Goal: Task Accomplishment & Management: Use online tool/utility

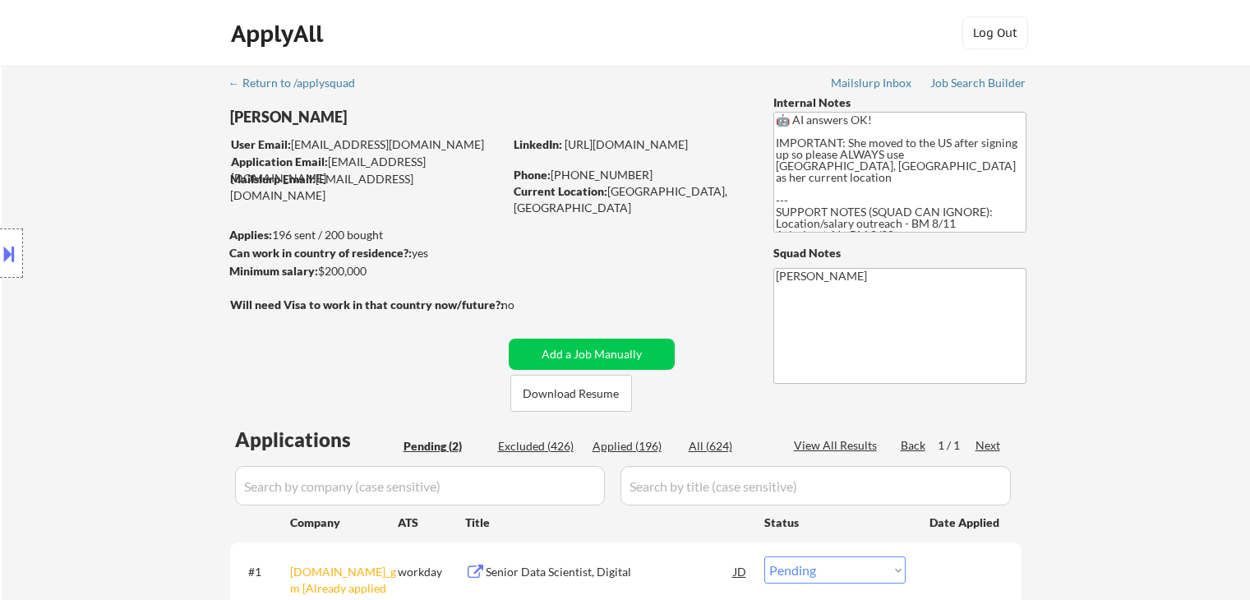
select select ""pending""
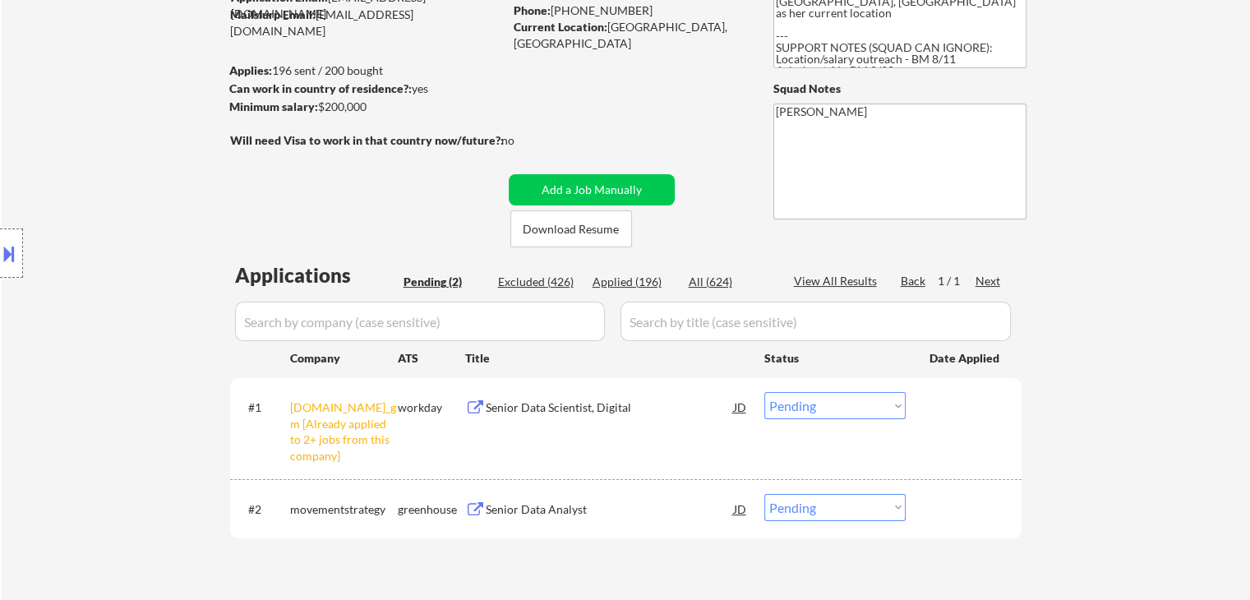
drag, startPoint x: 853, startPoint y: 402, endPoint x: 854, endPoint y: 412, distance: 10.8
click at [853, 402] on select "Choose an option... Pending Applied Excluded (Questions) Excluded (Expired) Exc…" at bounding box center [834, 405] width 141 height 27
click at [764, 392] on select "Choose an option... Pending Applied Excluded (Questions) Excluded (Expired) Exc…" at bounding box center [834, 405] width 141 height 27
click at [1086, 363] on div "← Return to /applysquad Mailslurp Inbox Job Search Builder [GEOGRAPHIC_DATA][PE…" at bounding box center [626, 255] width 1248 height 708
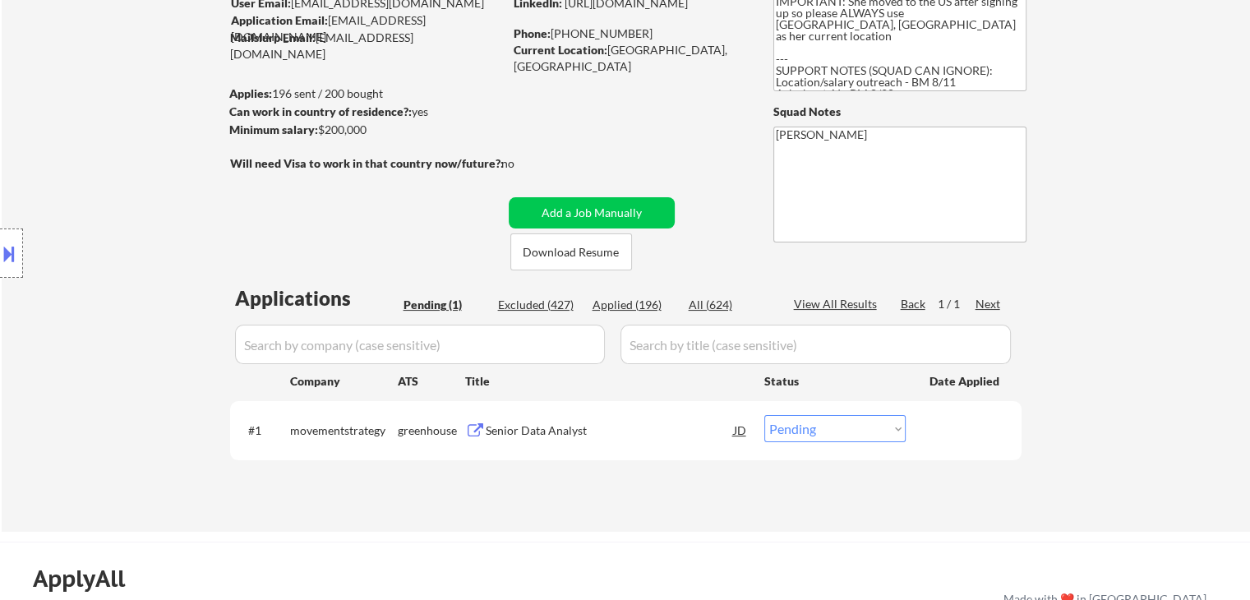
scroll to position [82, 0]
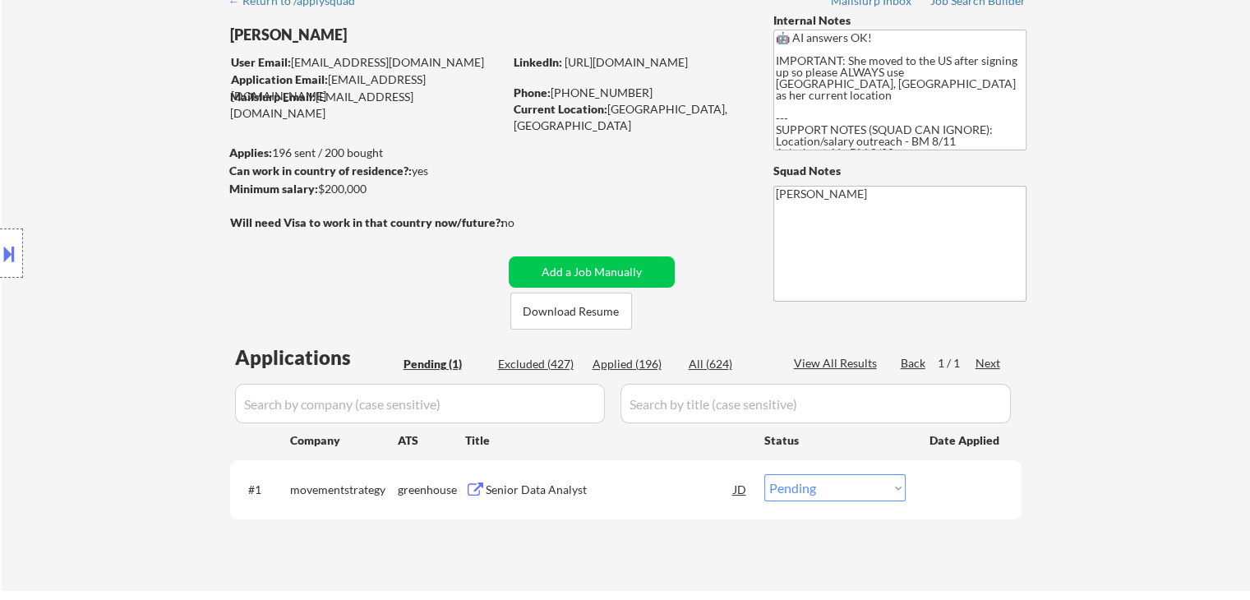
drag, startPoint x: 3, startPoint y: 265, endPoint x: 18, endPoint y: 259, distance: 16.2
click at [4, 265] on button at bounding box center [9, 253] width 18 height 27
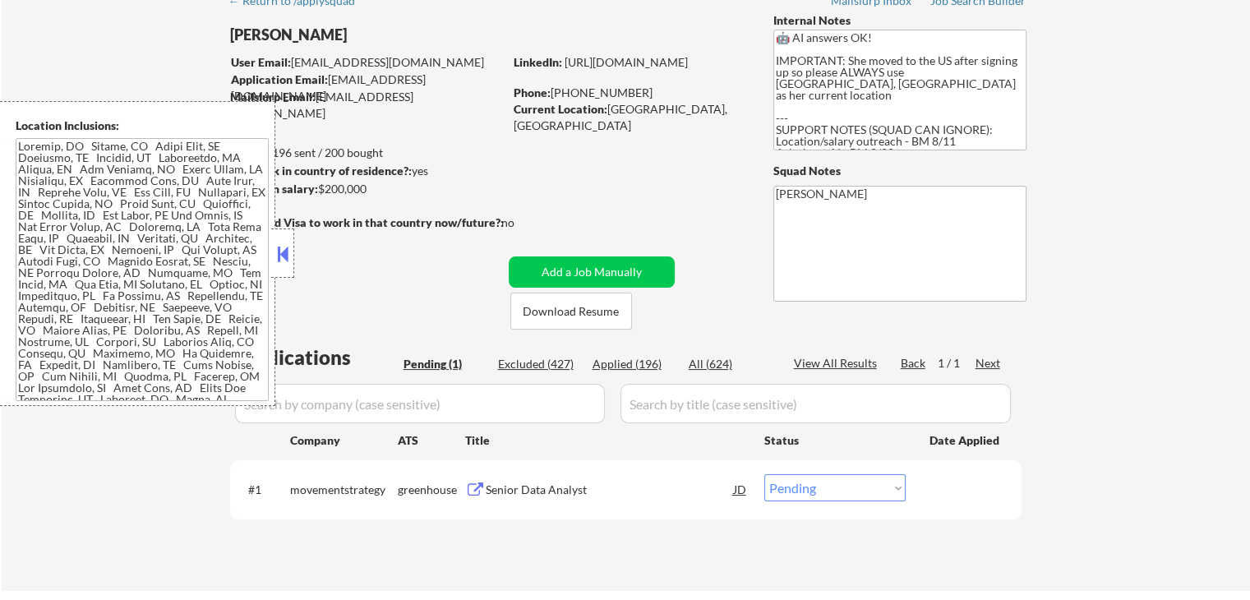
scroll to position [121, 0]
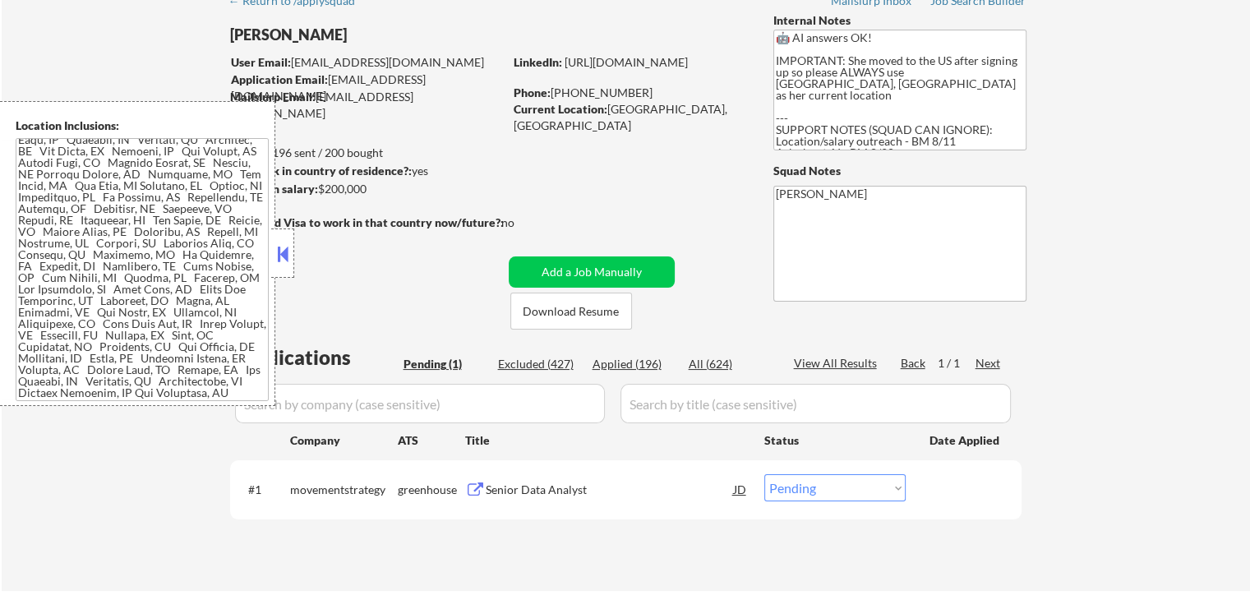
click at [287, 253] on button at bounding box center [283, 254] width 18 height 25
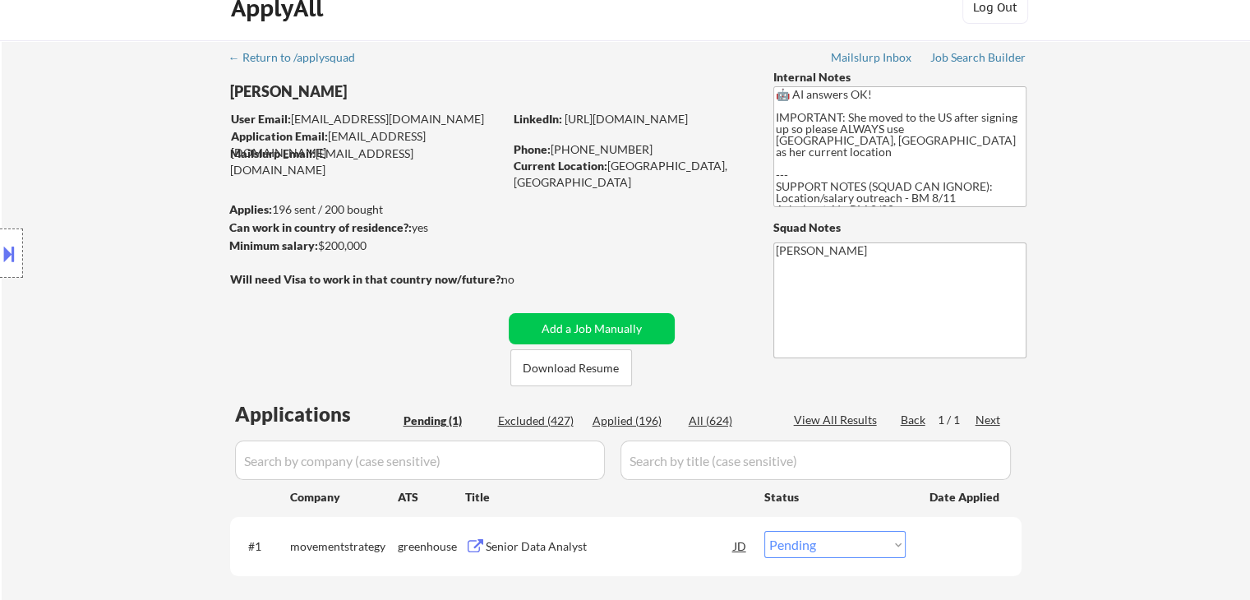
scroll to position [0, 0]
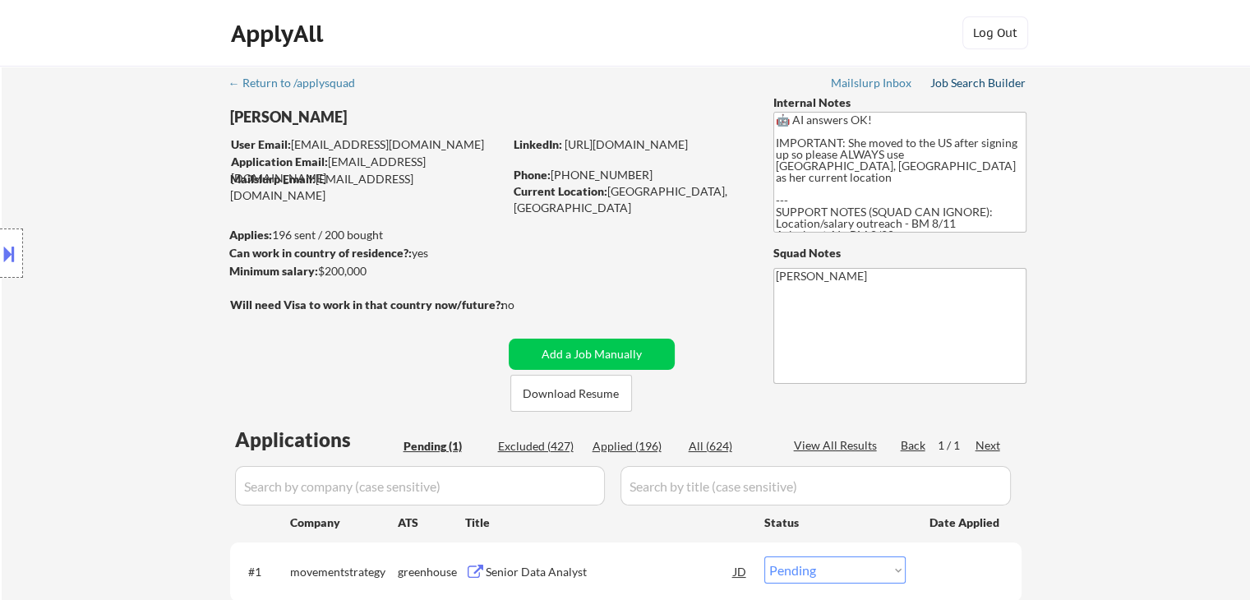
click at [986, 83] on div "Job Search Builder" at bounding box center [978, 83] width 96 height 12
drag, startPoint x: 847, startPoint y: 140, endPoint x: 968, endPoint y: 168, distance: 123.8
click at [968, 168] on textarea "🤖 AI answers OK! IMPORTANT: She moved to the US after signing up so please ALWA…" at bounding box center [899, 172] width 253 height 121
click at [887, 201] on textarea "🤖 AI answers OK! IMPORTANT: She moved to the US after signing up so please ALWA…" at bounding box center [899, 172] width 253 height 121
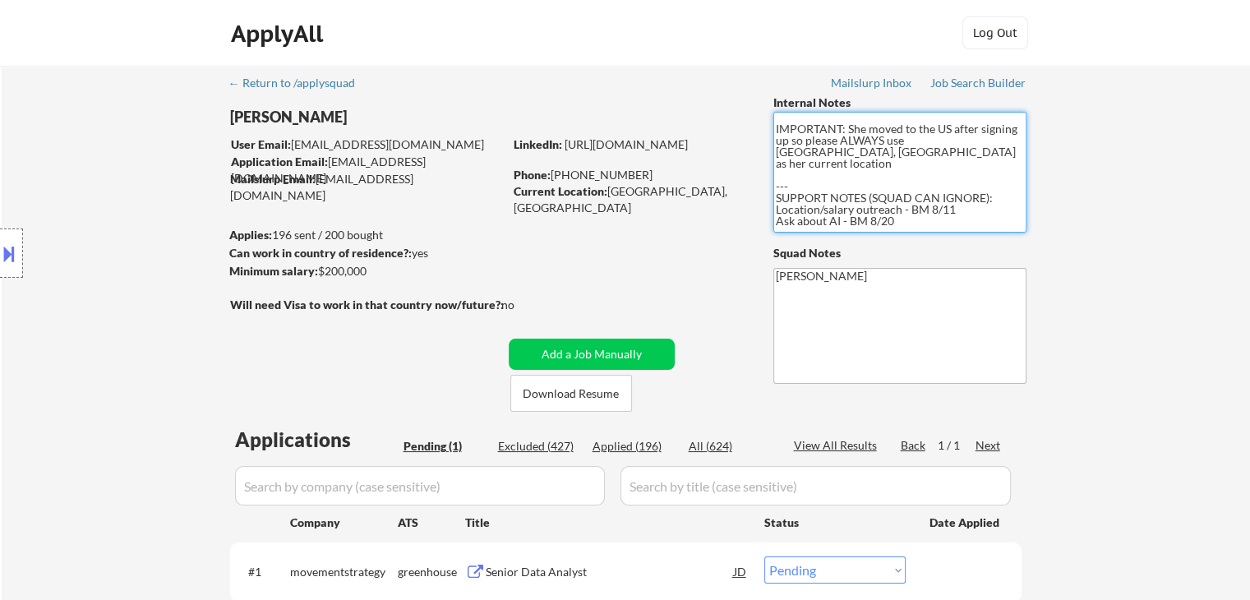
scroll to position [56, 0]
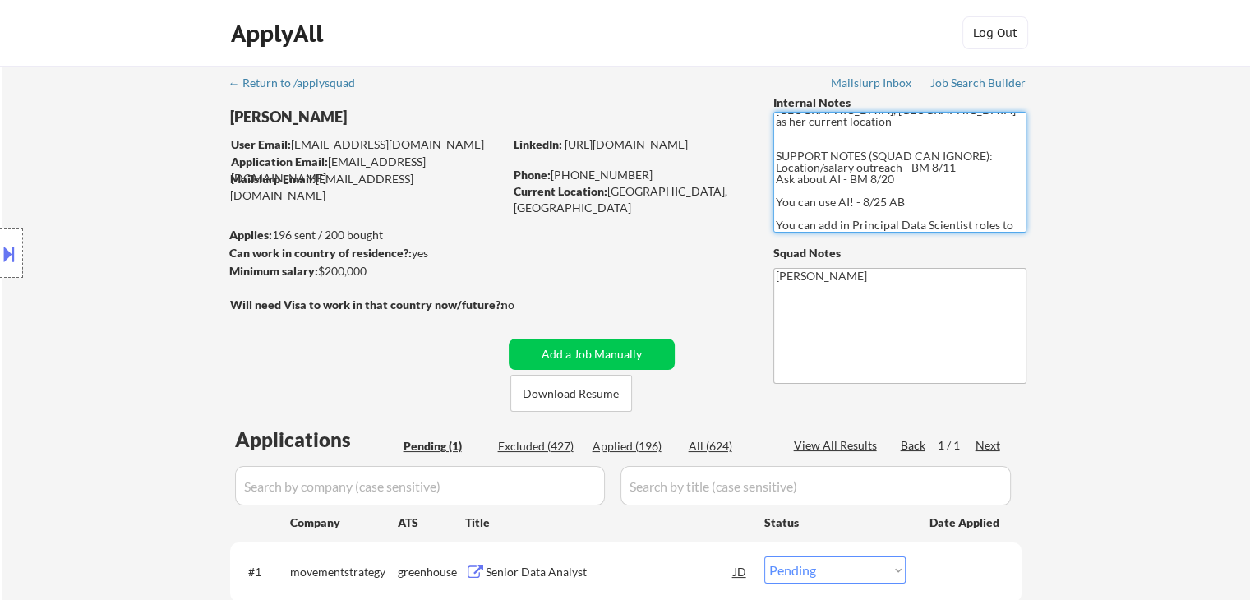
drag, startPoint x: 775, startPoint y: 201, endPoint x: 962, endPoint y: 224, distance: 188.7
click at [962, 224] on textarea "🤖 AI answers OK! IMPORTANT: She moved to the US after signing up so please ALWA…" at bounding box center [899, 172] width 253 height 121
click at [900, 218] on textarea "🤖 AI answers OK! IMPORTANT: She moved to the US after signing up so please ALWA…" at bounding box center [899, 172] width 253 height 121
drag, startPoint x: 914, startPoint y: 164, endPoint x: 776, endPoint y: 143, distance: 139.7
click at [776, 143] on textarea "🤖 AI answers OK! IMPORTANT: She moved to the US after signing up so please ALWA…" at bounding box center [899, 172] width 253 height 121
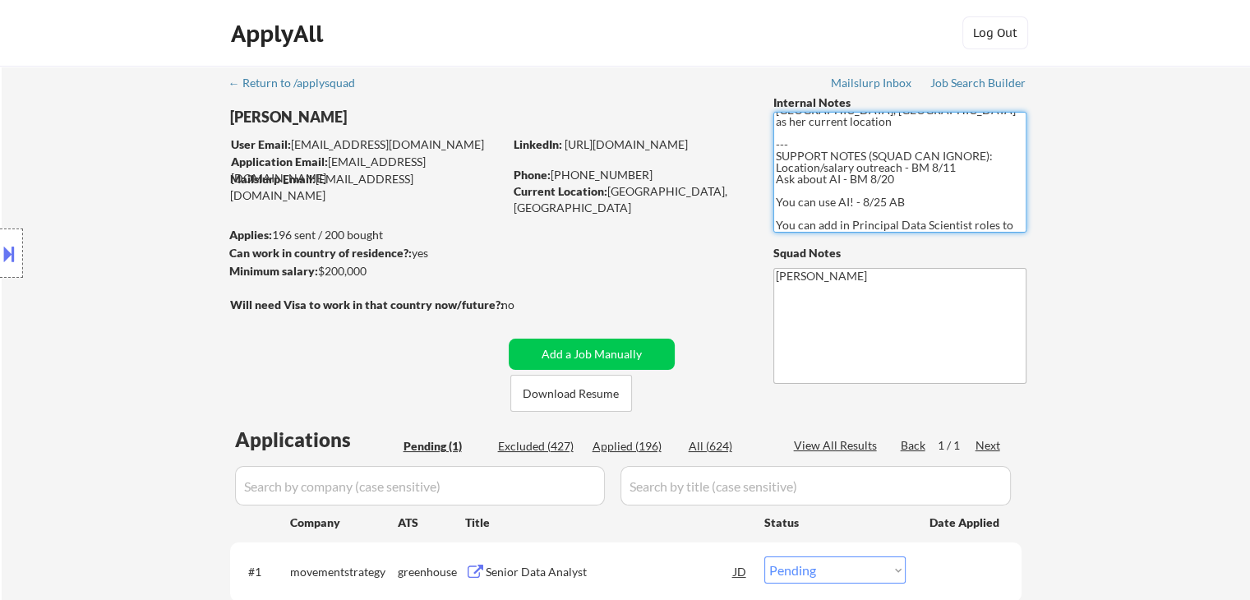
click at [858, 193] on textarea "🤖 AI answers OK! IMPORTANT: She moved to the US after signing up so please ALWA…" at bounding box center [899, 172] width 253 height 121
drag, startPoint x: 775, startPoint y: 142, endPoint x: 919, endPoint y: 286, distance: 203.9
click at [919, 286] on div "Internal Notes 🤖 AI answers OK! IMPORTANT: She moved to the US after signing up…" at bounding box center [899, 238] width 253 height 289
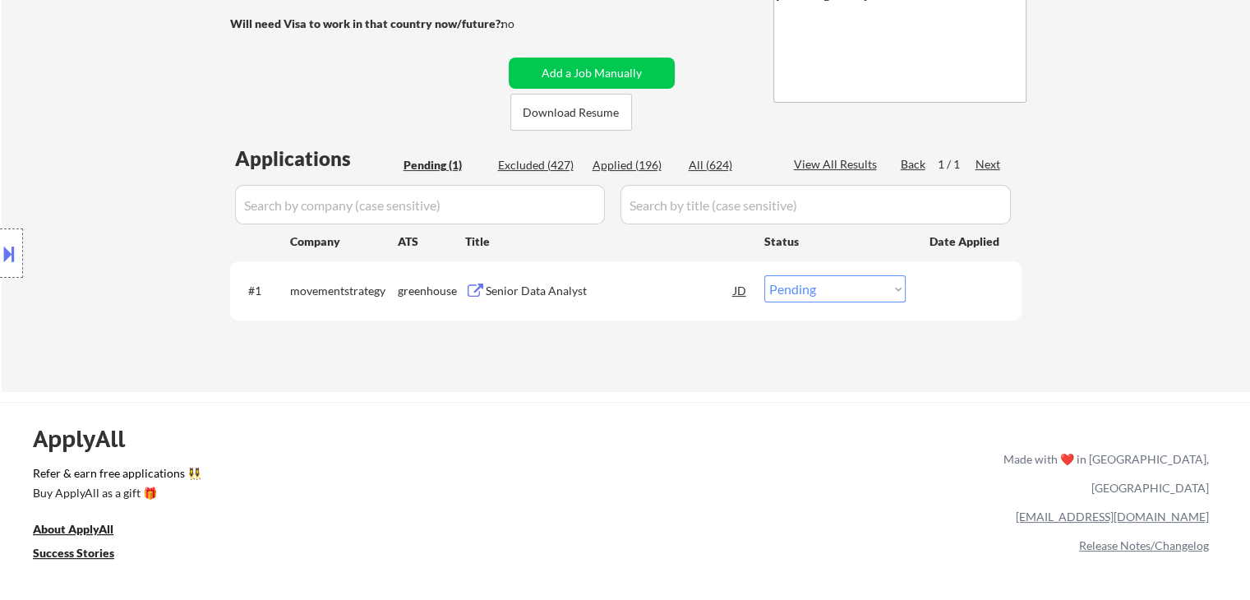
scroll to position [329, 0]
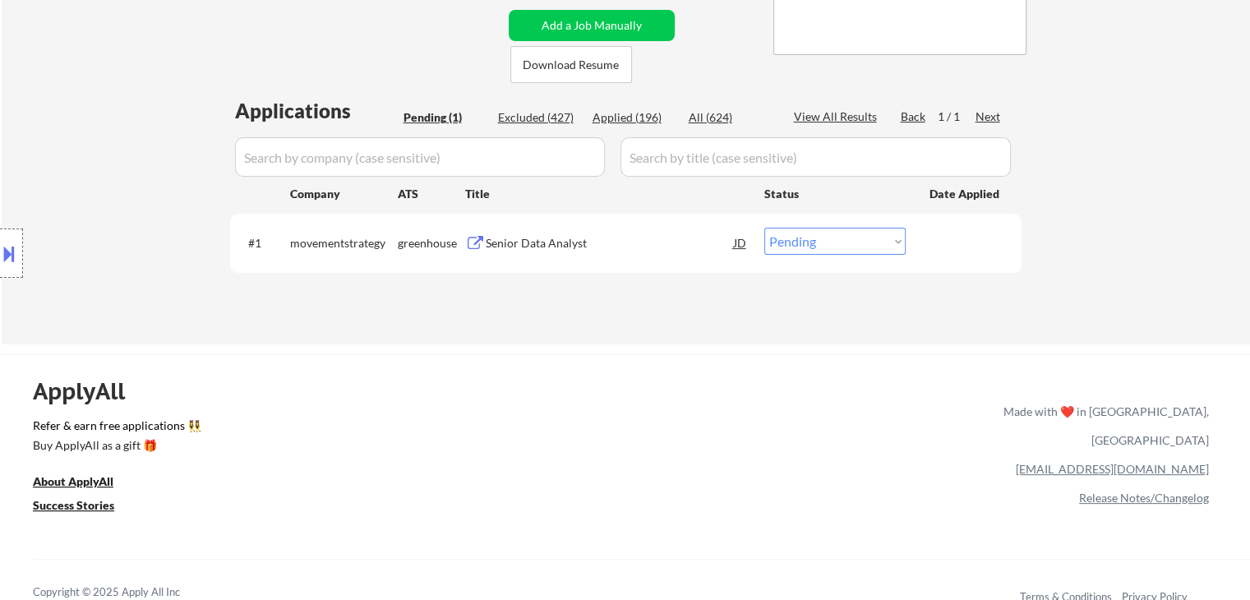
click at [551, 246] on div "Senior Data Analyst" at bounding box center [610, 243] width 248 height 16
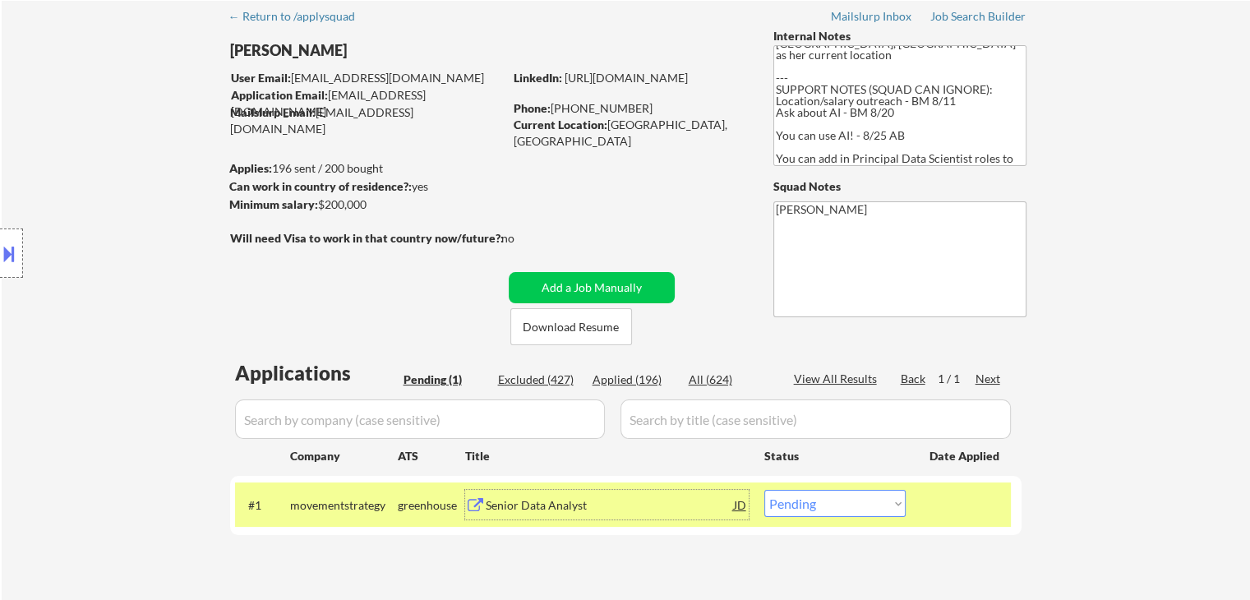
scroll to position [0, 0]
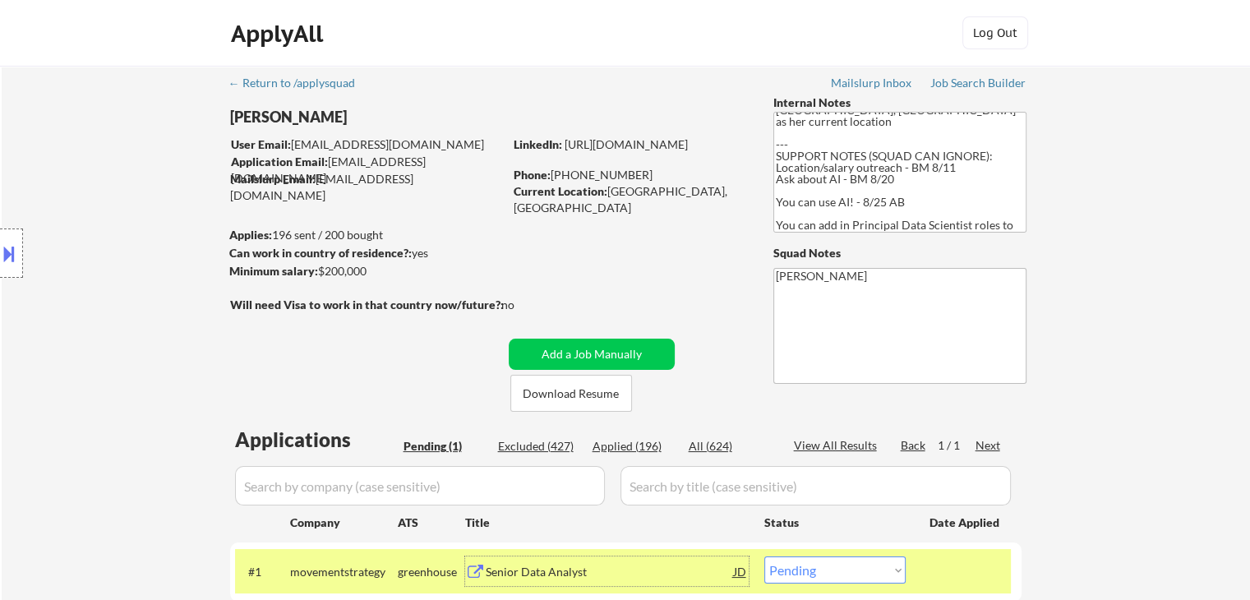
click at [280, 343] on div "Location Inclusions:" at bounding box center [147, 253] width 294 height 305
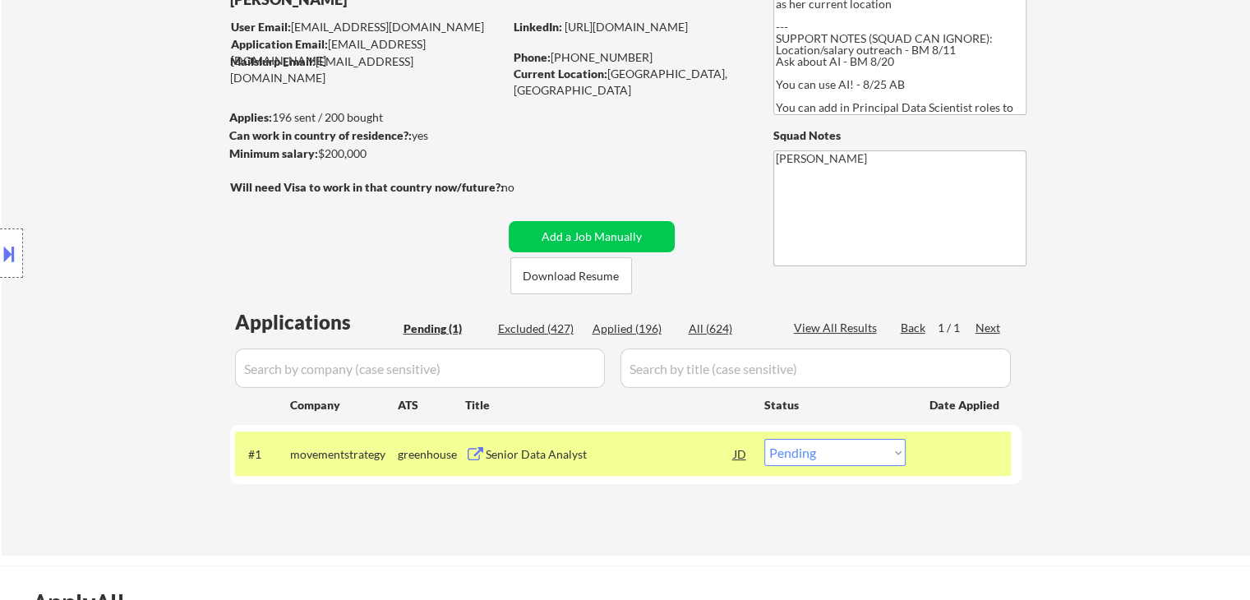
scroll to position [164, 0]
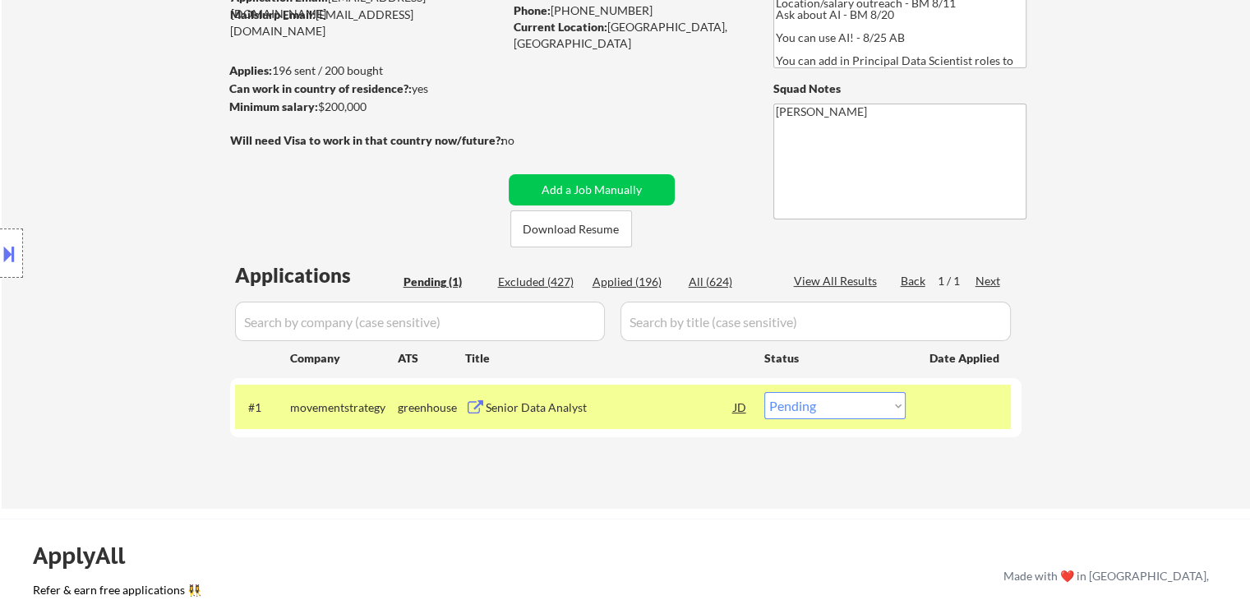
click at [834, 408] on select "Choose an option... Pending Applied Excluded (Questions) Excluded (Expired) Exc…" at bounding box center [834, 405] width 141 height 27
click at [764, 392] on select "Choose an option... Pending Applied Excluded (Questions) Excluded (Expired) Exc…" at bounding box center [834, 405] width 141 height 27
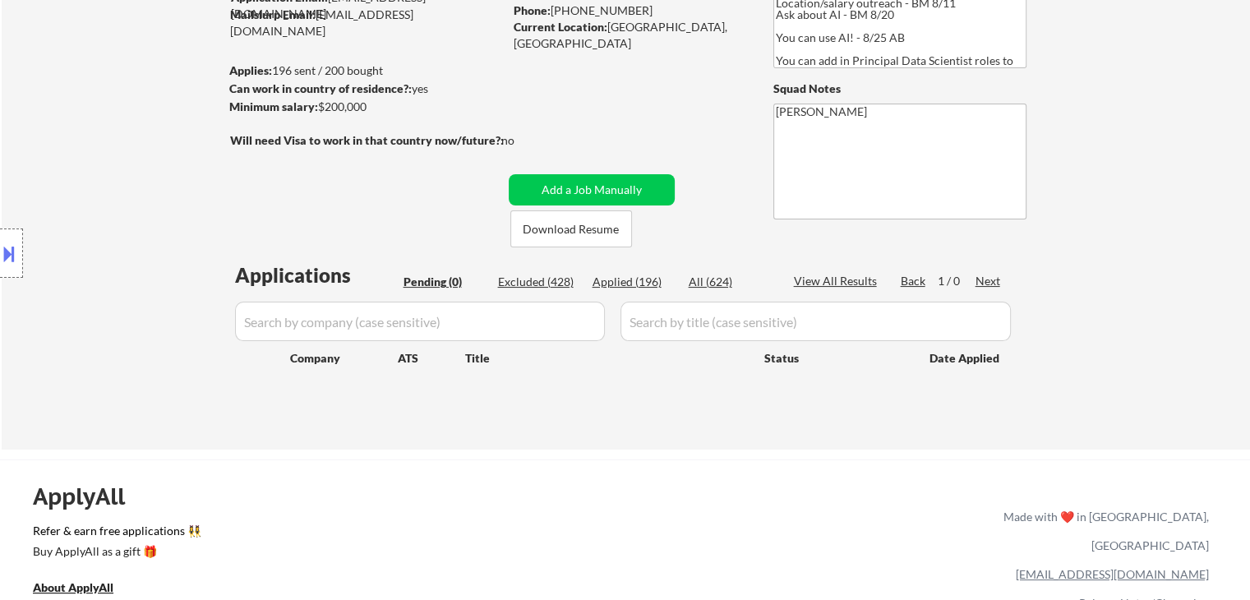
click at [627, 280] on div "Applied (196)" at bounding box center [633, 282] width 82 height 16
select select ""applied""
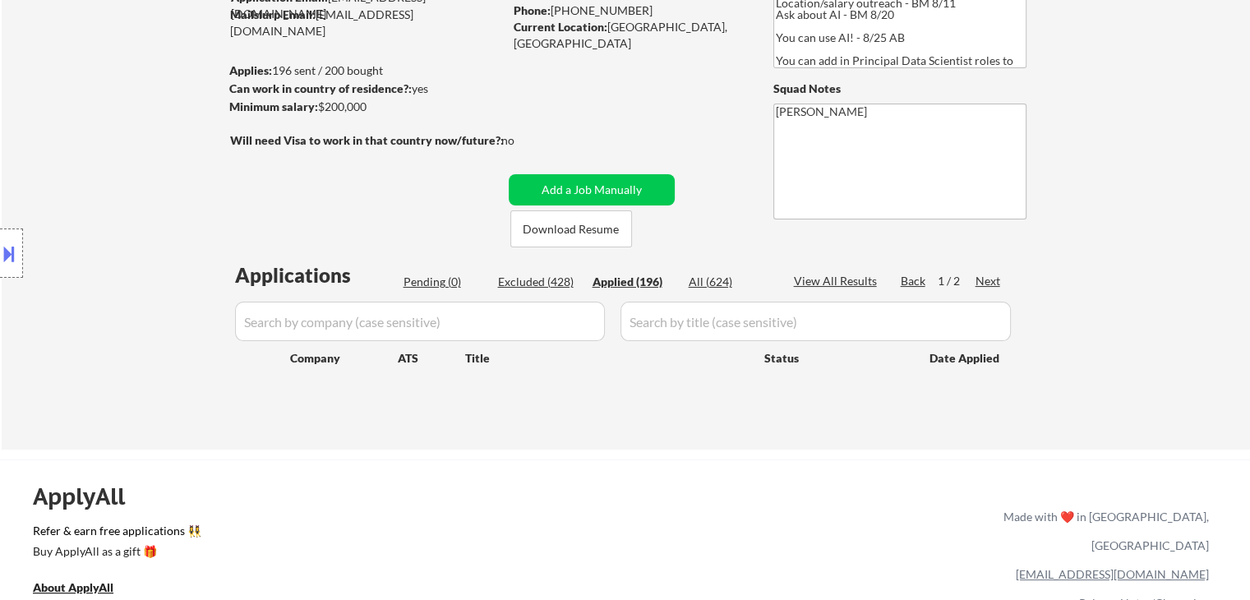
select select ""applied""
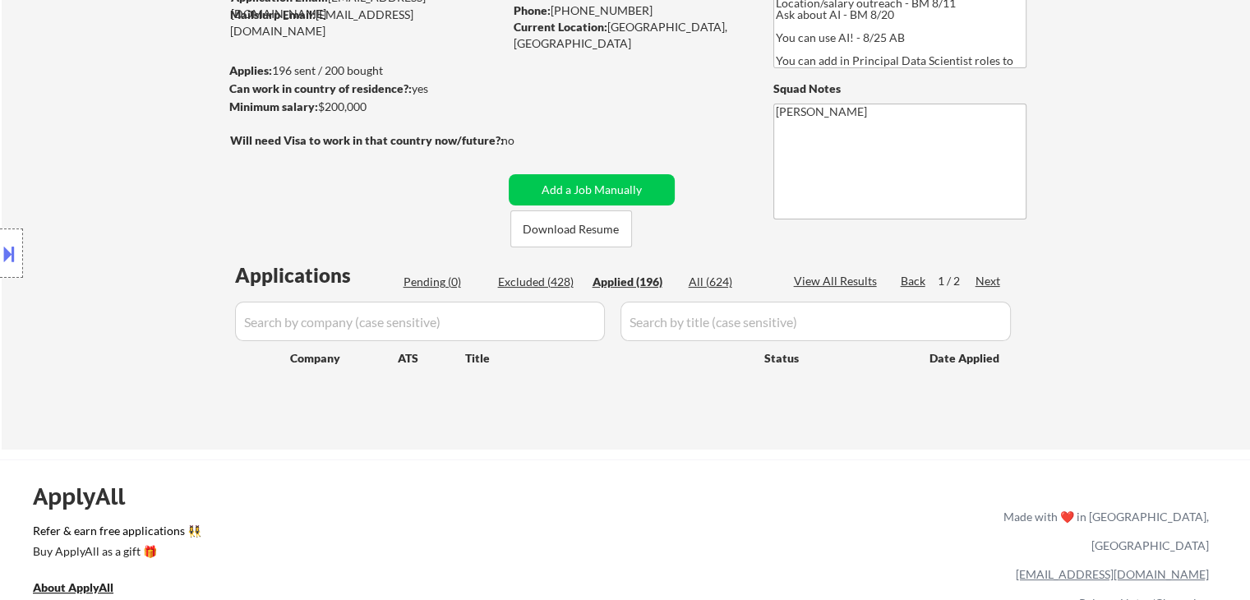
select select ""applied""
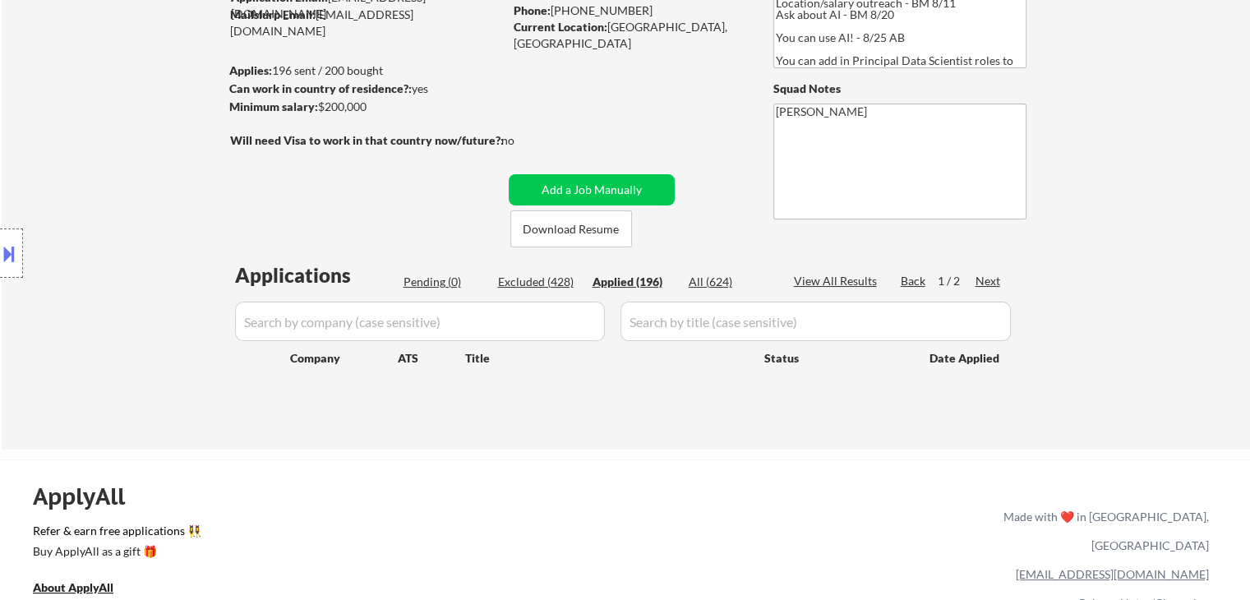
select select ""applied""
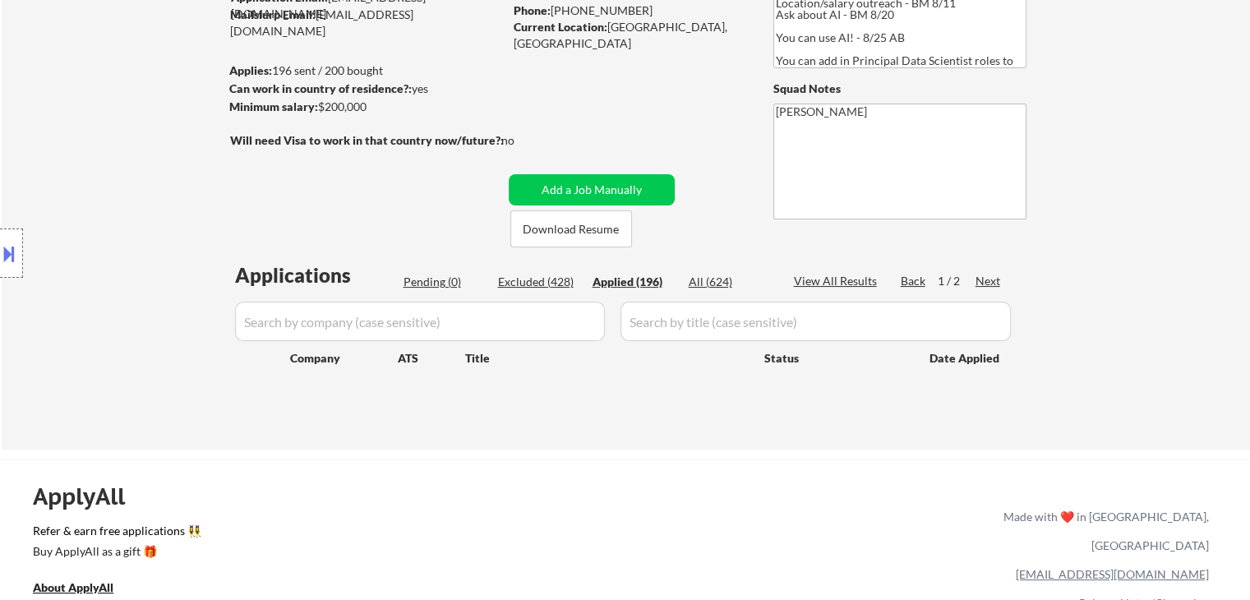
select select ""applied""
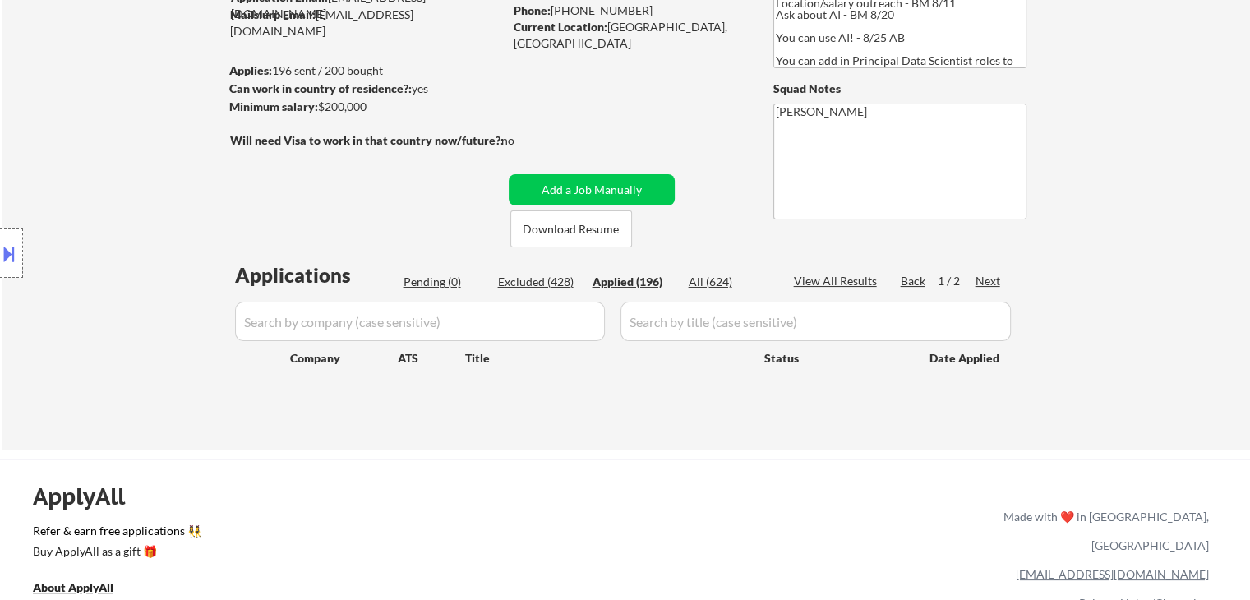
select select ""applied""
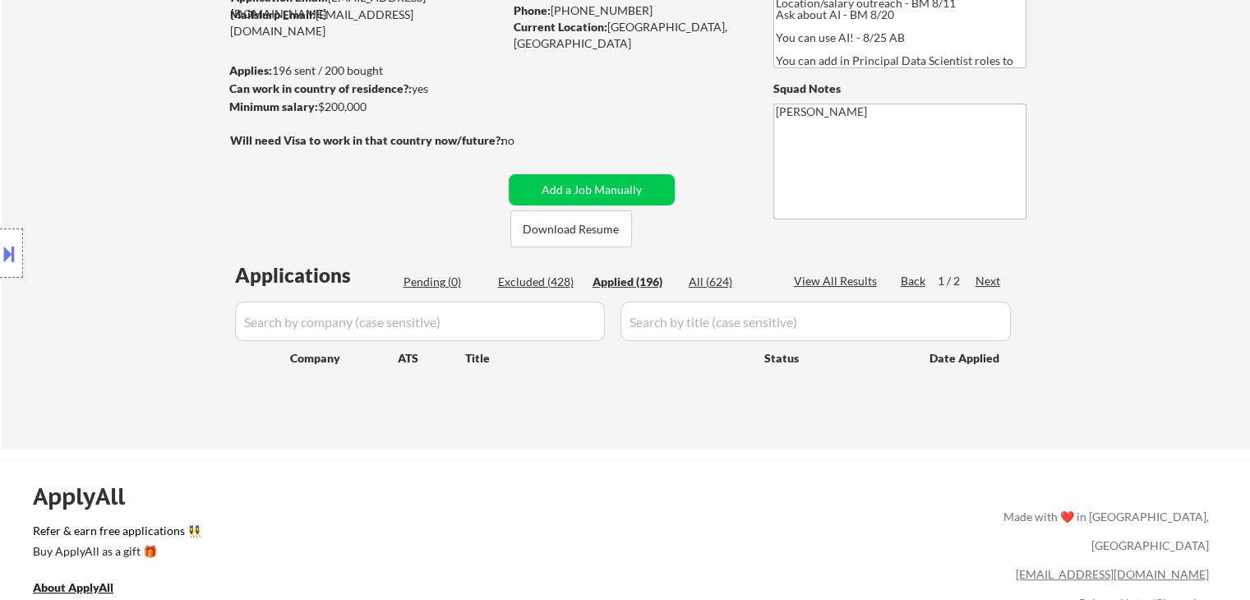
select select ""applied""
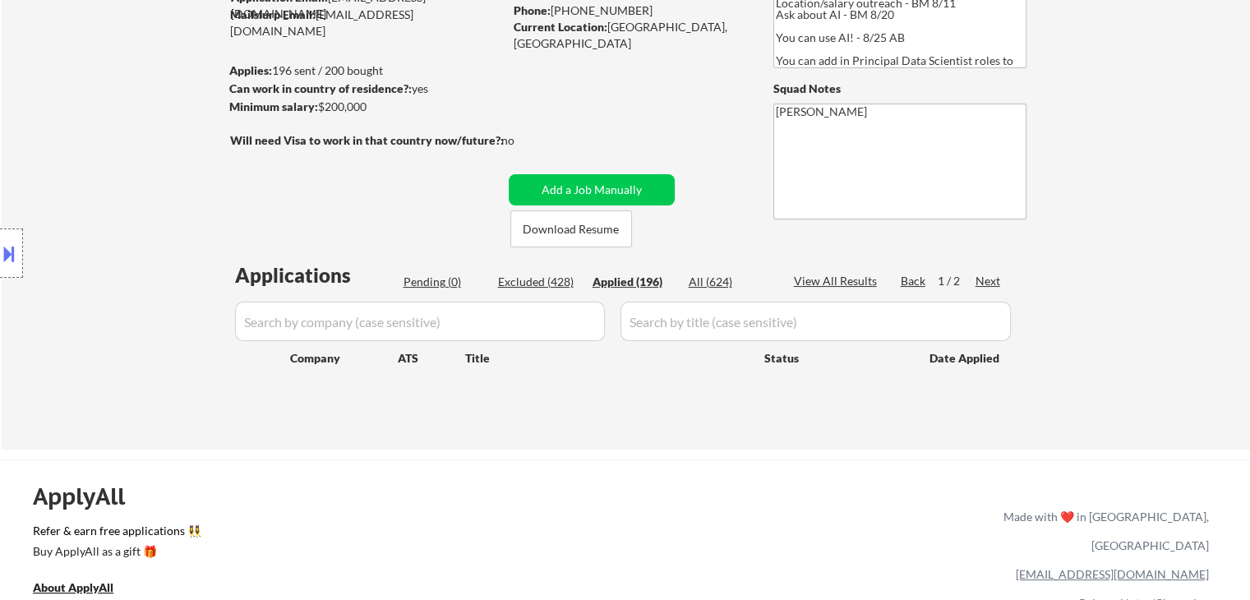
select select ""applied""
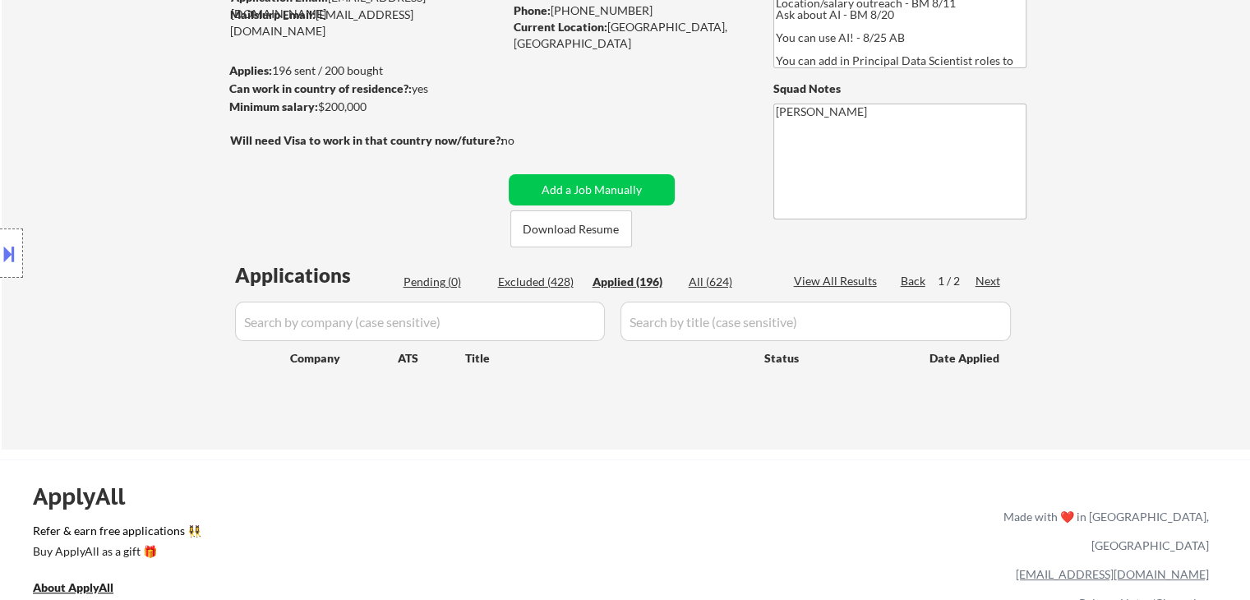
select select ""applied""
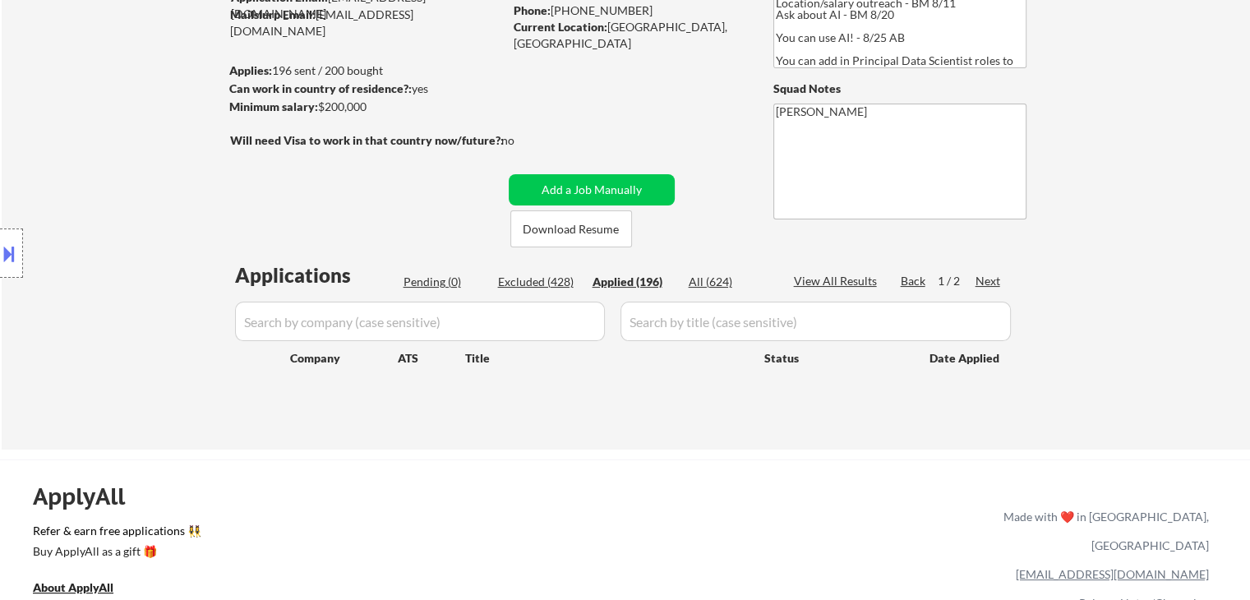
select select ""applied""
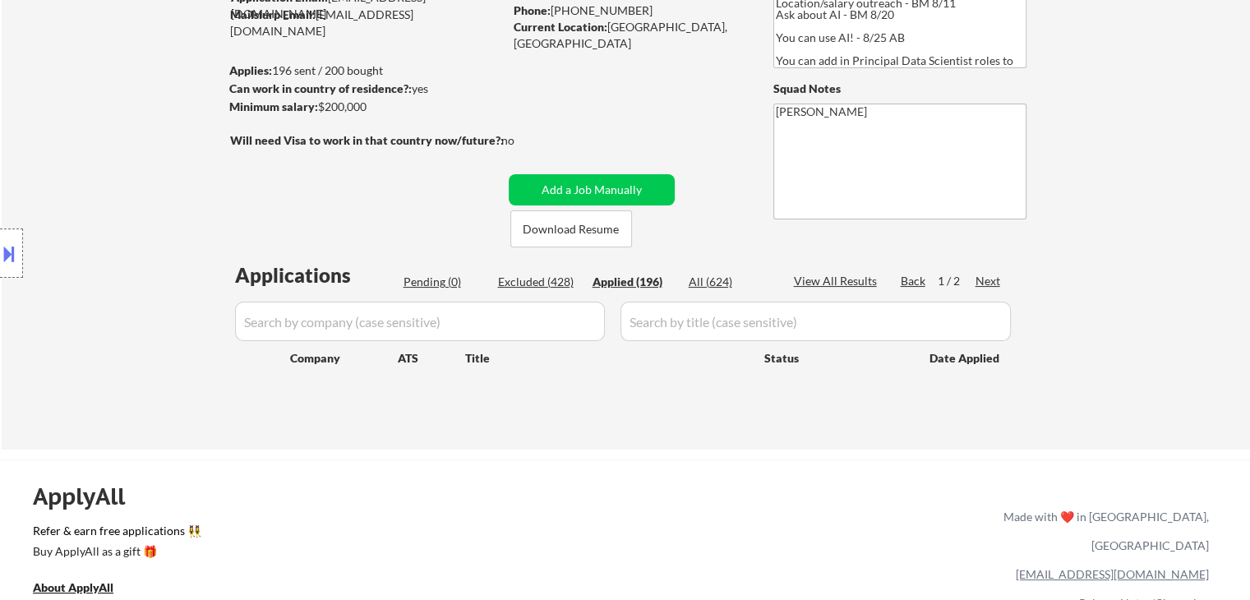
select select ""applied""
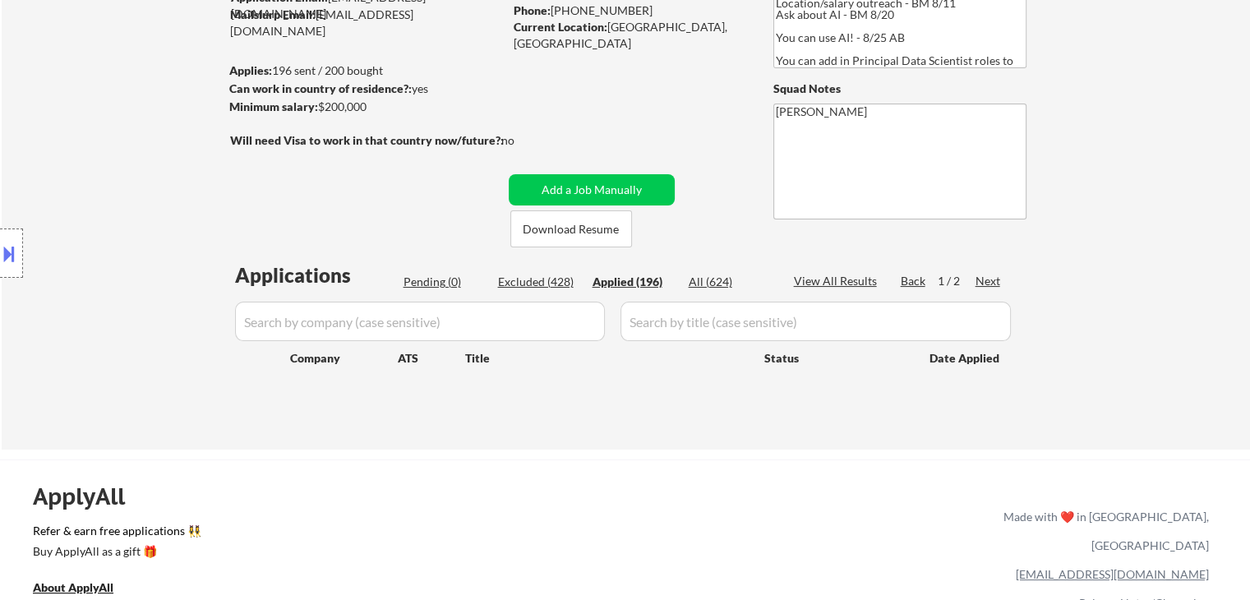
select select ""applied""
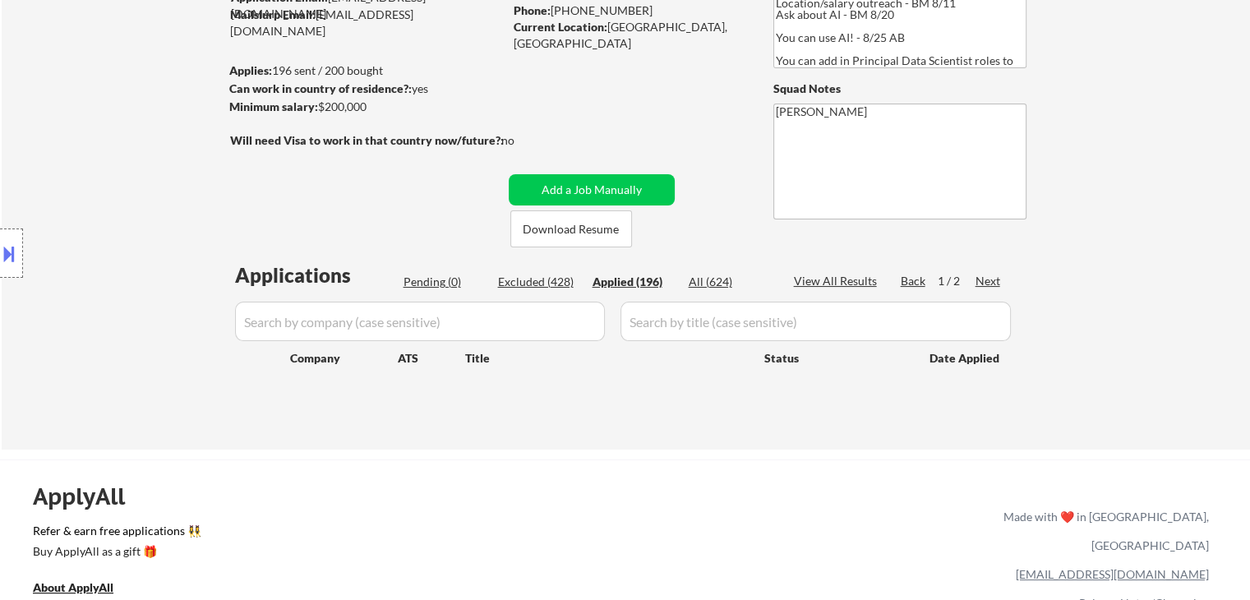
select select ""applied""
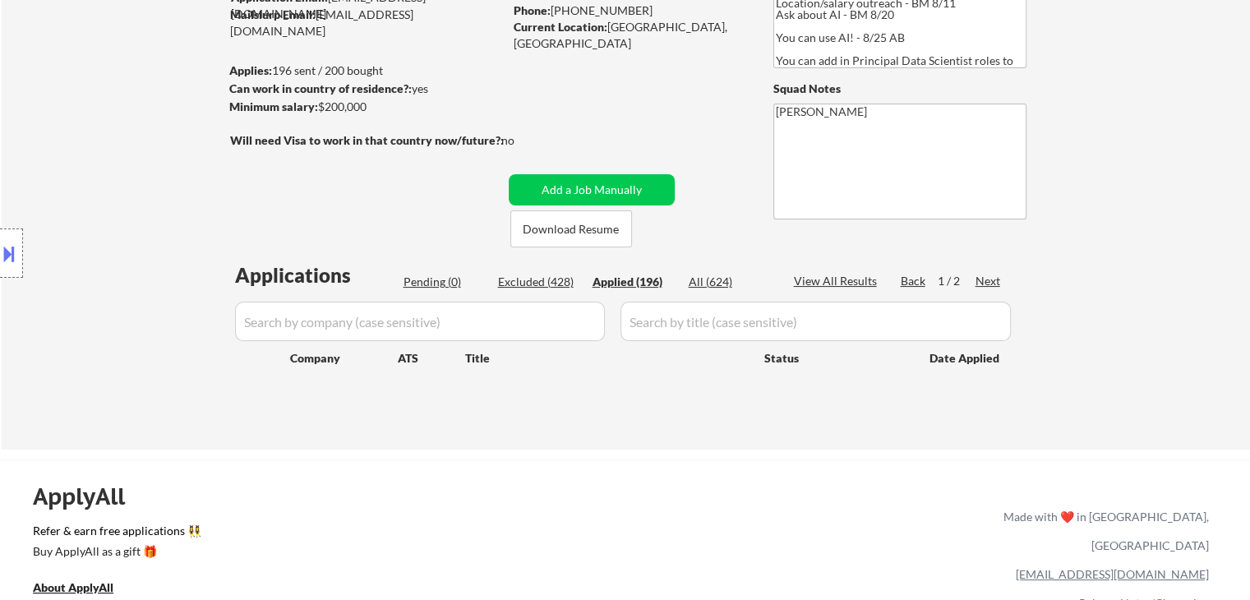
select select ""applied""
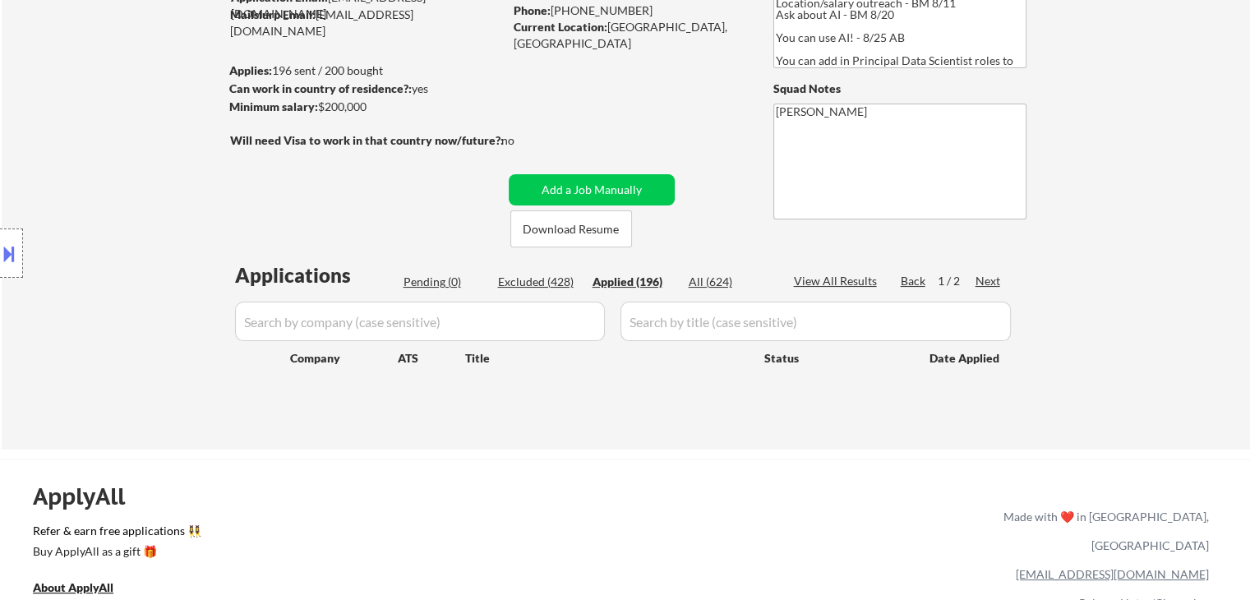
select select ""applied""
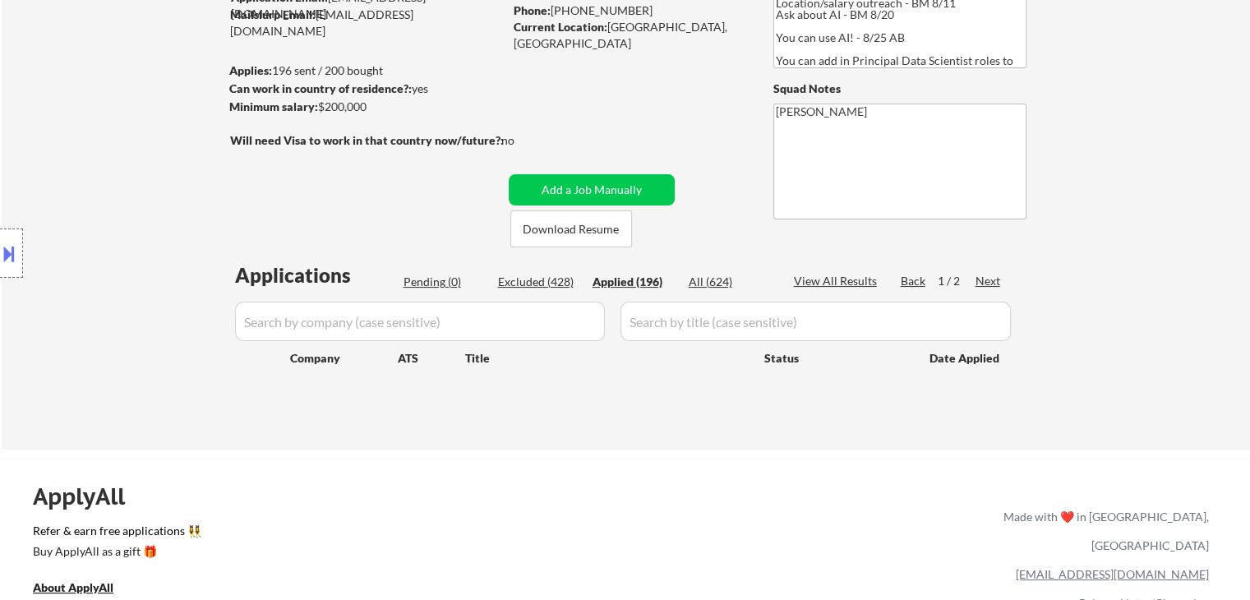
select select ""applied""
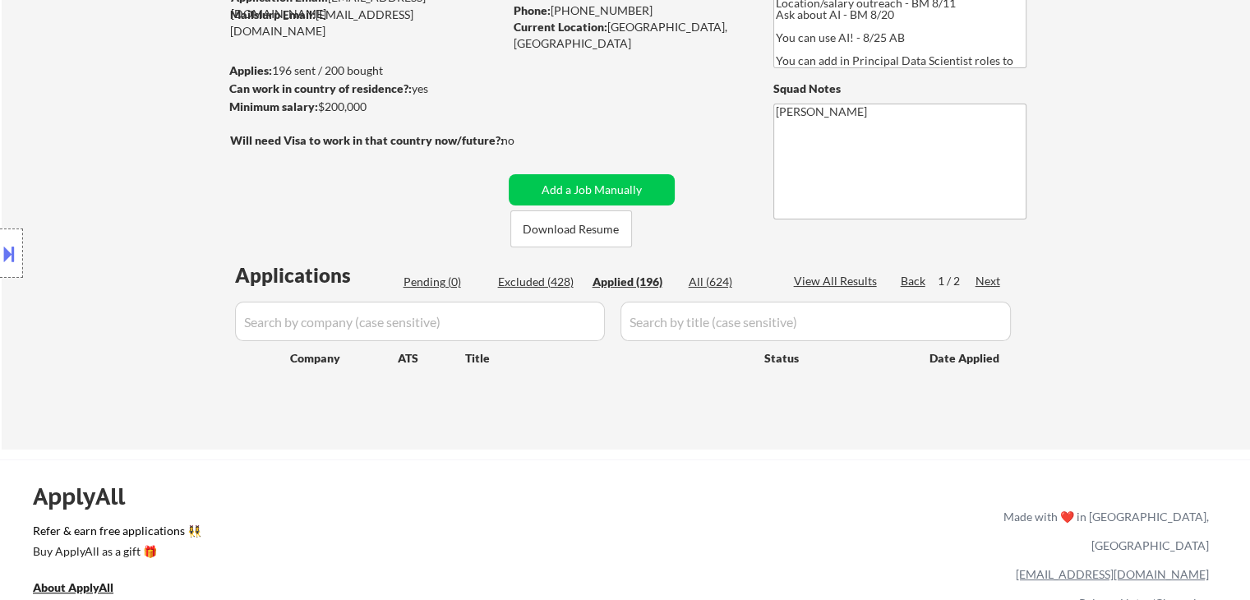
select select ""applied""
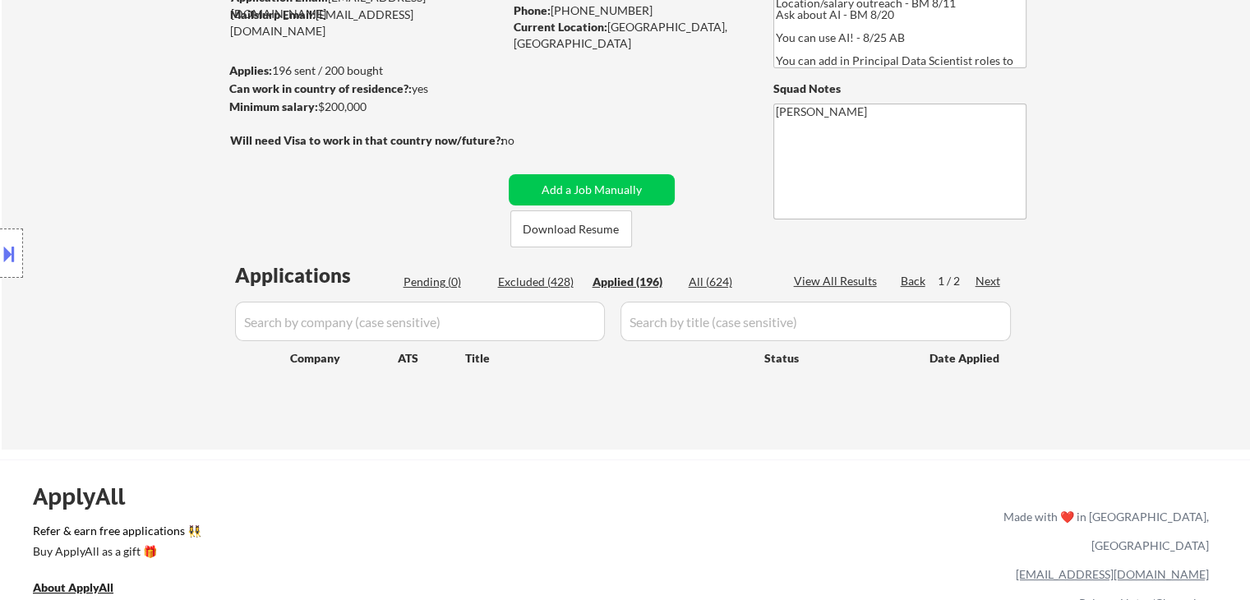
select select ""applied""
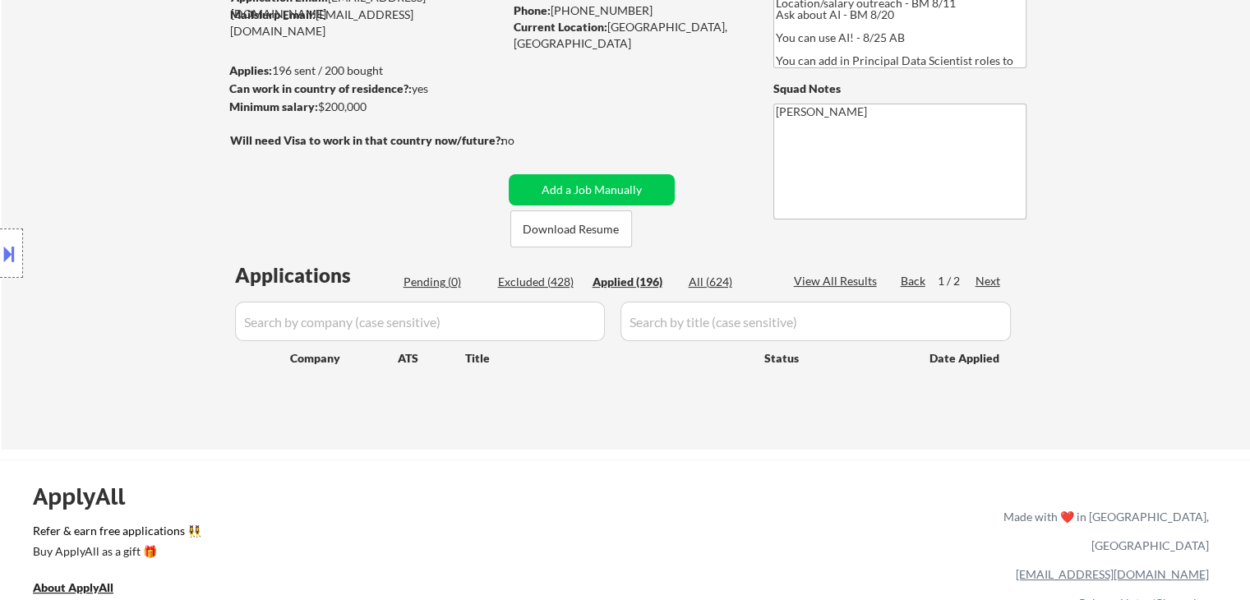
select select ""applied""
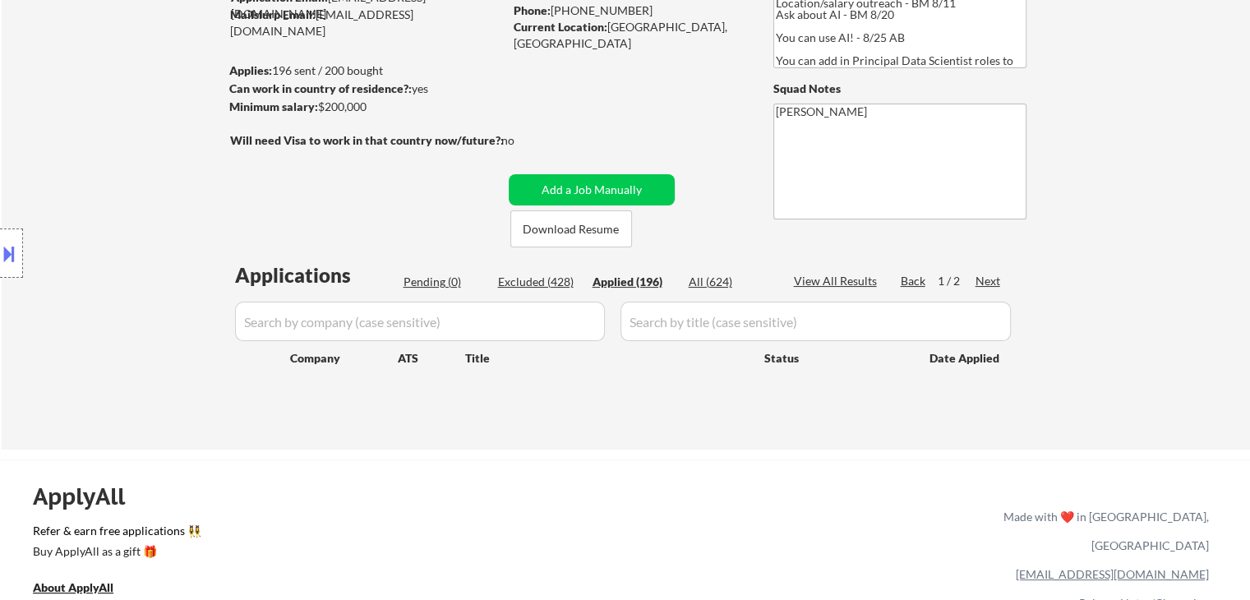
select select ""applied""
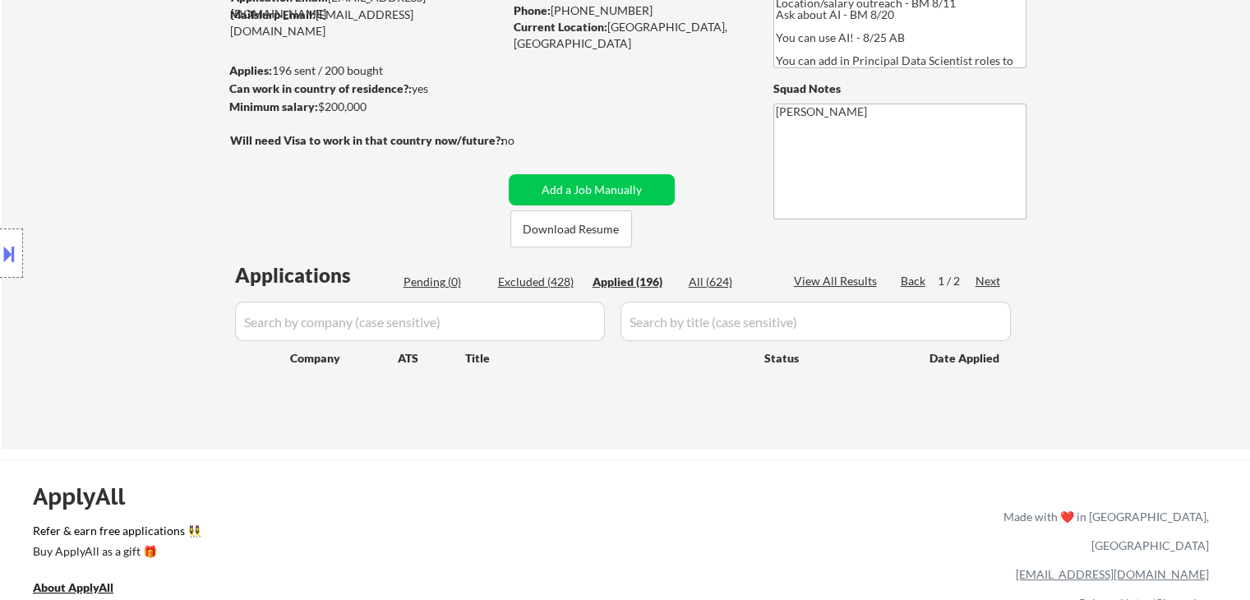
select select ""applied""
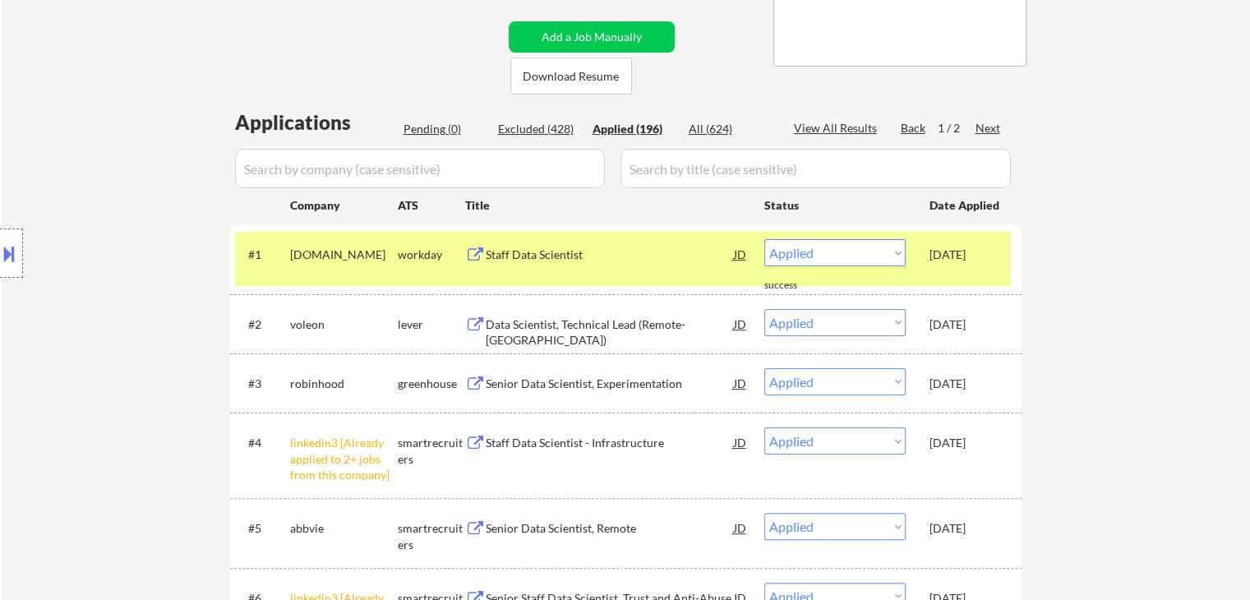
scroll to position [329, 0]
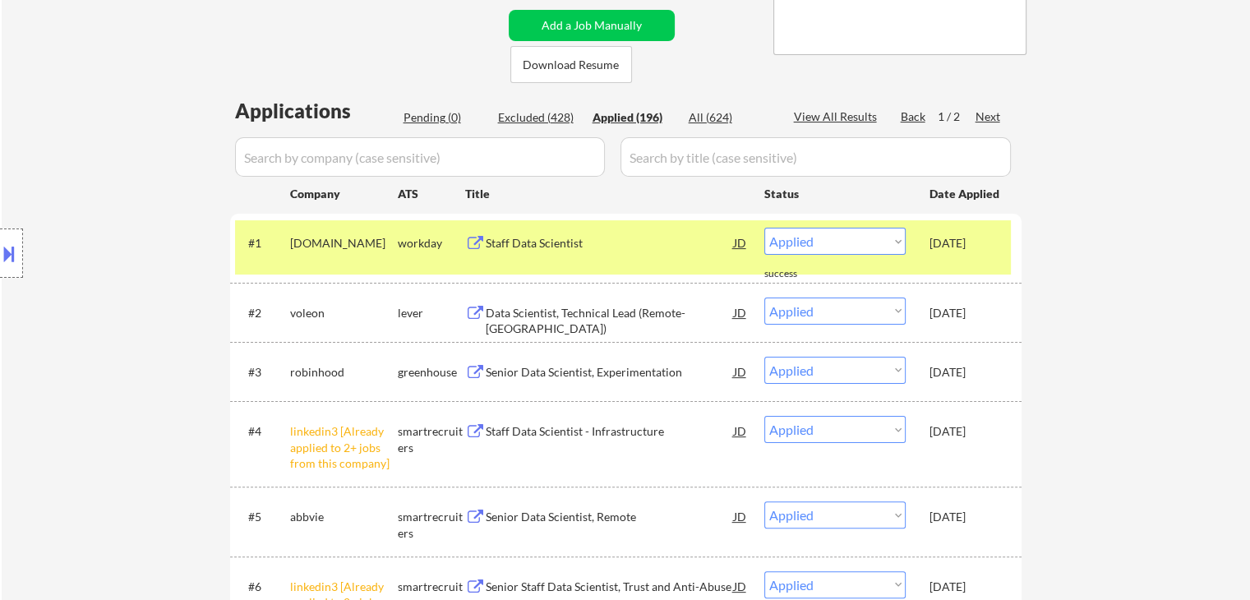
click at [9, 251] on button at bounding box center [9, 253] width 18 height 27
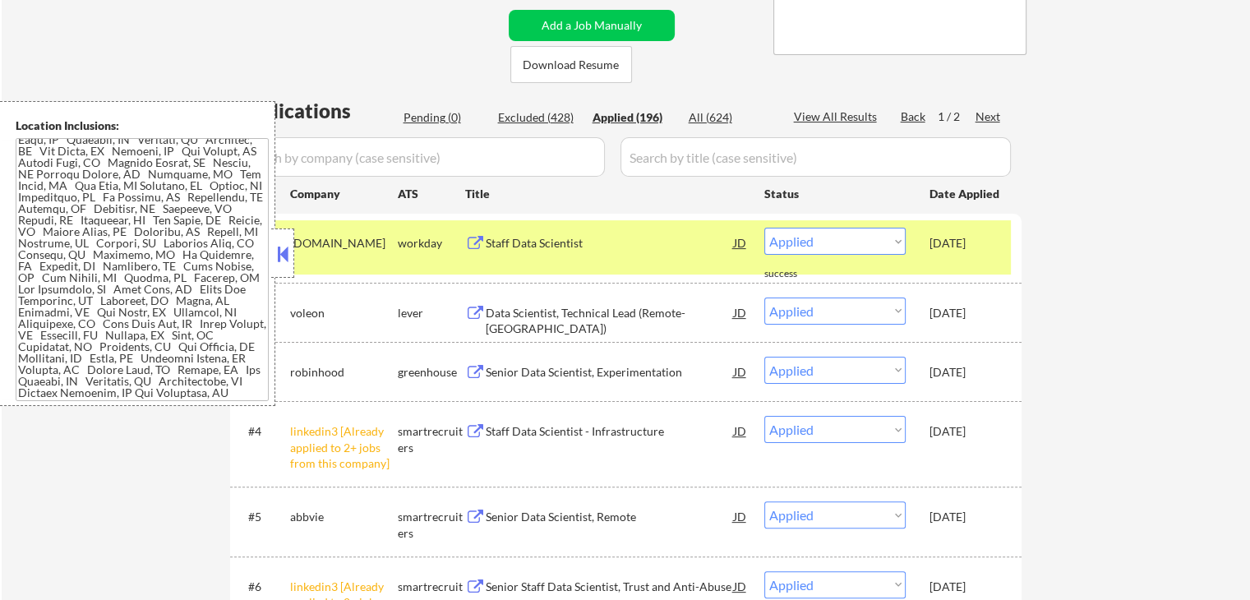
drag, startPoint x: 70, startPoint y: 218, endPoint x: 154, endPoint y: 4, distance: 229.8
click at [69, 215] on textarea at bounding box center [142, 269] width 253 height 263
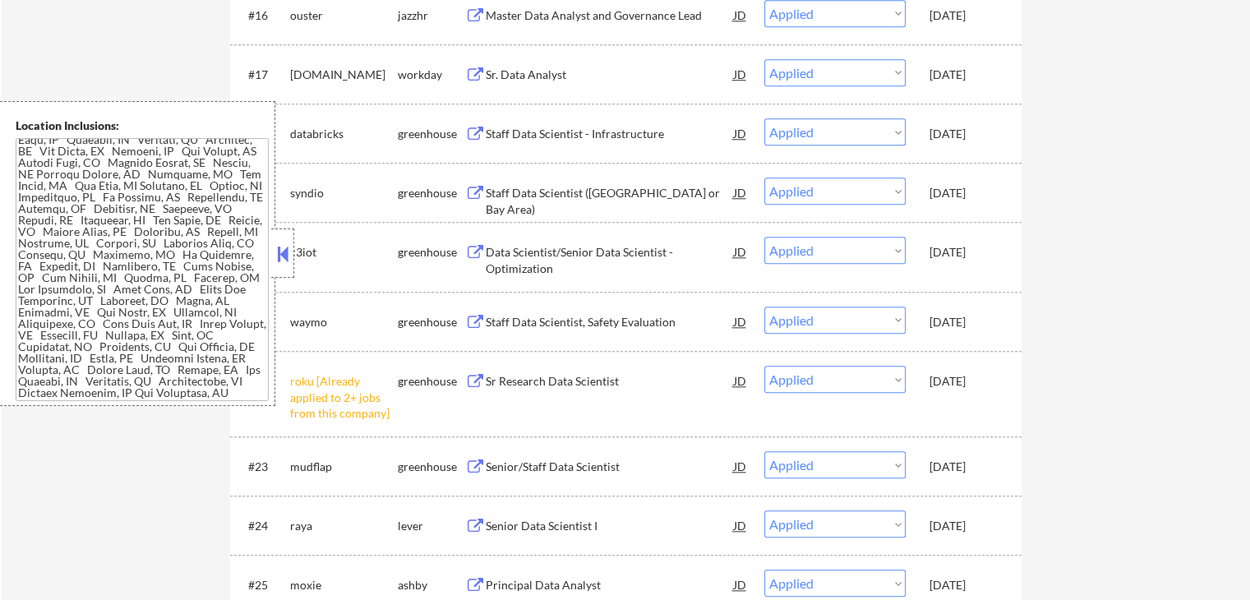
scroll to position [1498, 0]
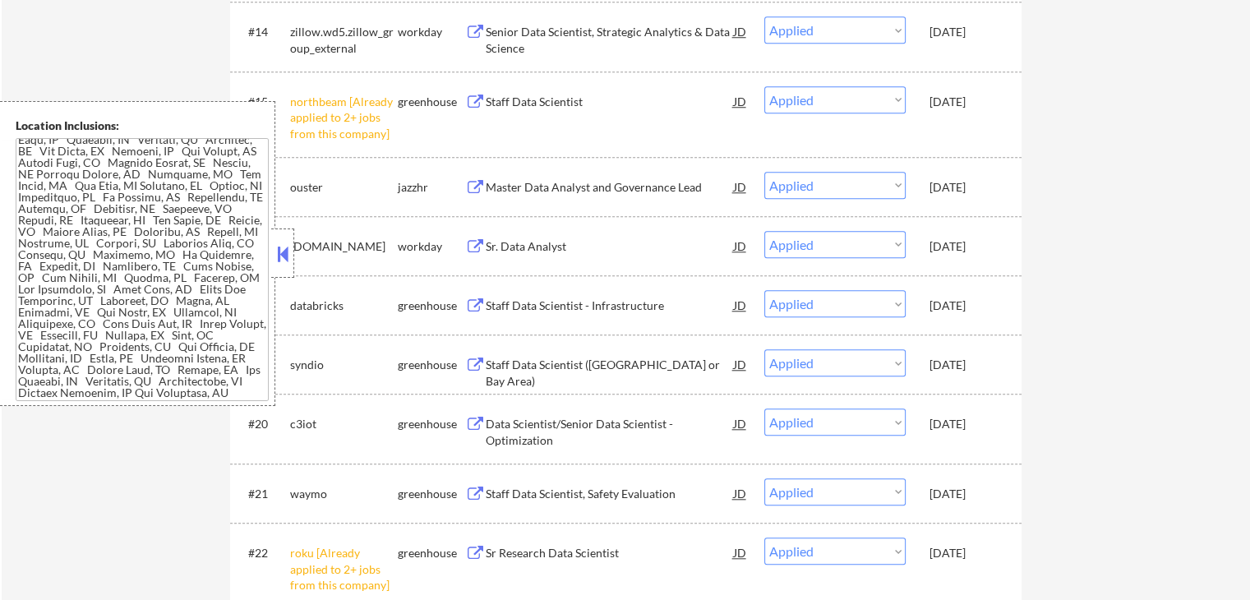
click at [286, 258] on button at bounding box center [283, 254] width 18 height 25
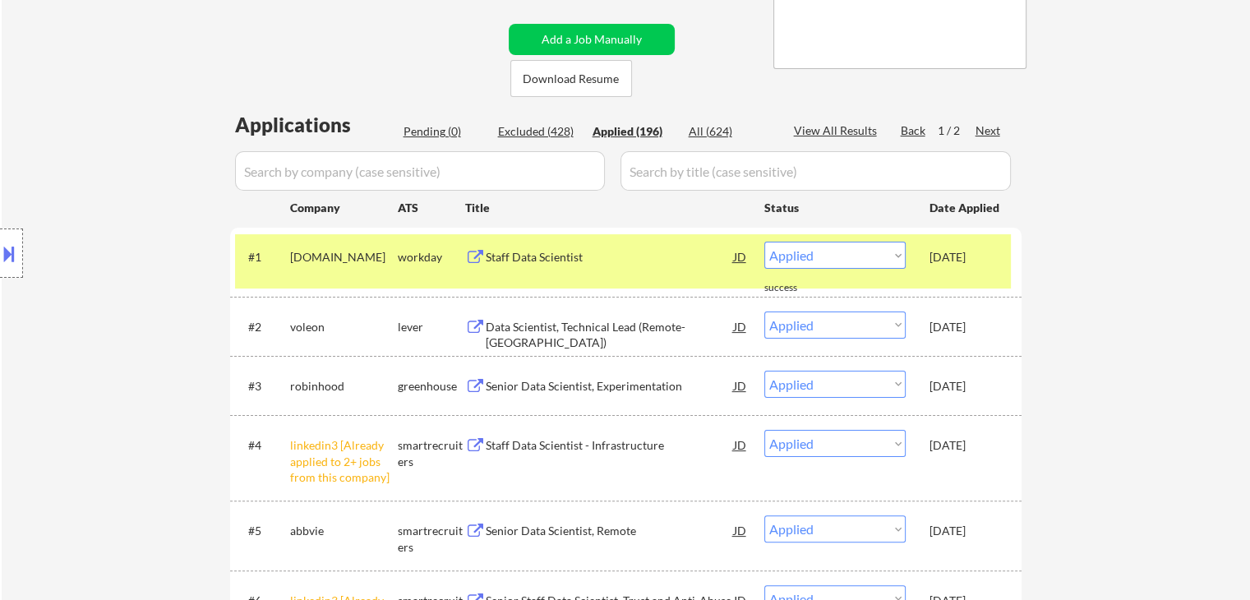
scroll to position [329, 0]
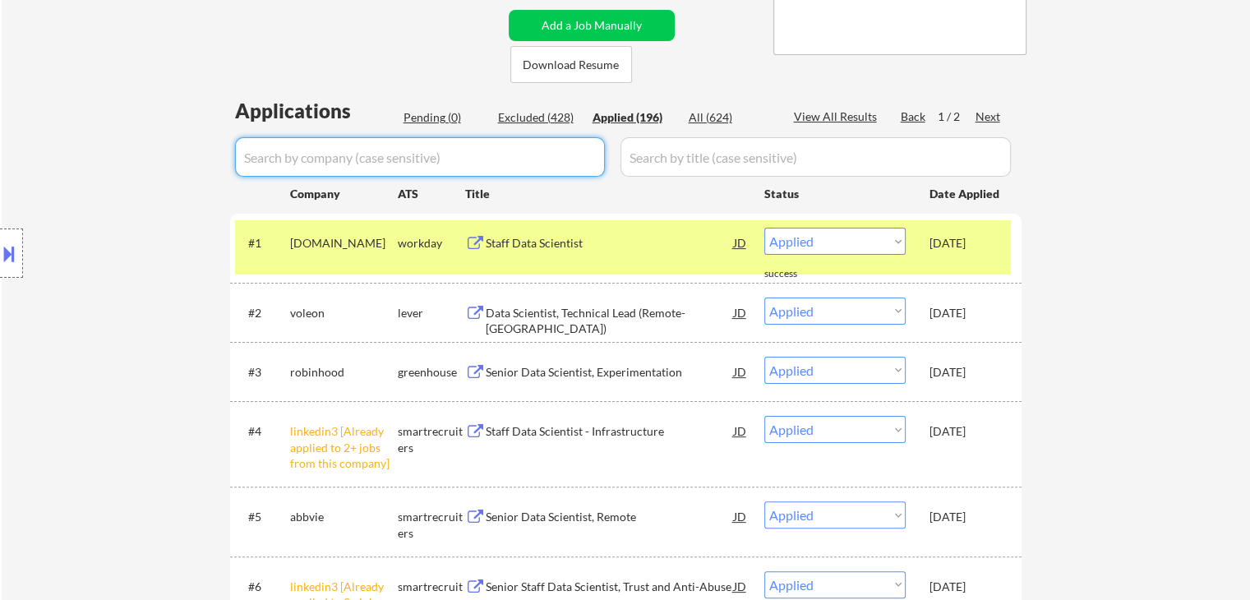
click at [349, 151] on input "input" at bounding box center [420, 156] width 370 height 39
paste input "vanta"
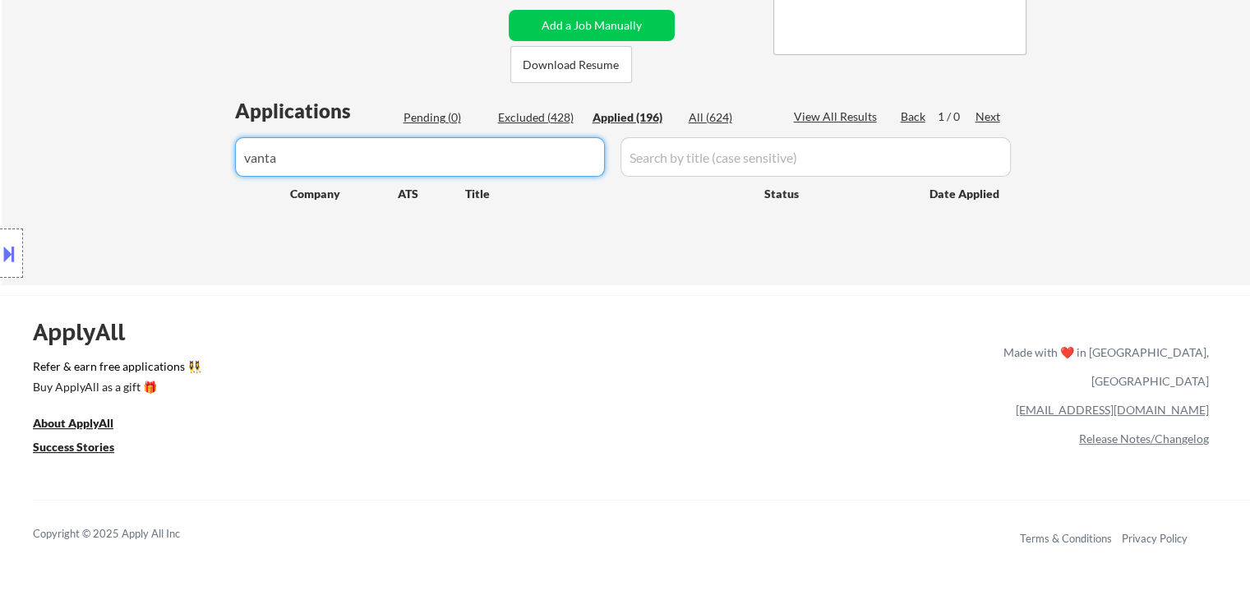
drag, startPoint x: 329, startPoint y: 154, endPoint x: 0, endPoint y: 178, distance: 329.5
paste input "Vanta"
click at [140, 191] on div "Location Inclusions:" at bounding box center [147, 253] width 294 height 305
click at [2, 269] on div at bounding box center [11, 252] width 23 height 49
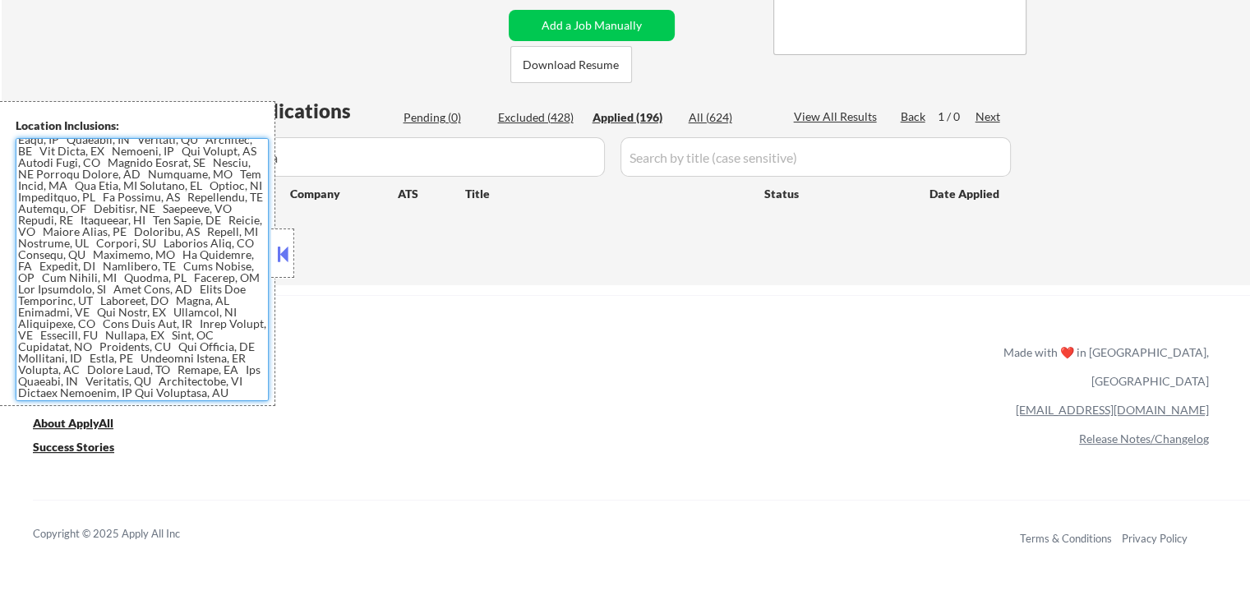
scroll to position [0, 0]
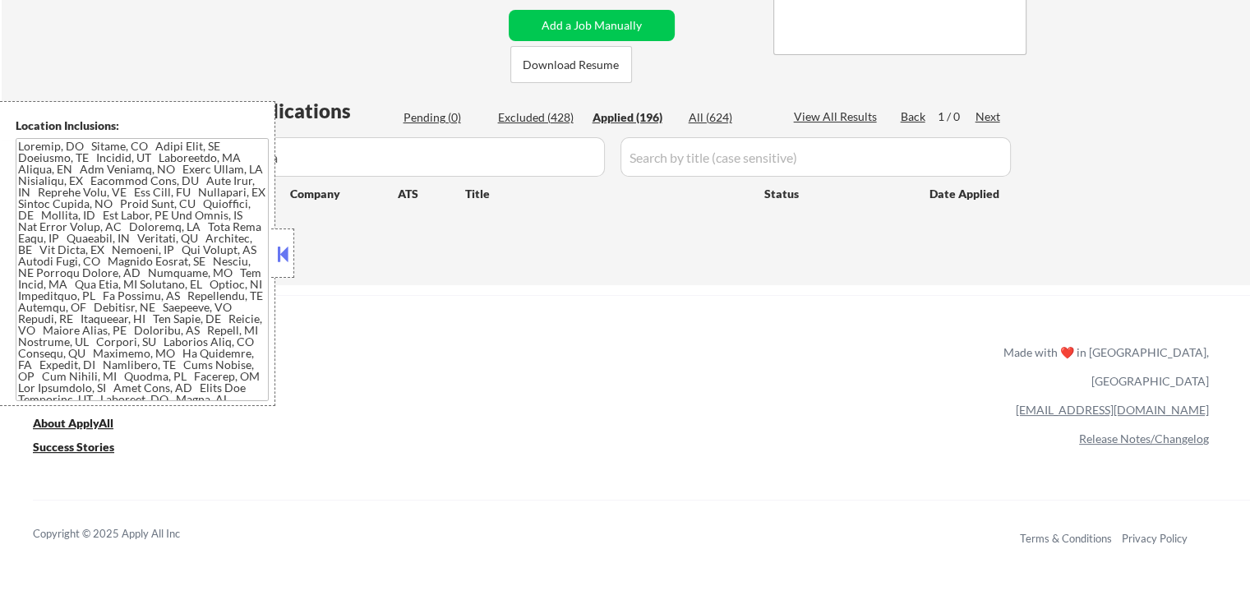
click at [275, 257] on button at bounding box center [283, 254] width 18 height 25
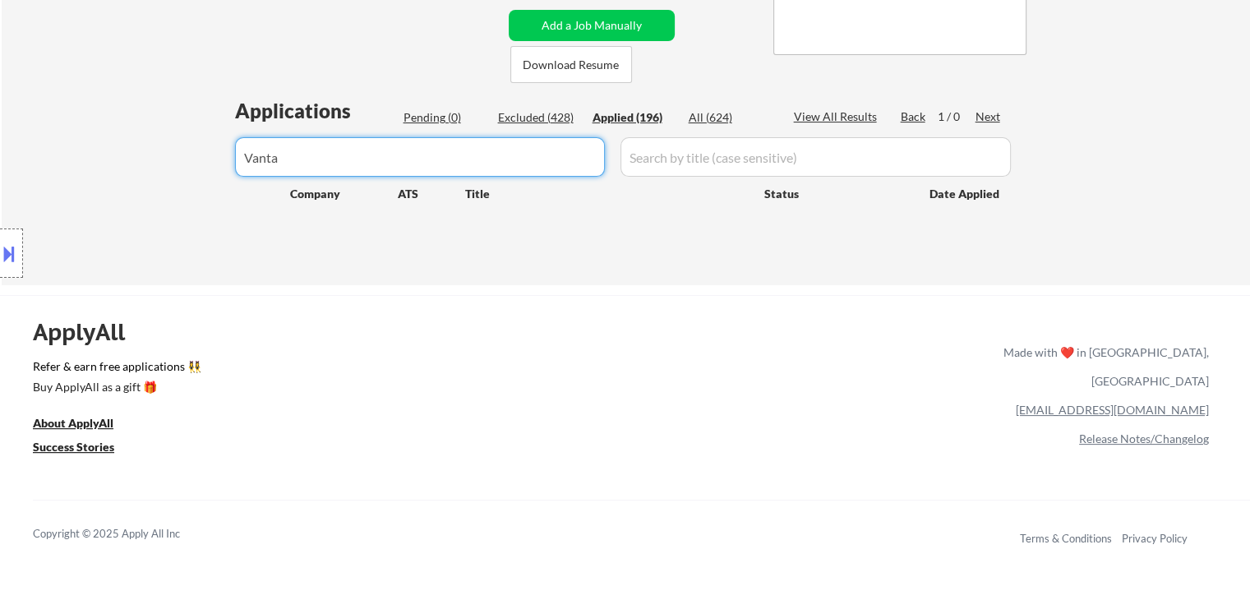
click at [320, 163] on input "input" at bounding box center [420, 156] width 370 height 39
type input "V"
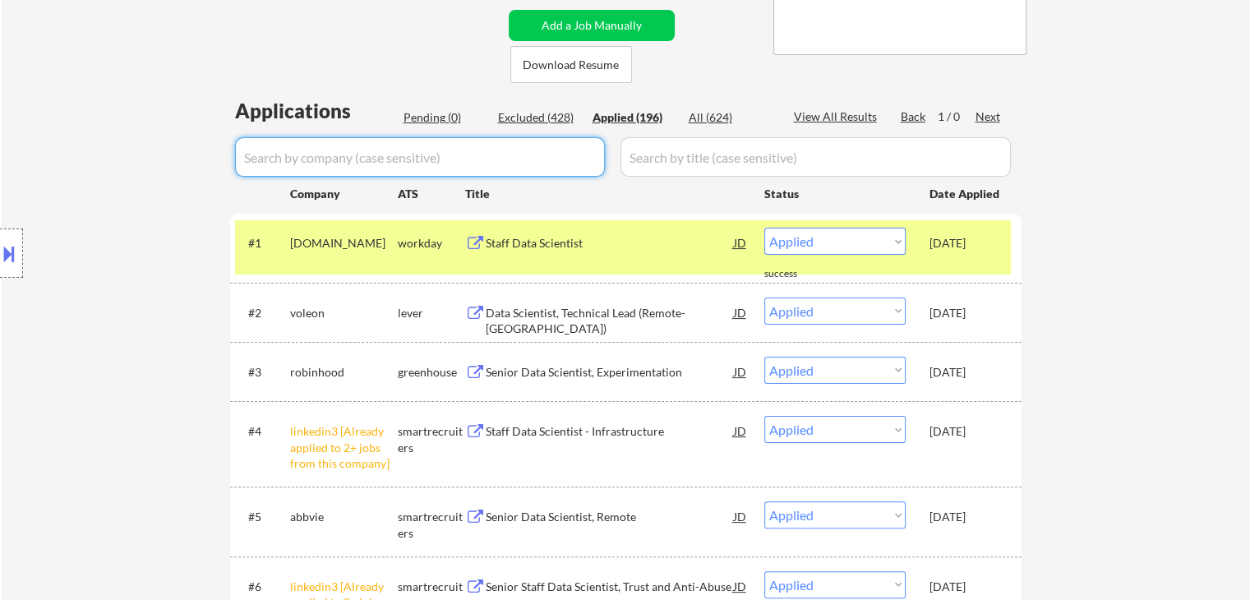
paste input "robinhood"
type input "robinhood"
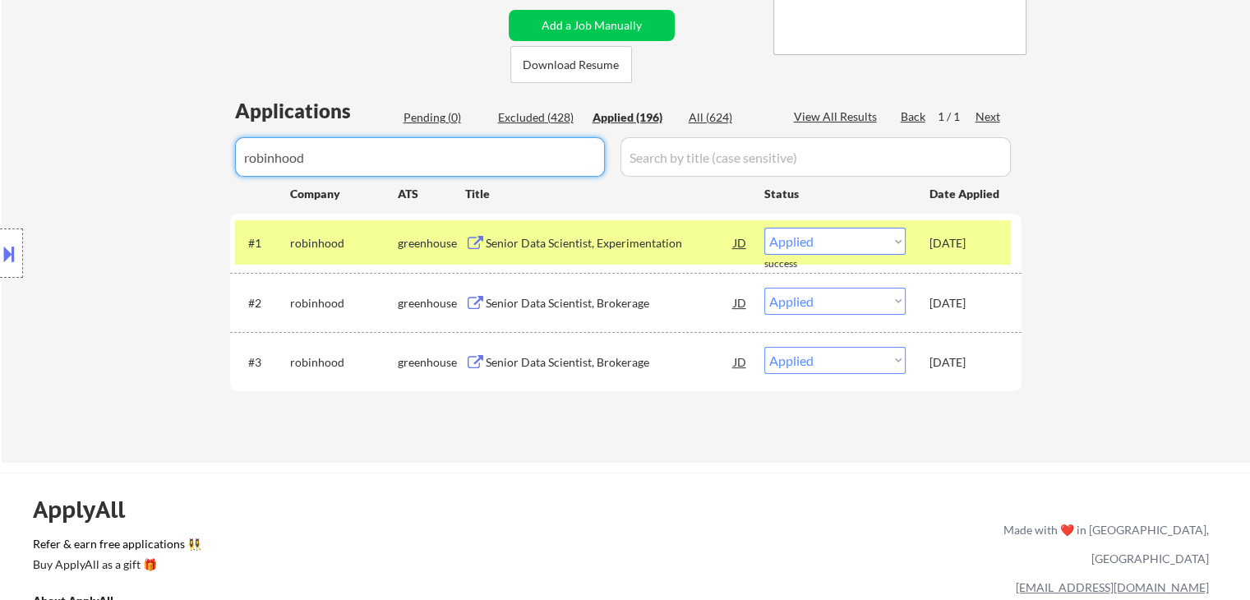
drag, startPoint x: 395, startPoint y: 156, endPoint x: 151, endPoint y: 218, distance: 251.7
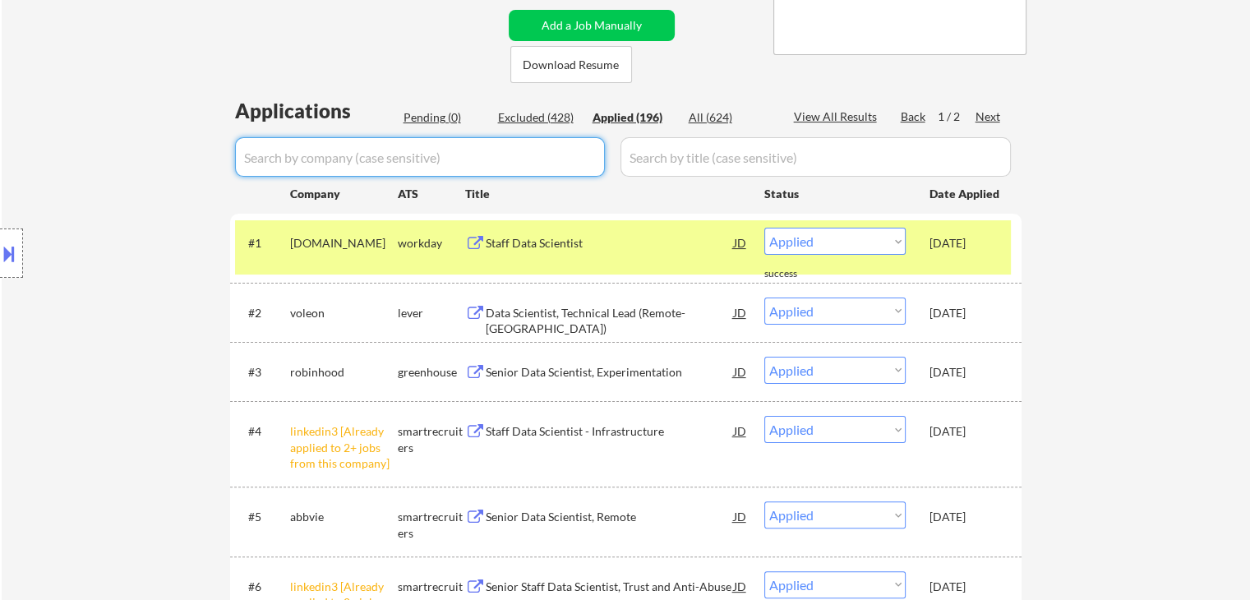
paste input "vanta"
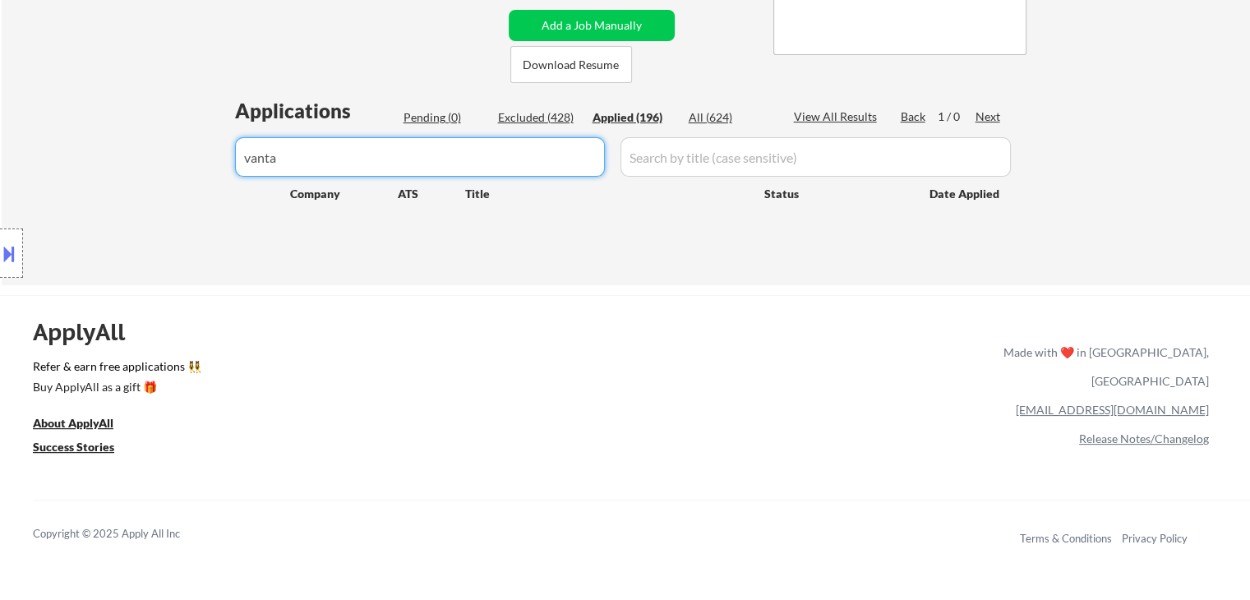
type input "vanta"
drag, startPoint x: 362, startPoint y: 154, endPoint x: 88, endPoint y: 188, distance: 275.8
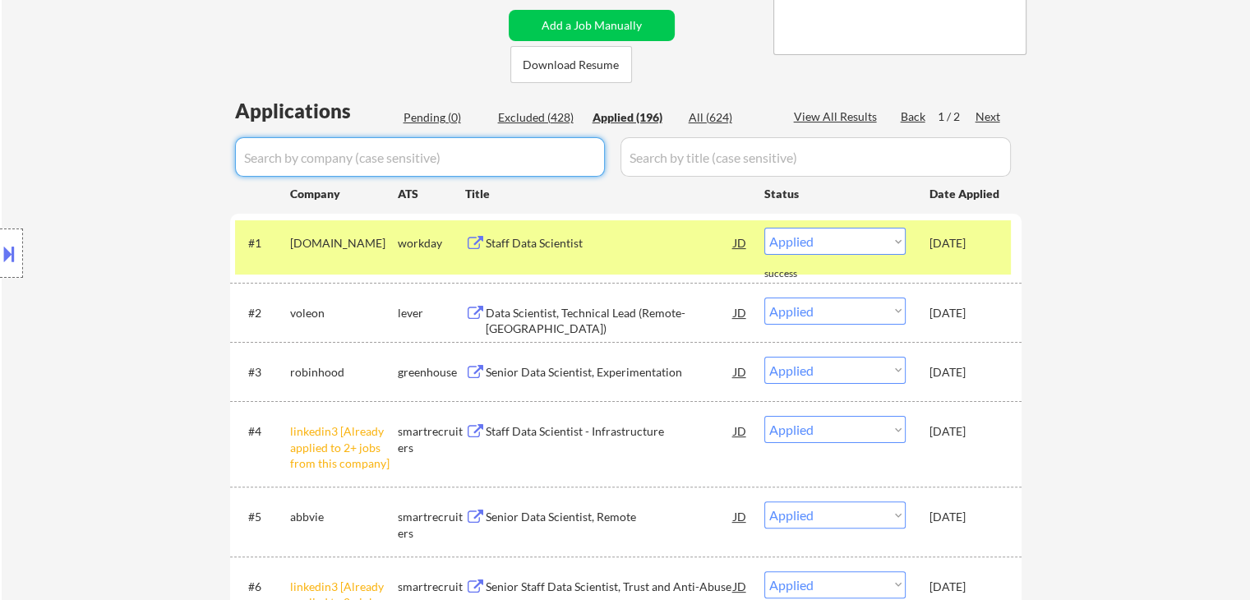
paste input "simplepractice"
type input "simplepractice"
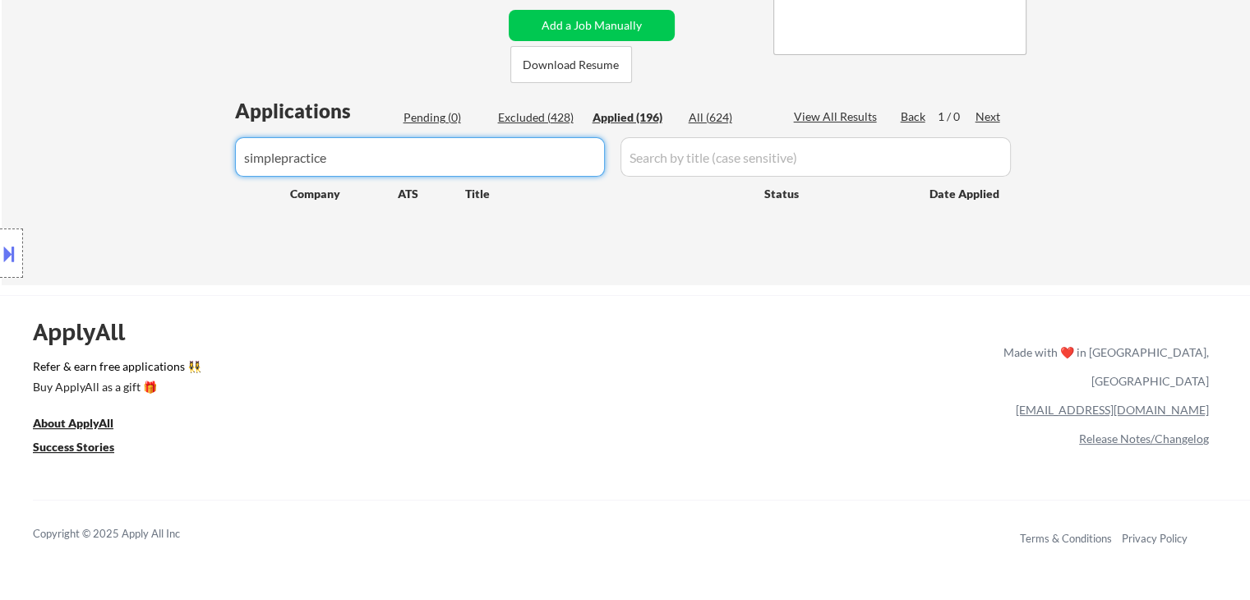
drag, startPoint x: 398, startPoint y: 153, endPoint x: 110, endPoint y: 228, distance: 297.9
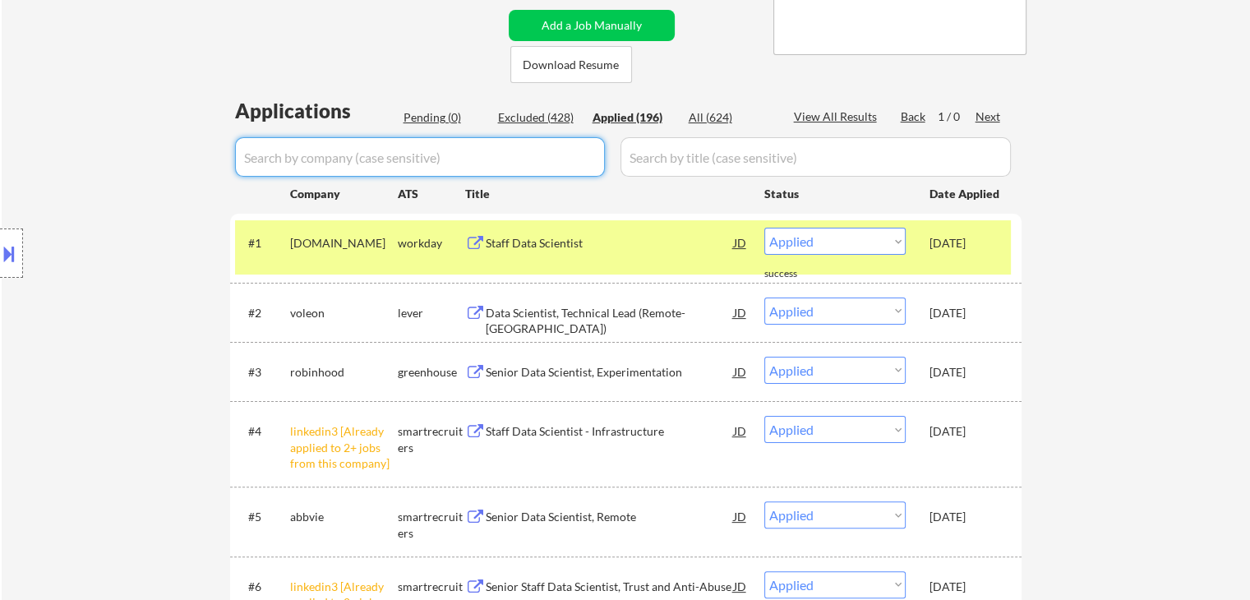
paste input "ironcladhq"
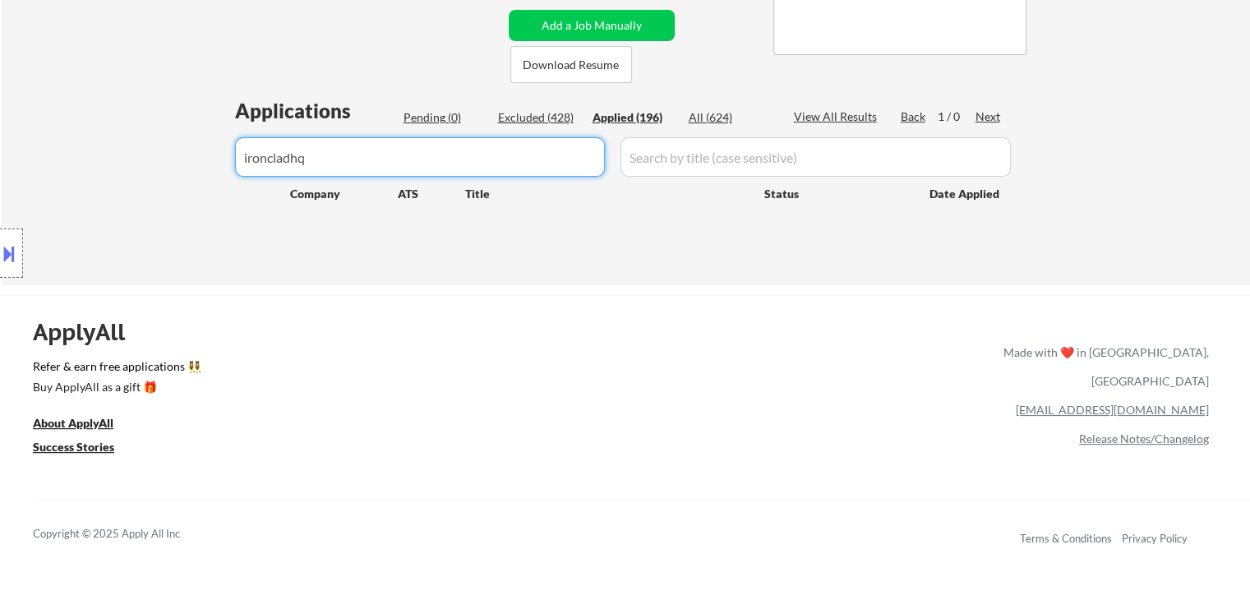
drag, startPoint x: 431, startPoint y: 168, endPoint x: 58, endPoint y: 270, distance: 386.9
paste input "life360"
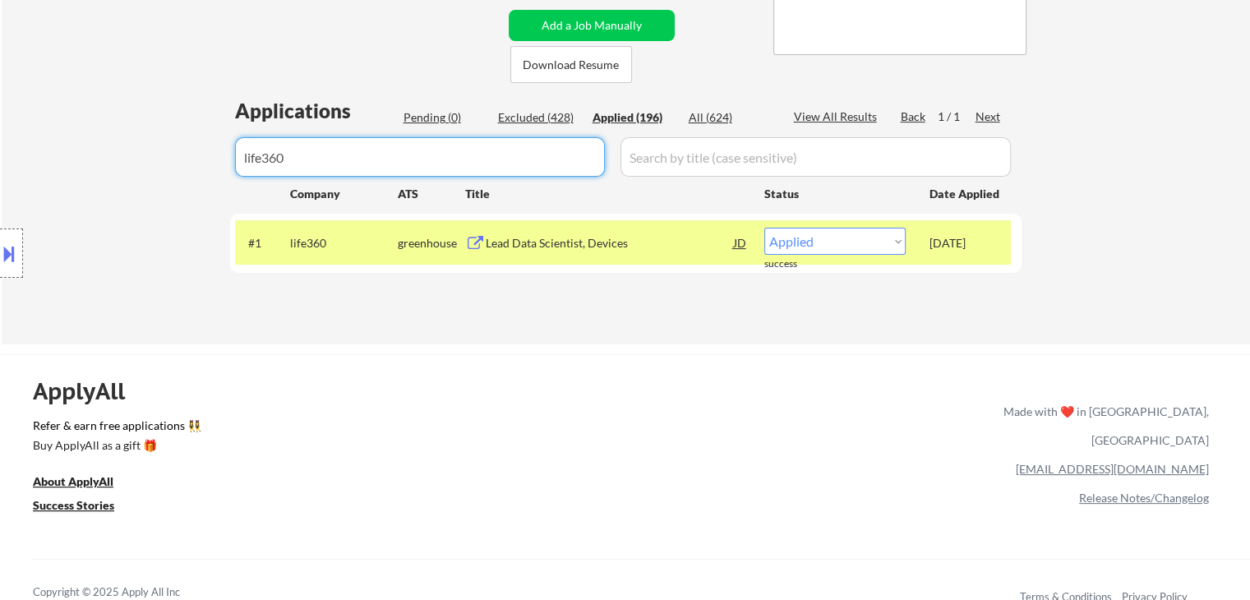
drag, startPoint x: 449, startPoint y: 157, endPoint x: 0, endPoint y: 280, distance: 466.0
paste input "Webflow"
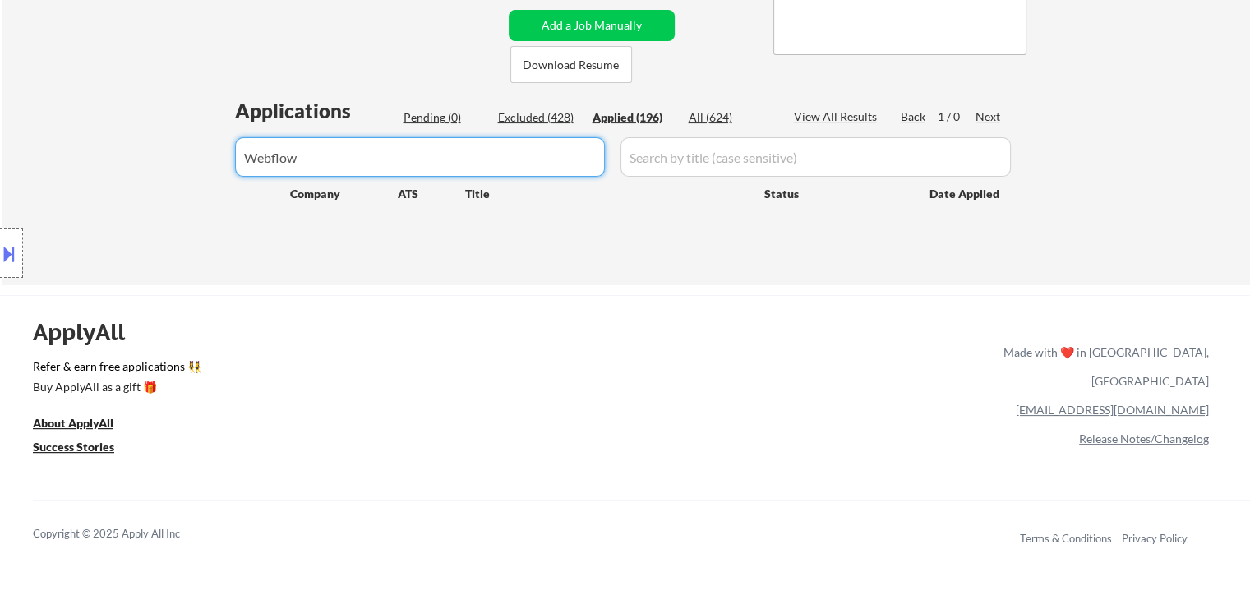
drag, startPoint x: 325, startPoint y: 168, endPoint x: 27, endPoint y: 234, distance: 304.8
paste input "webflow"
drag, startPoint x: 0, startPoint y: 223, endPoint x: 3, endPoint y: 214, distance: 10.4
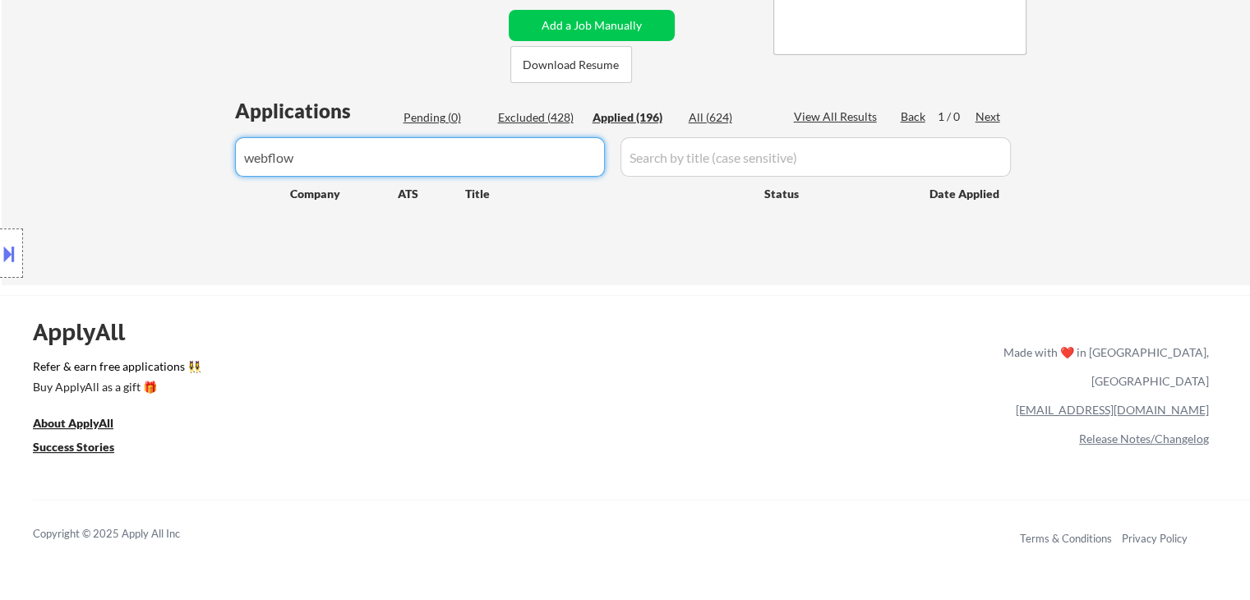
paste input "laurel"
drag, startPoint x: 199, startPoint y: 159, endPoint x: 1, endPoint y: 153, distance: 198.1
paste input "Laurel"
type input "Laurel"
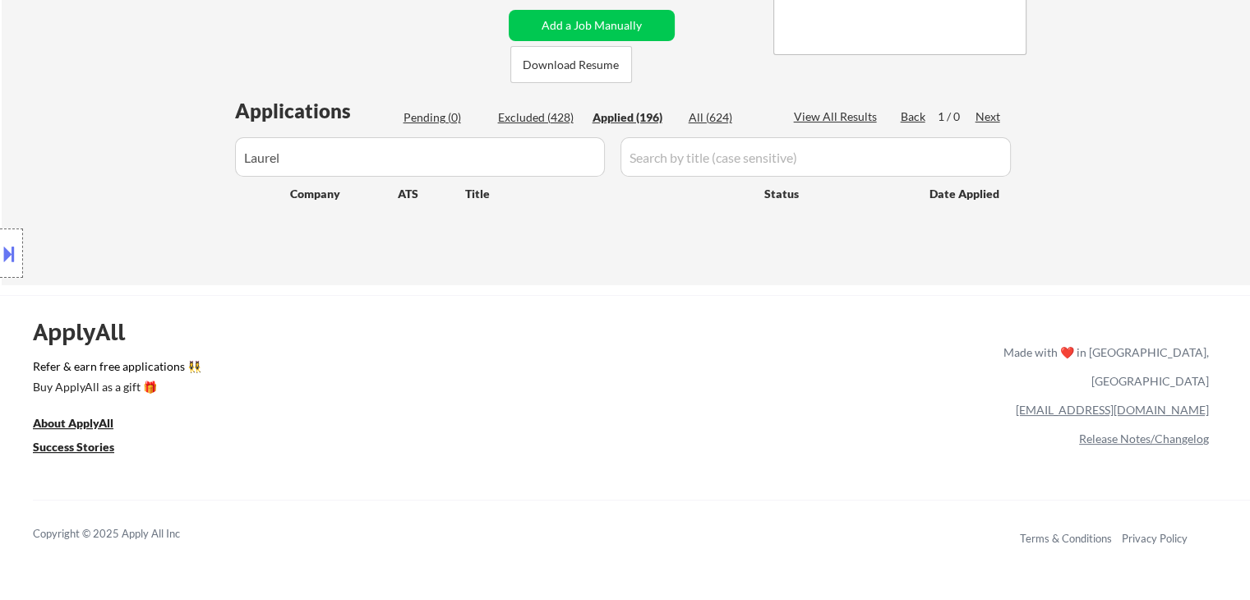
click at [316, 166] on input "input" at bounding box center [420, 156] width 370 height 39
click at [320, 165] on input "input" at bounding box center [420, 156] width 370 height 39
drag, startPoint x: 320, startPoint y: 165, endPoint x: 55, endPoint y: 170, distance: 265.4
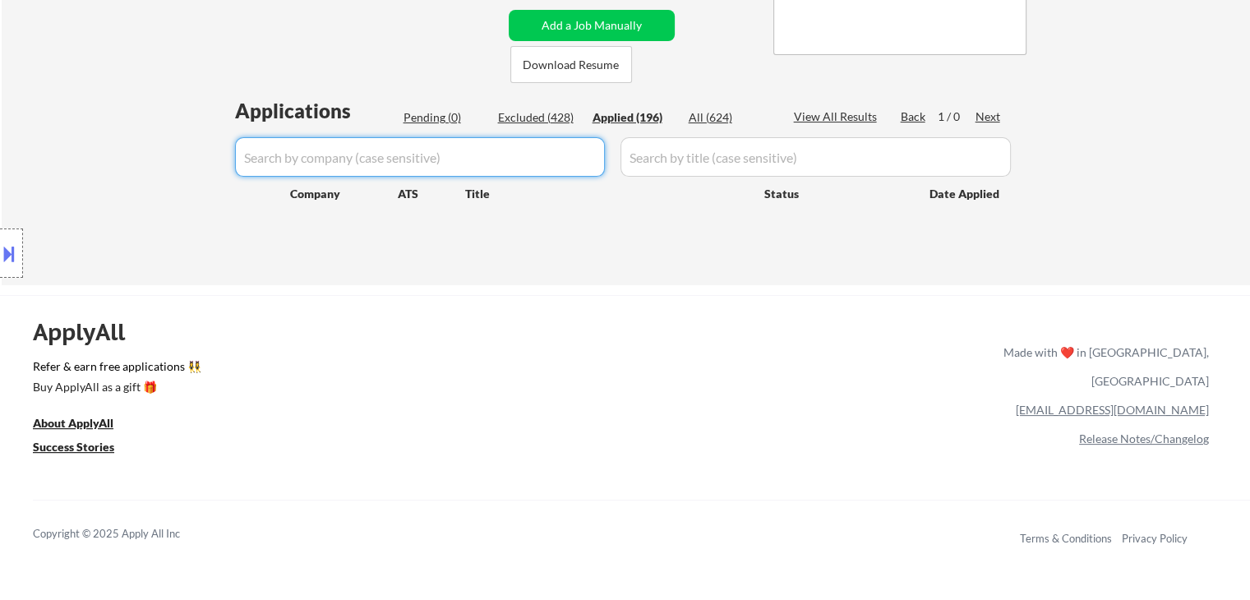
click at [0, 0] on div "#4 linkedin3 [Already applied to 2+ jobs from this company] smartrecruiters Sta…" at bounding box center [0, 0] width 0 height 0
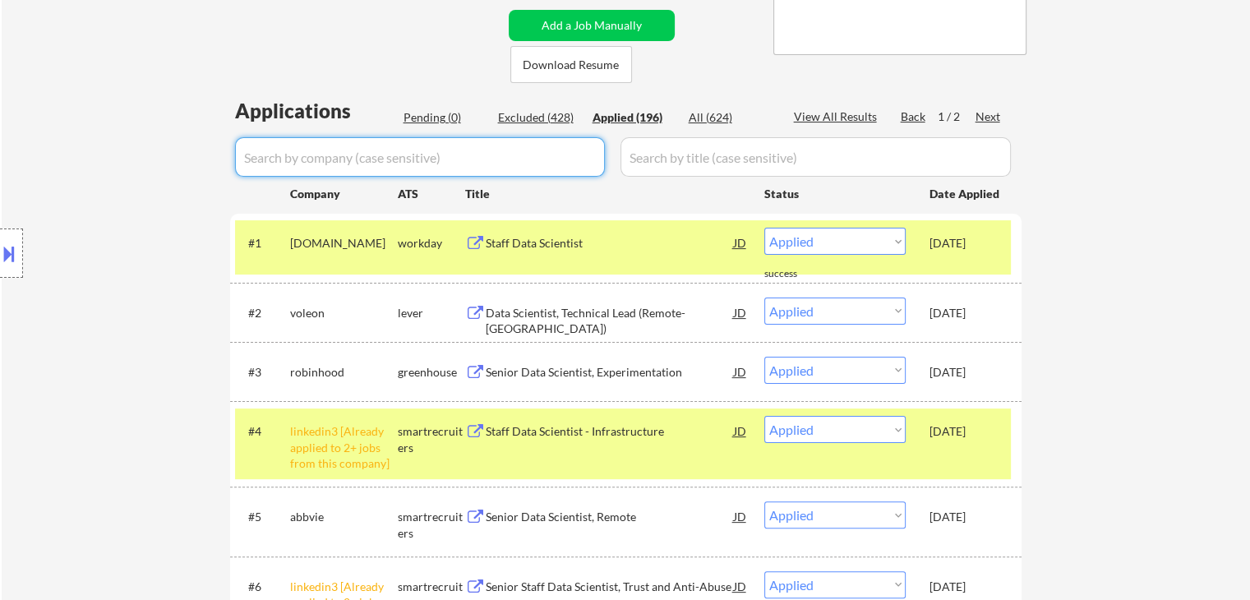
click at [422, 156] on input "input" at bounding box center [420, 156] width 370 height 39
paste input "grindr%20llc"
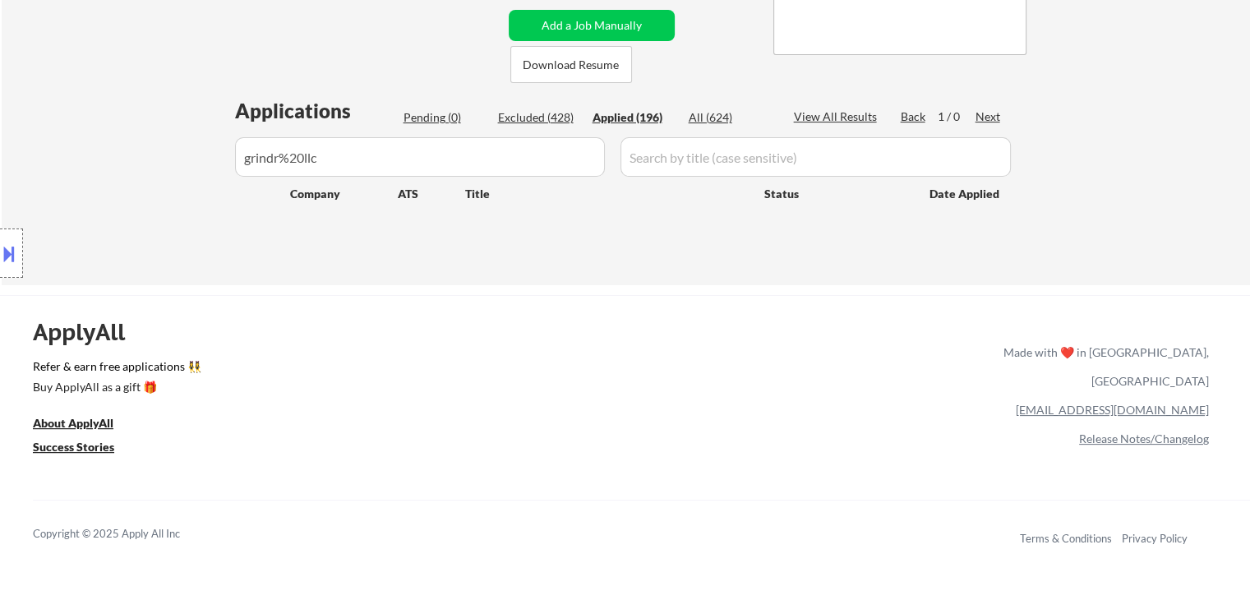
drag, startPoint x: 368, startPoint y: 160, endPoint x: 3, endPoint y: 199, distance: 366.8
paste input "Grindr"
drag, startPoint x: 342, startPoint y: 162, endPoint x: 60, endPoint y: 164, distance: 281.8
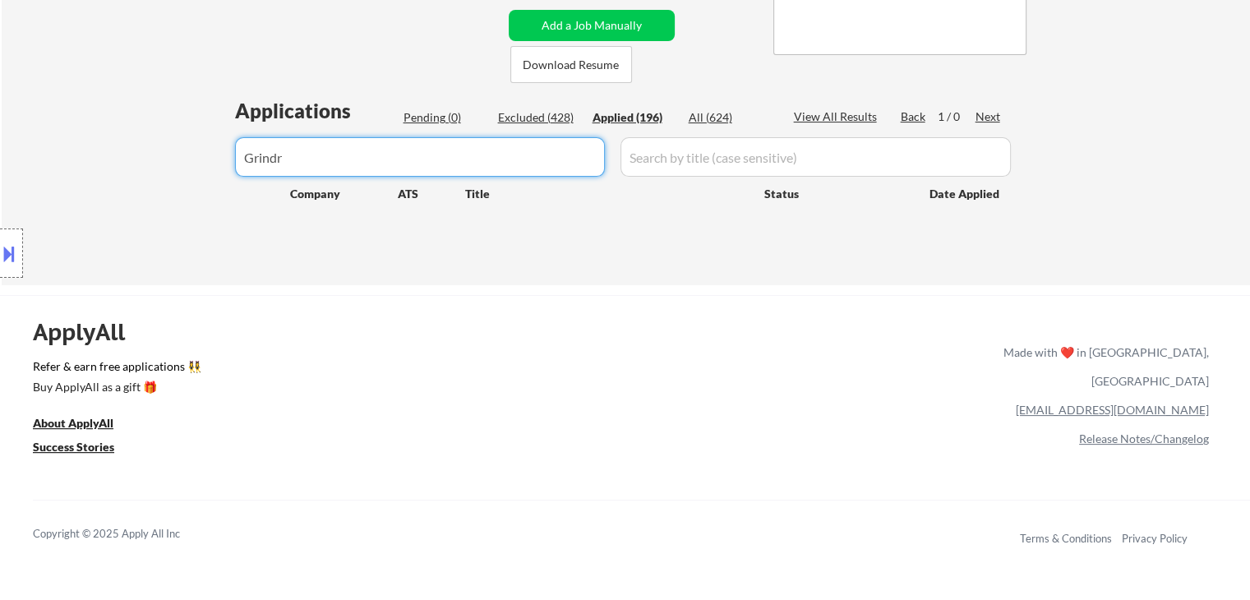
paste input "grindr"
type input "grindr"
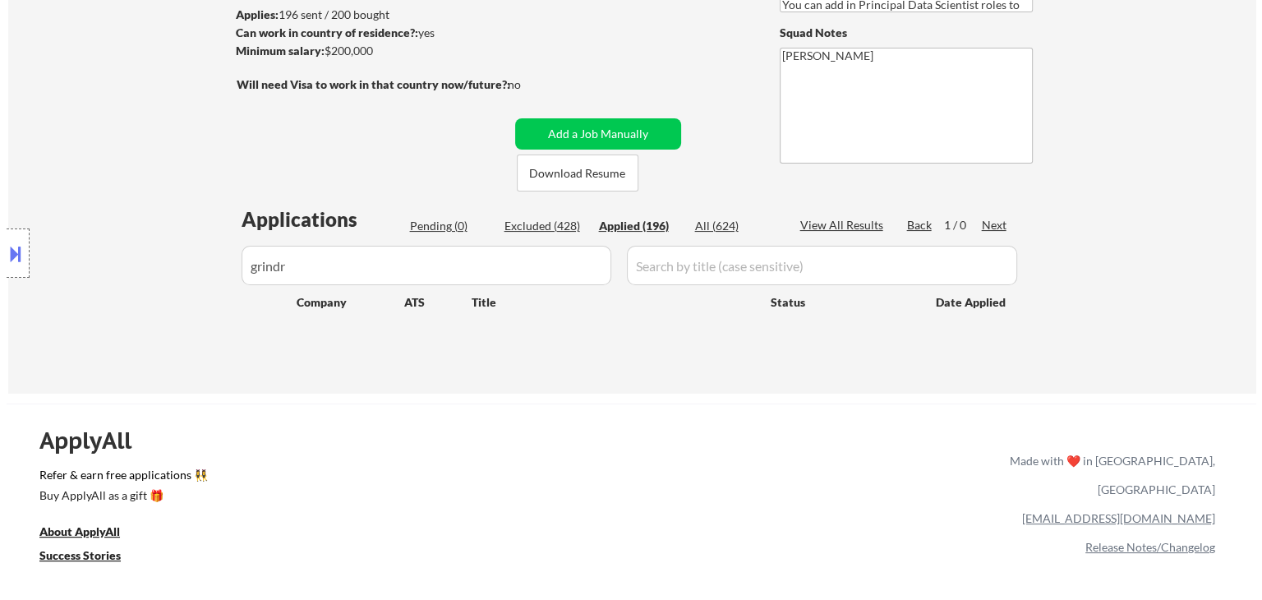
scroll to position [164, 0]
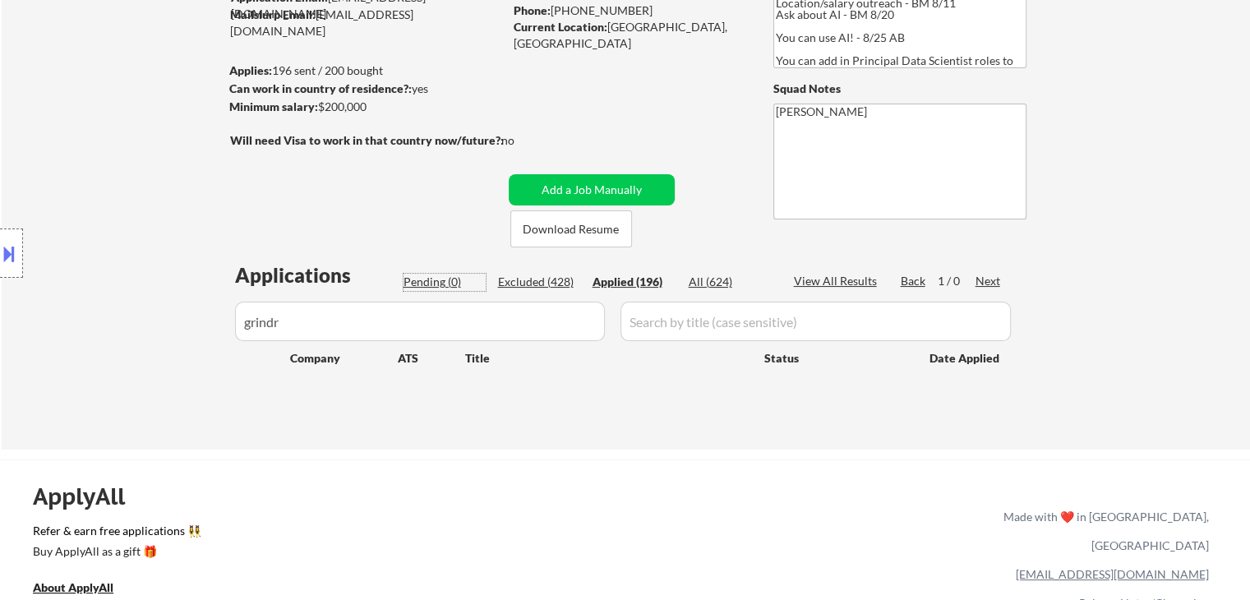
click at [412, 281] on div "Pending (0)" at bounding box center [444, 282] width 82 height 16
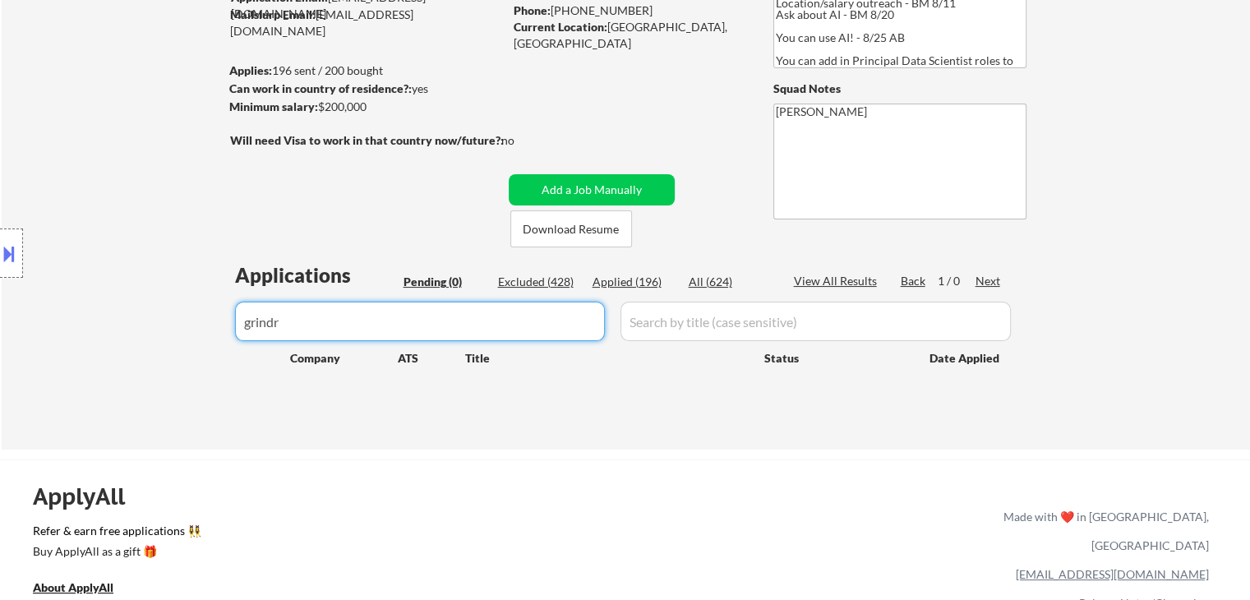
click at [12, 338] on body "← Return to /applysquad Mailslurp Inbox Job Search Builder [GEOGRAPHIC_DATA][PE…" at bounding box center [625, 136] width 1250 height 600
click at [449, 280] on div "Pending (0)" at bounding box center [444, 282] width 82 height 16
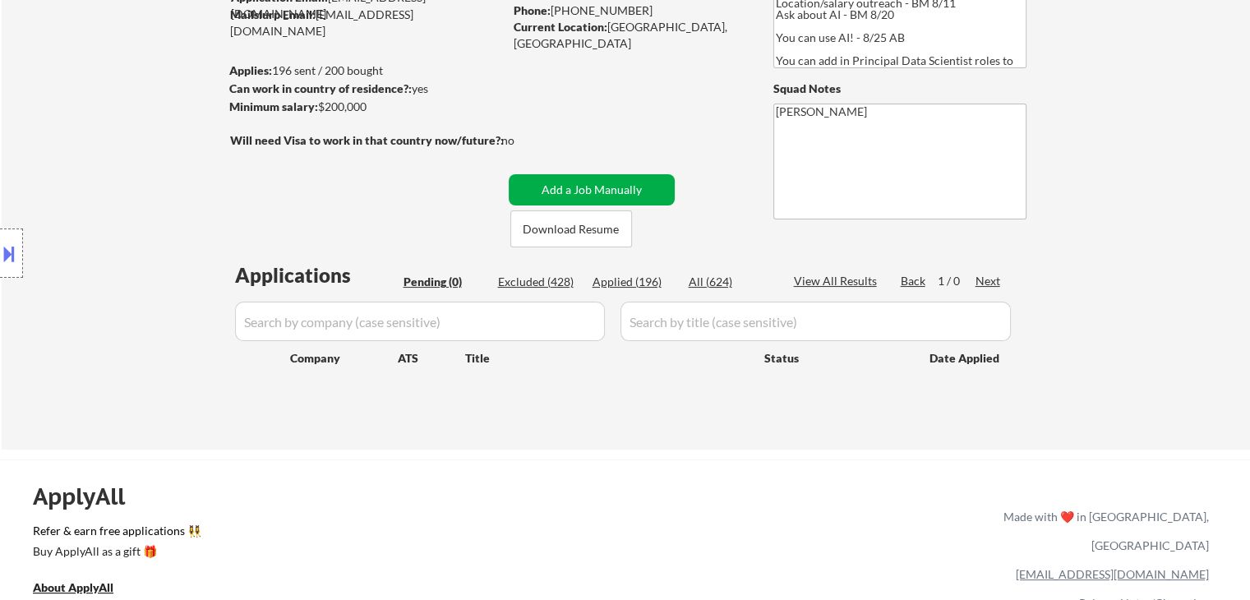
click at [611, 187] on button "Add a Job Manually" at bounding box center [592, 189] width 166 height 31
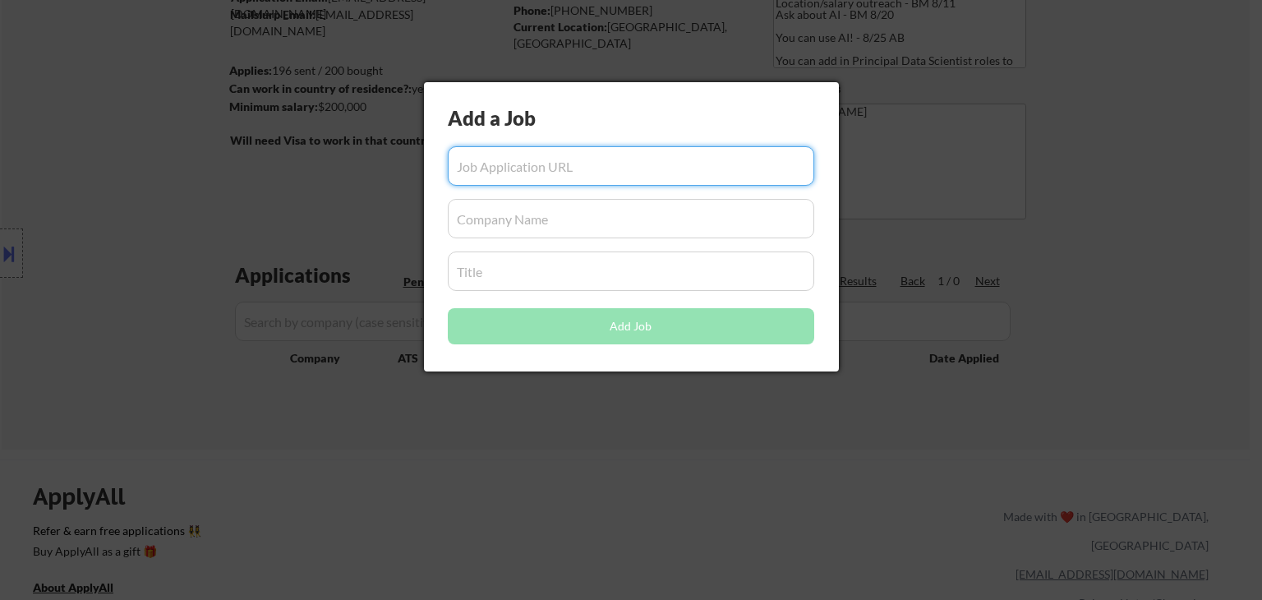
click at [585, 168] on input "input" at bounding box center [631, 165] width 366 height 39
paste input "grindr"
drag, startPoint x: 463, startPoint y: 167, endPoint x: 77, endPoint y: 177, distance: 385.5
click at [78, 170] on body "← Return to /applysquad Mailslurp Inbox Job Search Builder [GEOGRAPHIC_DATA][PE…" at bounding box center [631, 136] width 1262 height 600
paste input "[URL][DOMAIN_NAME]"
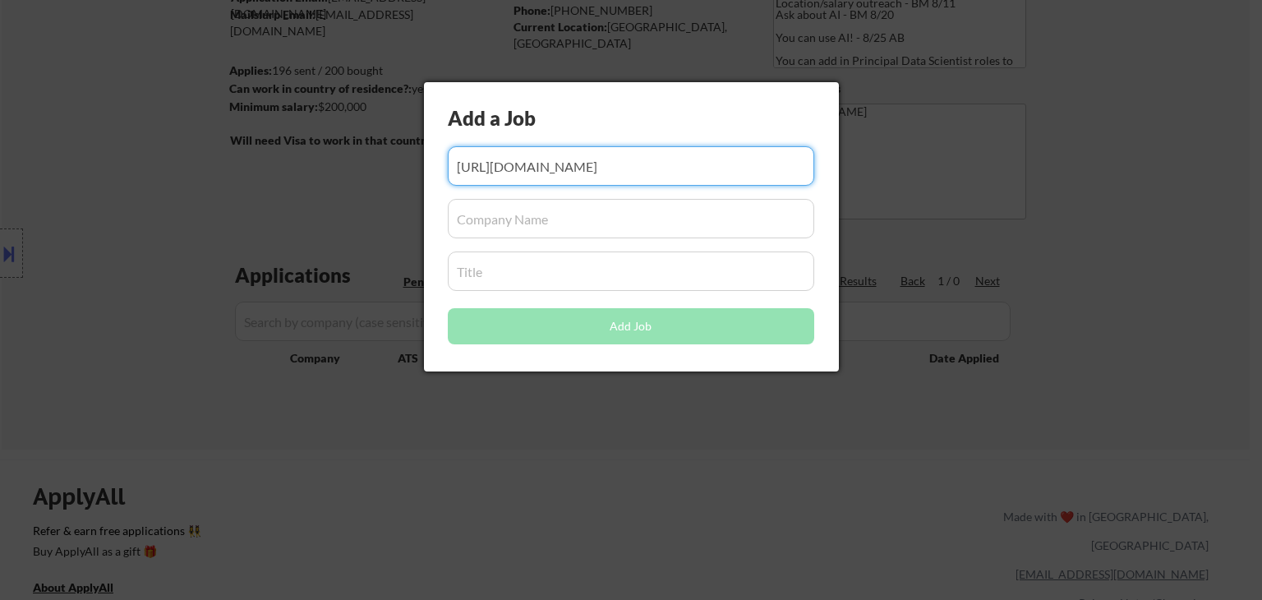
scroll to position [0, 112]
type input "[URL][DOMAIN_NAME]"
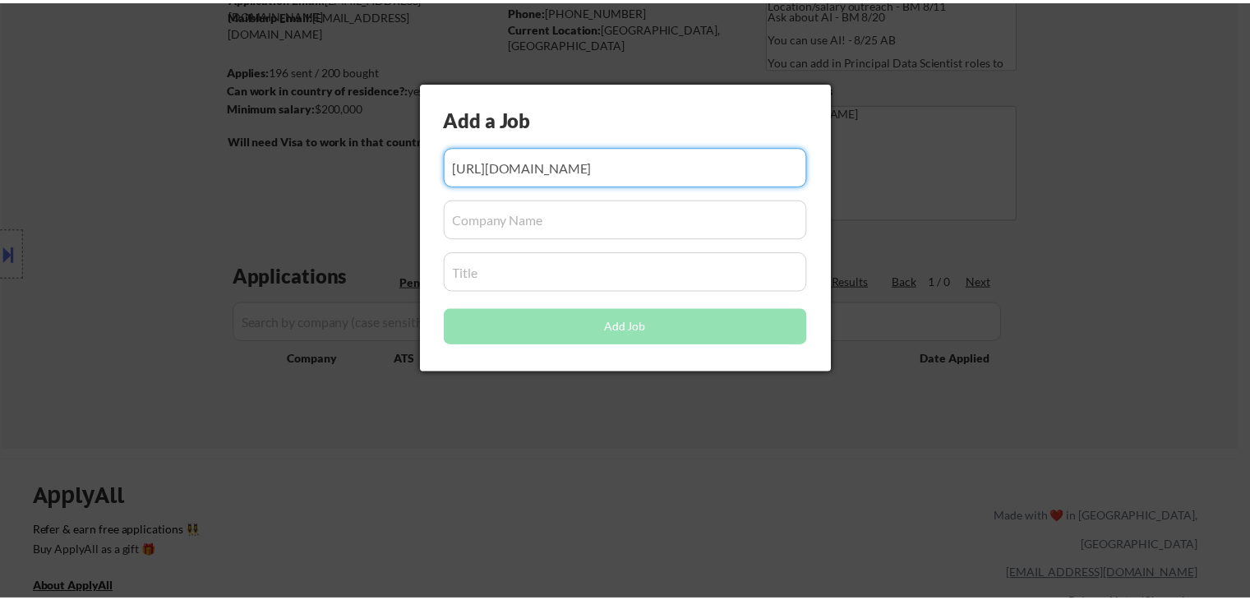
scroll to position [0, 0]
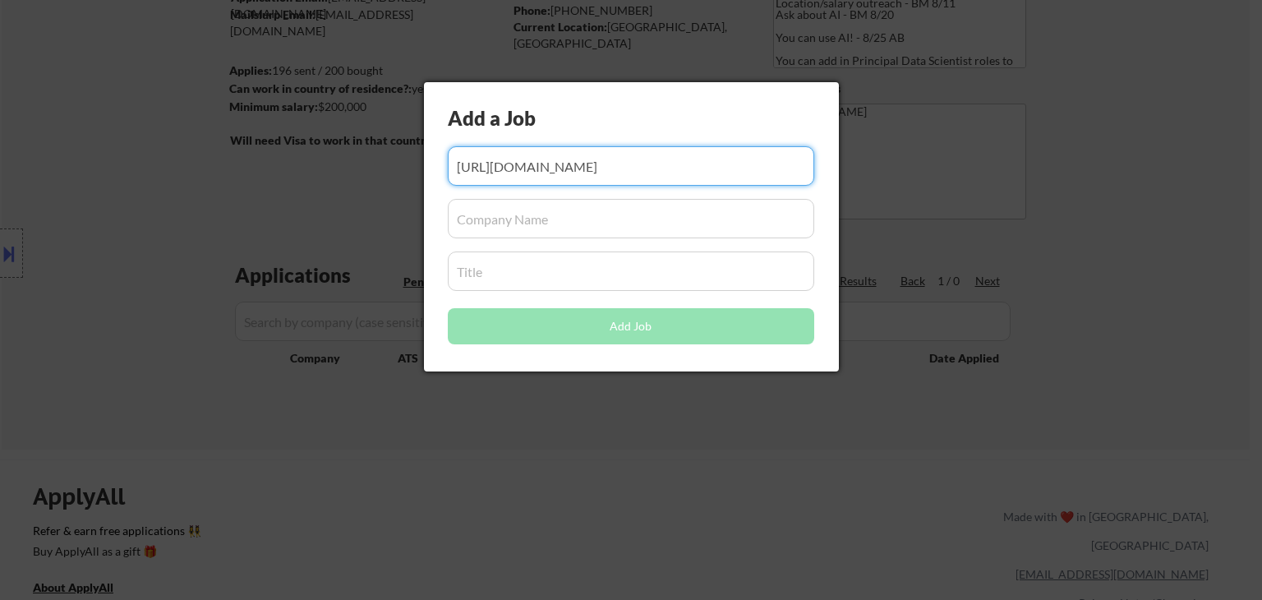
click at [523, 211] on input "input" at bounding box center [631, 218] width 366 height 39
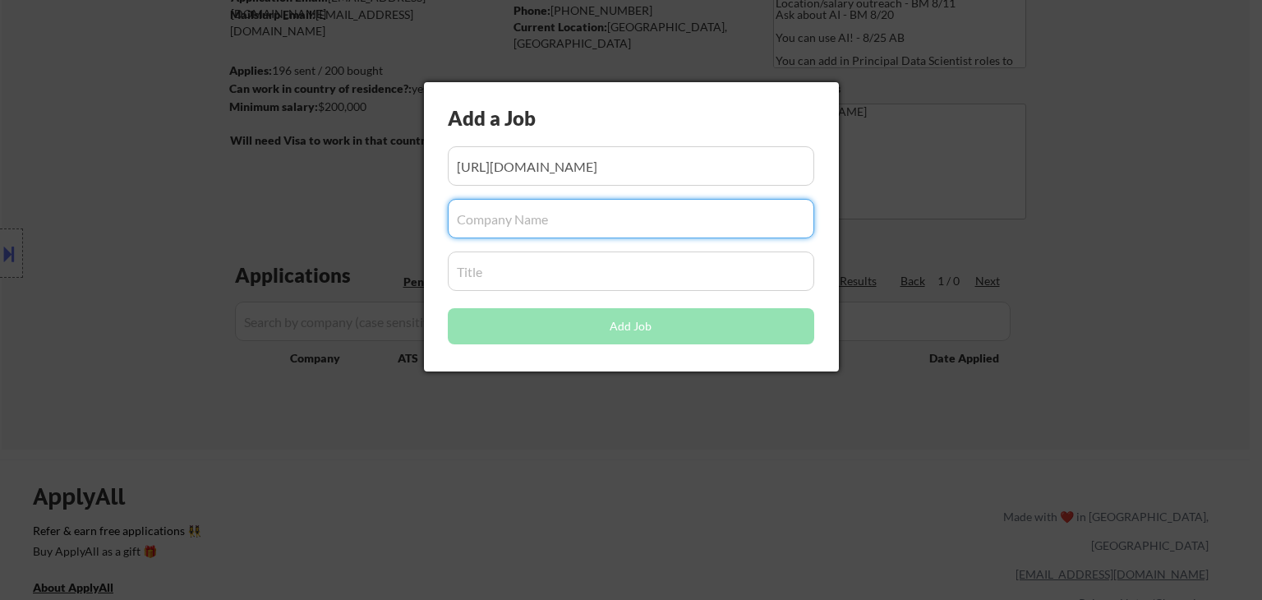
paste input "ironcladhq"
type input "ironcladhq"
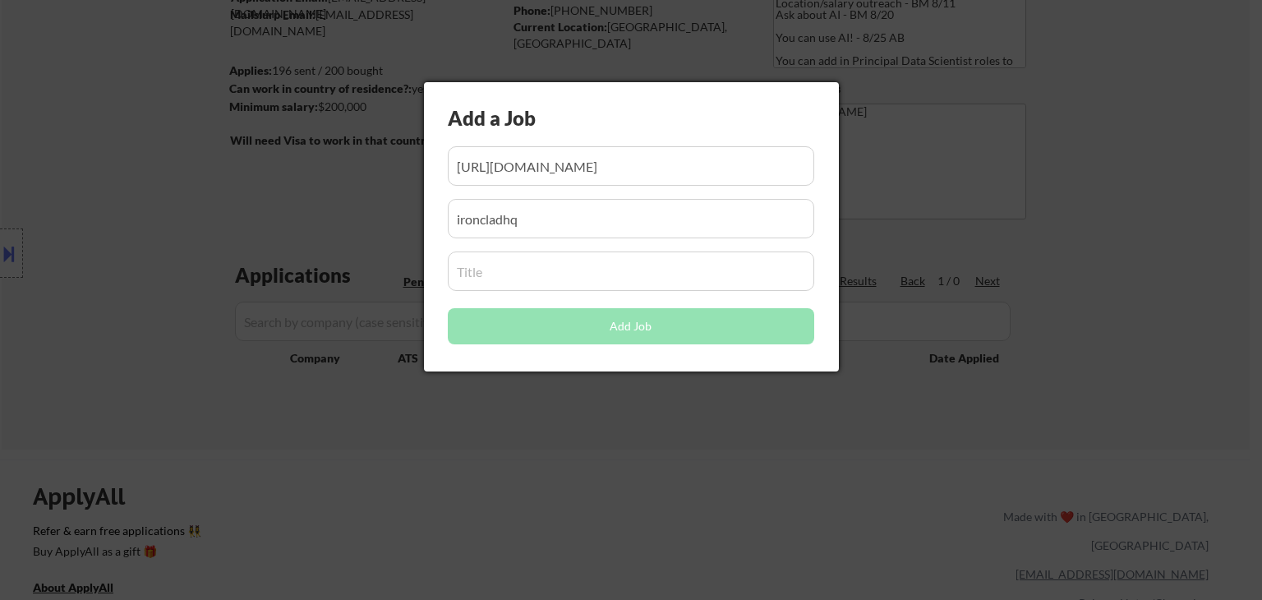
click at [516, 279] on input "input" at bounding box center [631, 270] width 366 height 39
paste input "Senior Data Analytics Manager, Marketing Analytics"
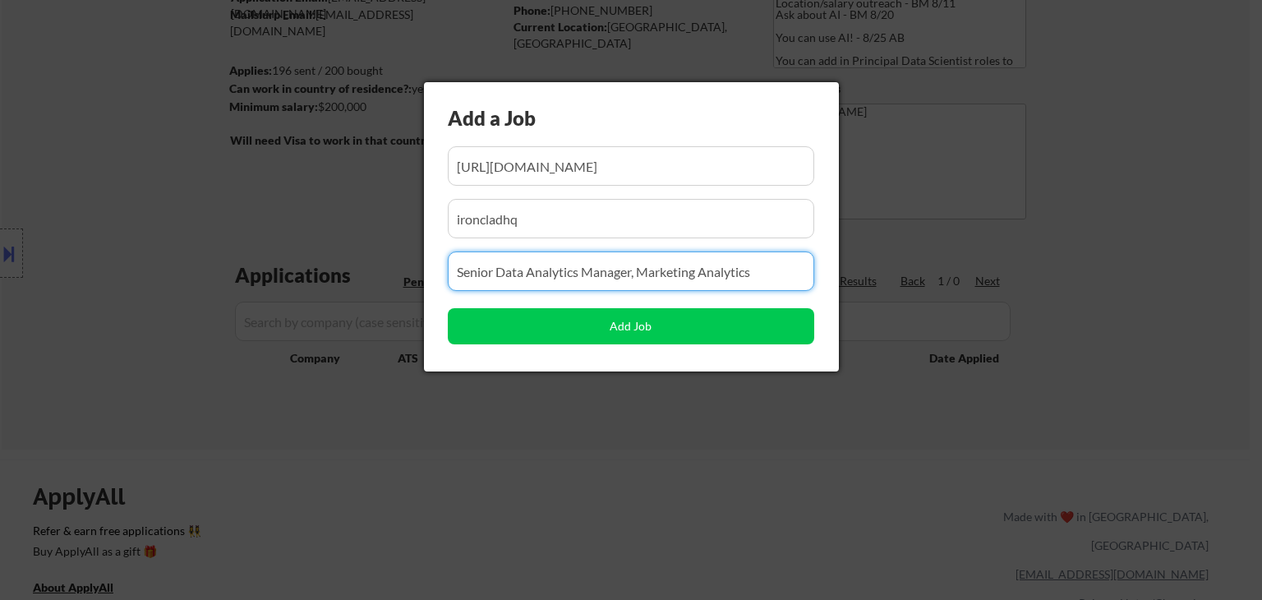
drag, startPoint x: 639, startPoint y: 268, endPoint x: 938, endPoint y: 268, distance: 299.1
click at [938, 268] on body "← Return to /applysquad Mailslurp Inbox Job Search Builder [GEOGRAPHIC_DATA][PE…" at bounding box center [631, 136] width 1262 height 600
type input "Senior Data Analytics Manager, Marketing Analytics"
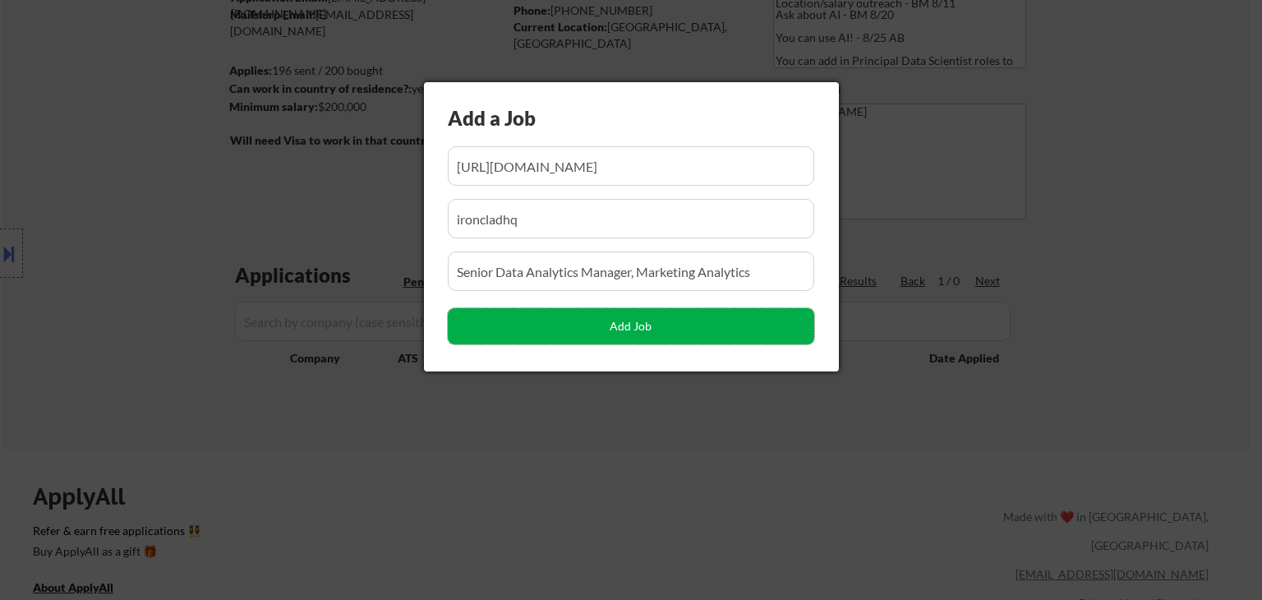
drag, startPoint x: 645, startPoint y: 312, endPoint x: 633, endPoint y: 339, distance: 29.0
click at [644, 311] on button "Add Job" at bounding box center [631, 326] width 366 height 36
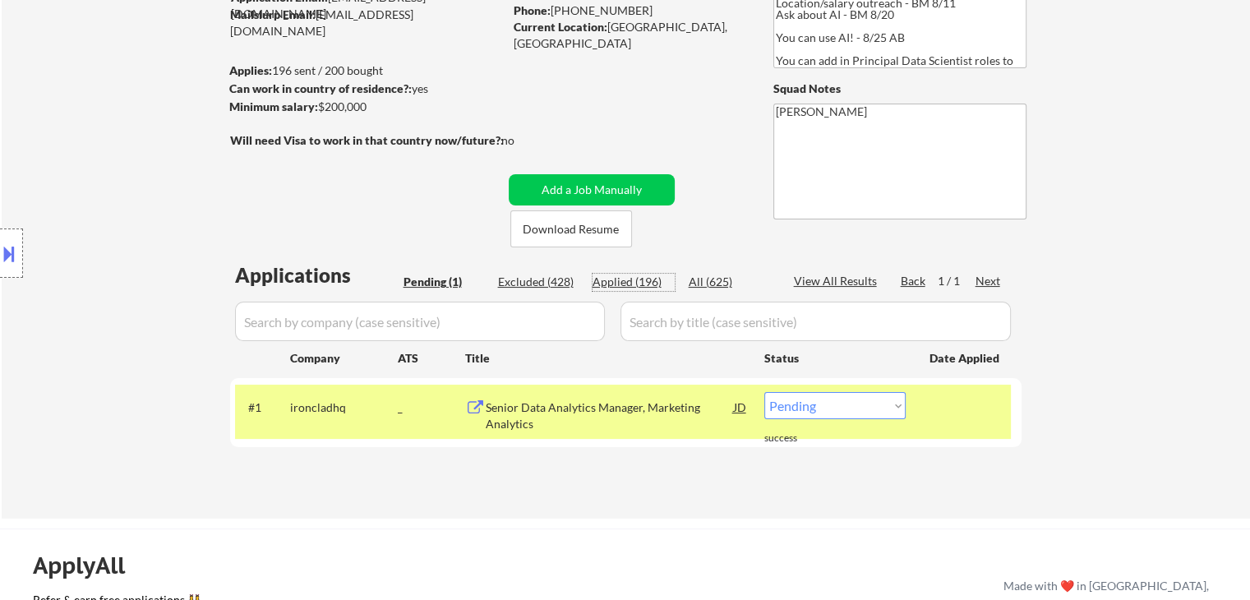
click at [627, 281] on div "Applied (196)" at bounding box center [633, 282] width 82 height 16
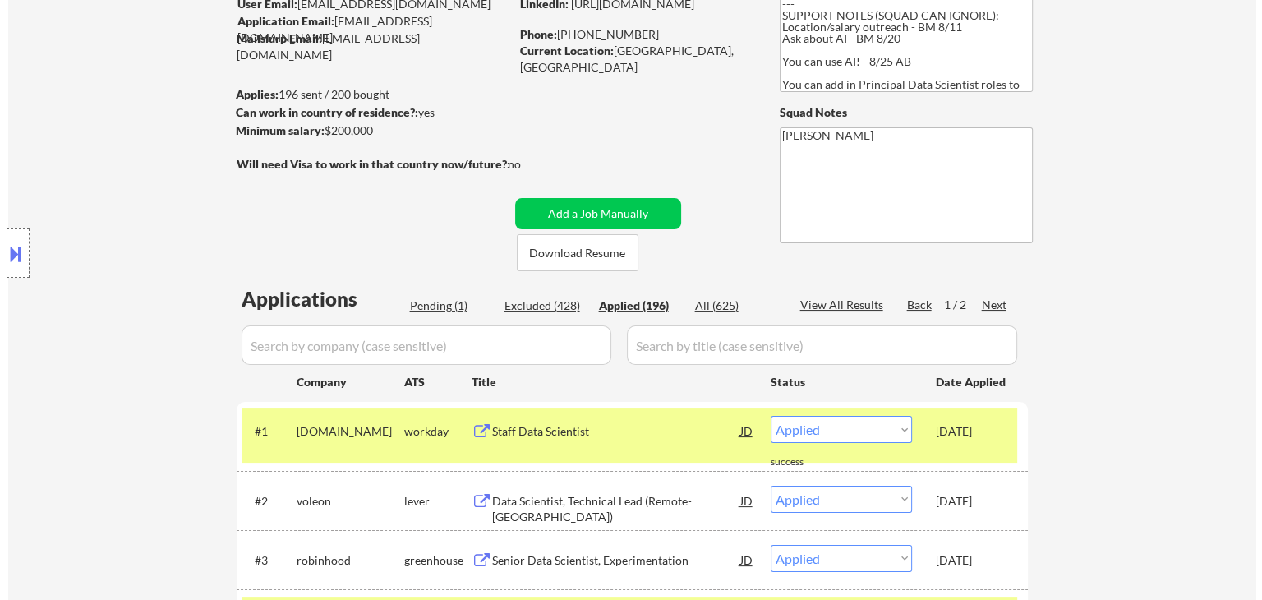
scroll to position [246, 0]
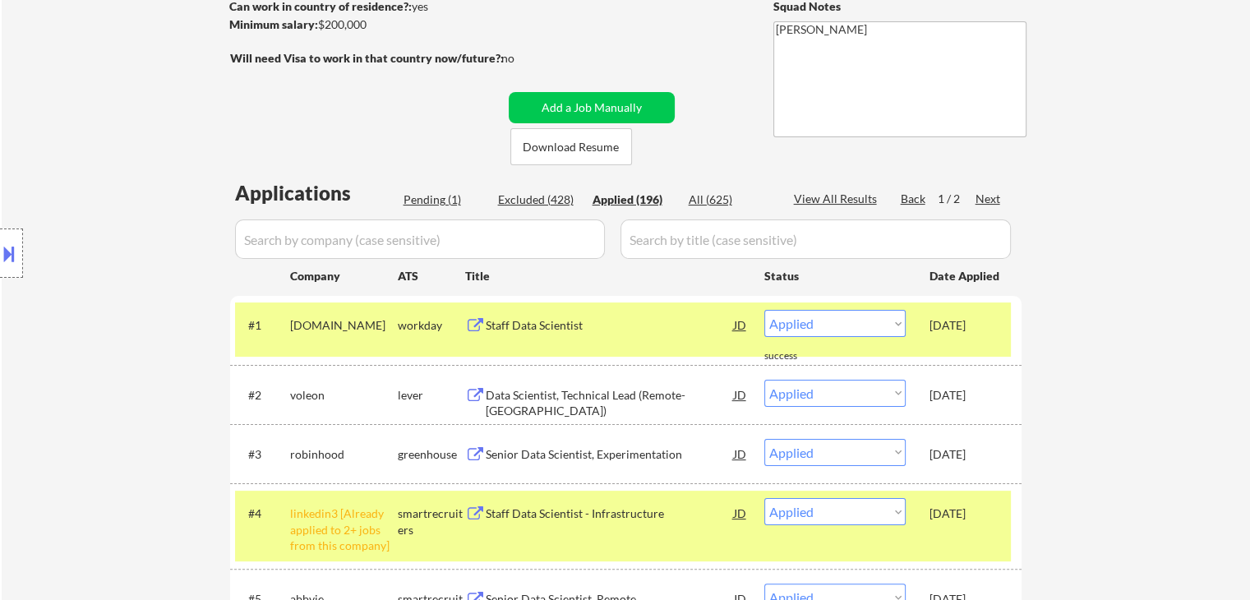
click at [440, 191] on div "Pending (1)" at bounding box center [444, 199] width 82 height 16
select select ""pending""
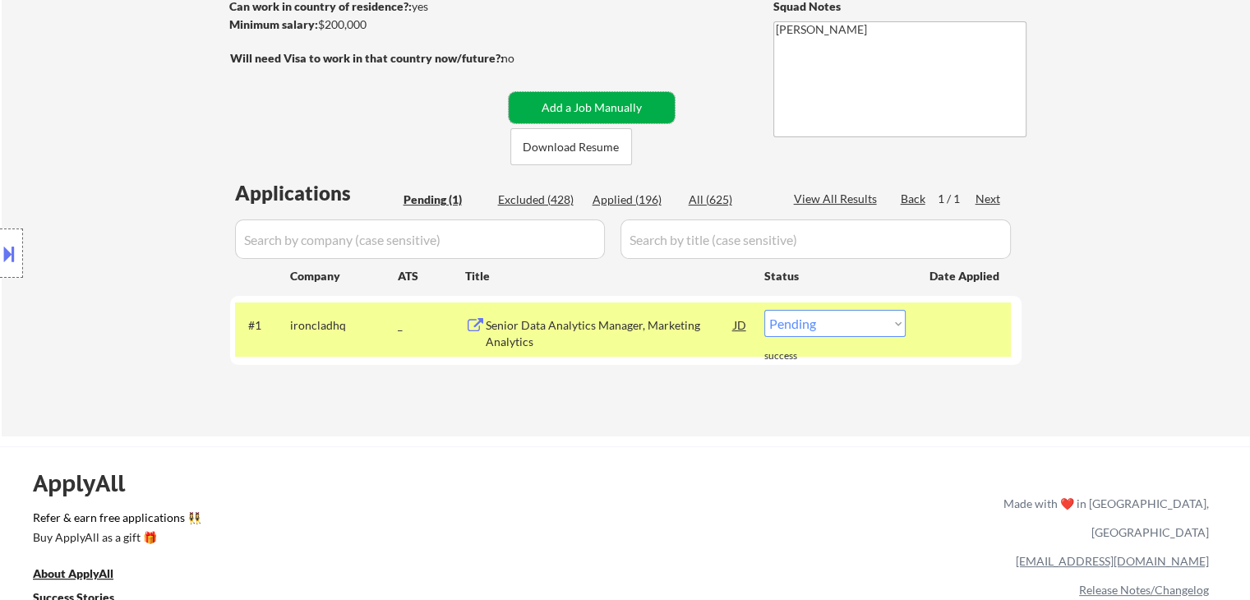
click at [592, 108] on button "Add a Job Manually" at bounding box center [592, 107] width 166 height 31
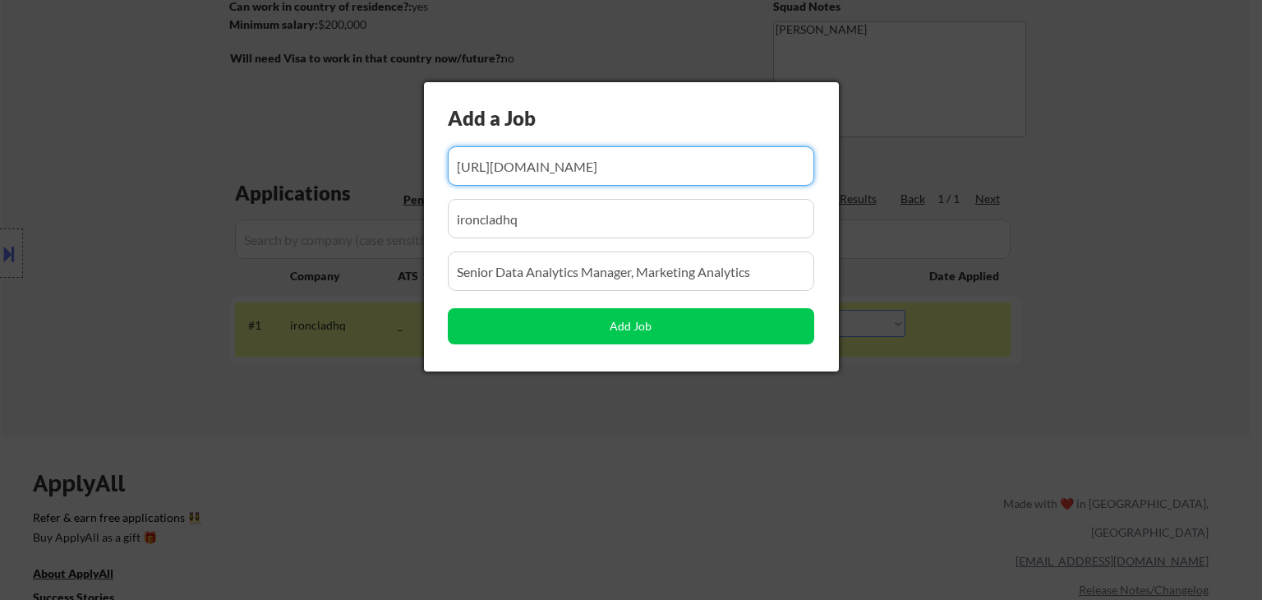
scroll to position [0, 112]
click at [641, 164] on input "input" at bounding box center [631, 165] width 366 height 39
paste input "[URL][DOMAIN_NAME]"
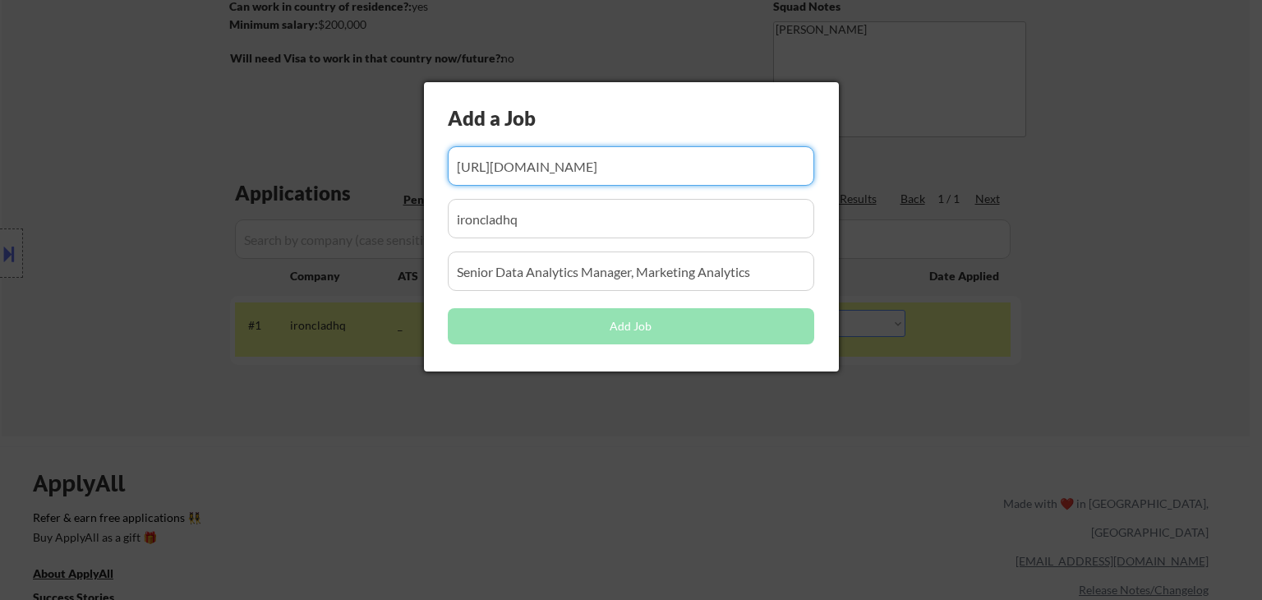
scroll to position [0, 33]
type input "[URL][DOMAIN_NAME]"
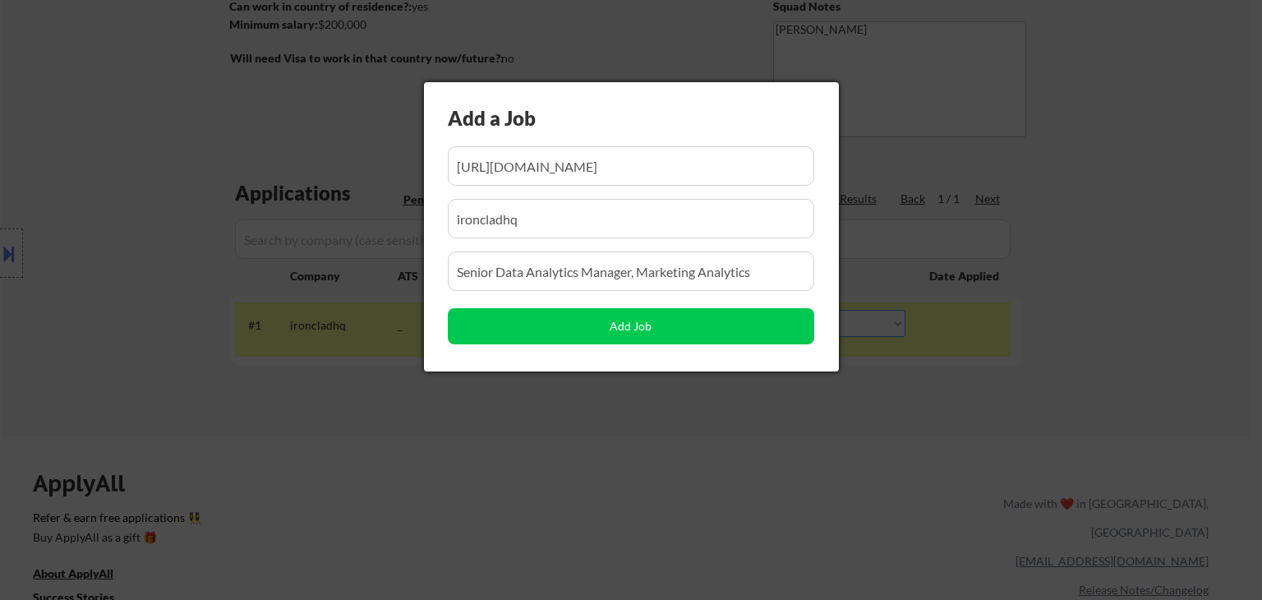
scroll to position [0, 0]
drag, startPoint x: 431, startPoint y: 224, endPoint x: 200, endPoint y: 224, distance: 230.9
click at [200, 224] on body "← Return to /applysquad Mailslurp Inbox Job Search Builder [GEOGRAPHIC_DATA][PE…" at bounding box center [631, 54] width 1262 height 600
paste input "SimplePractice"
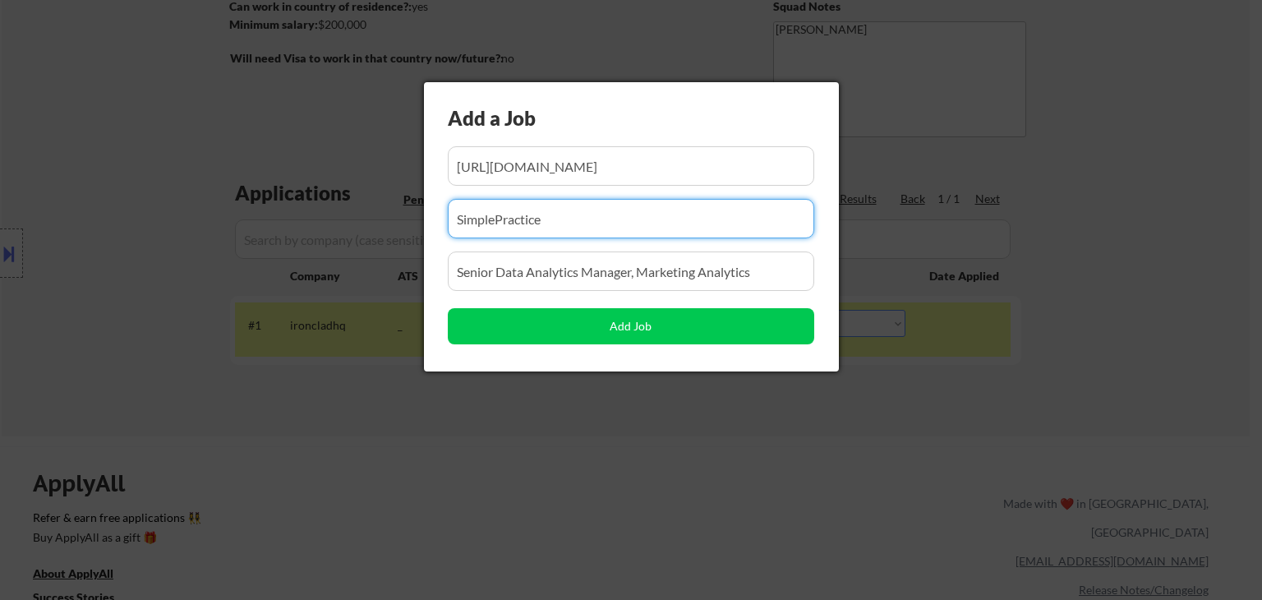
type input "SimplePractice"
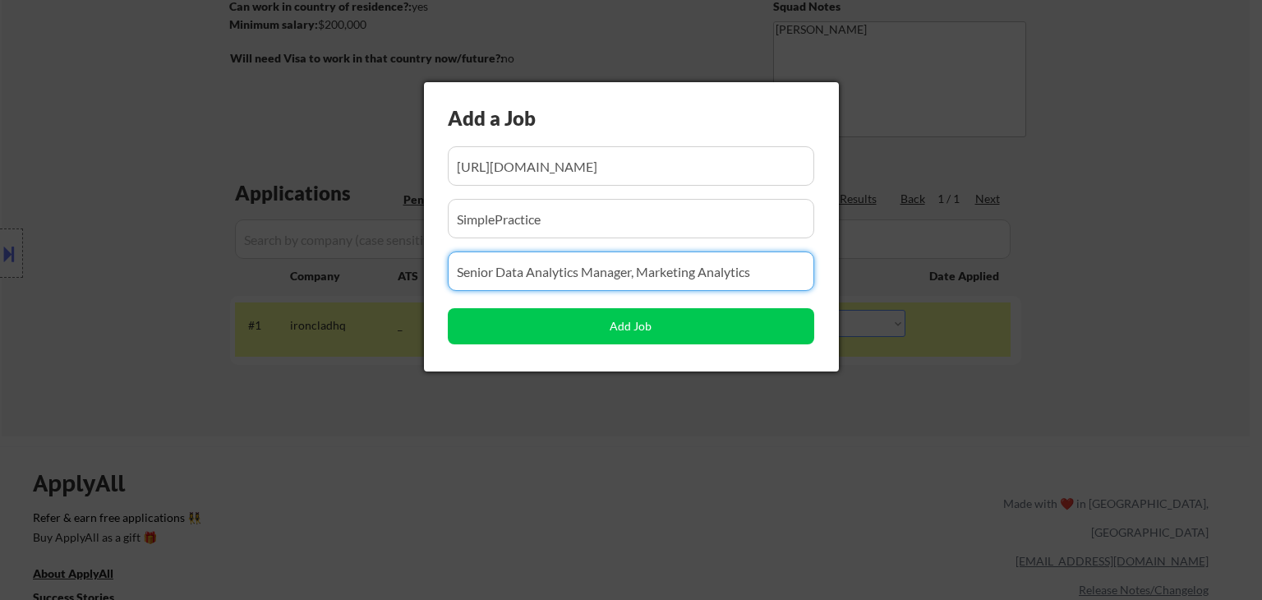
drag, startPoint x: 762, startPoint y: 270, endPoint x: 0, endPoint y: 283, distance: 762.6
click at [0, 283] on body "← Return to /applysquad Mailslurp Inbox Job Search Builder [GEOGRAPHIC_DATA][PE…" at bounding box center [631, 54] width 1262 height 600
paste input "Senior Manager, Data Analytics"
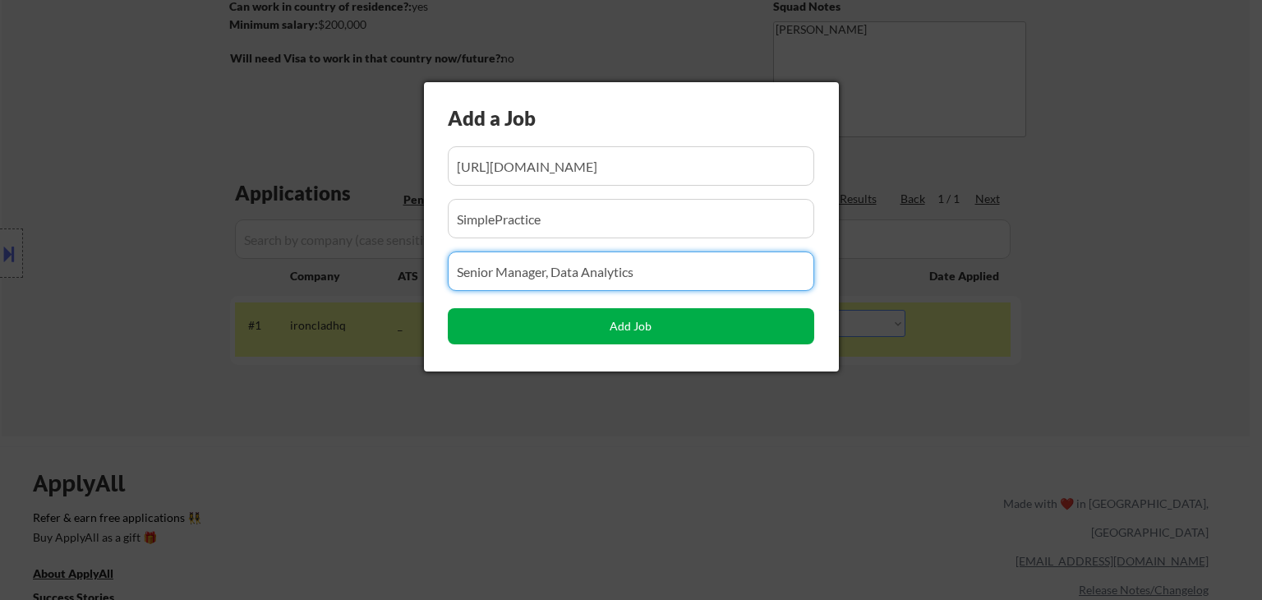
type input "Senior Manager, Data Analytics"
drag, startPoint x: 643, startPoint y: 326, endPoint x: 608, endPoint y: 362, distance: 50.5
click at [644, 326] on button "Add Job" at bounding box center [631, 326] width 366 height 36
select select ""pending""
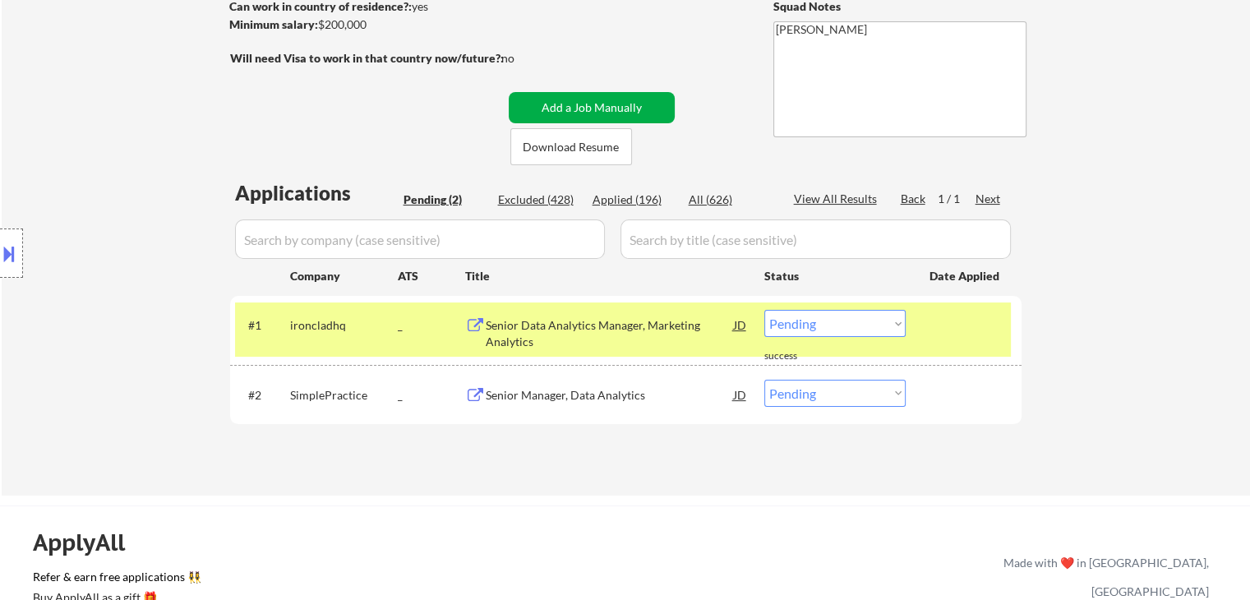
click at [575, 106] on button "Add a Job Manually" at bounding box center [592, 107] width 166 height 31
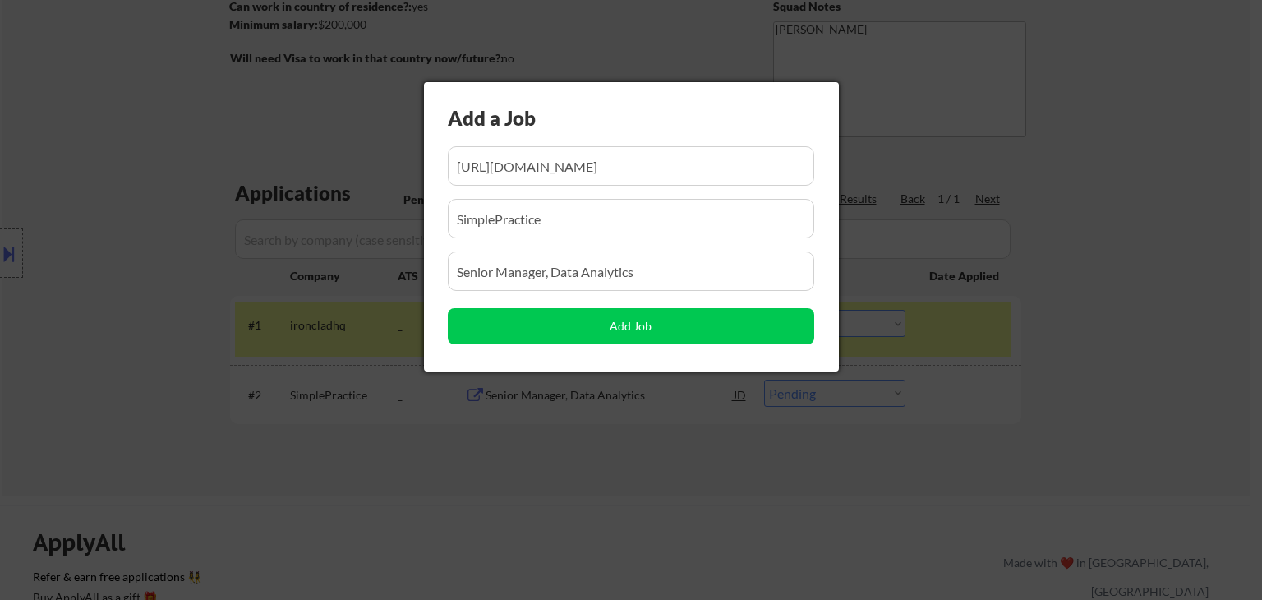
click at [146, 256] on div at bounding box center [631, 300] width 1262 height 600
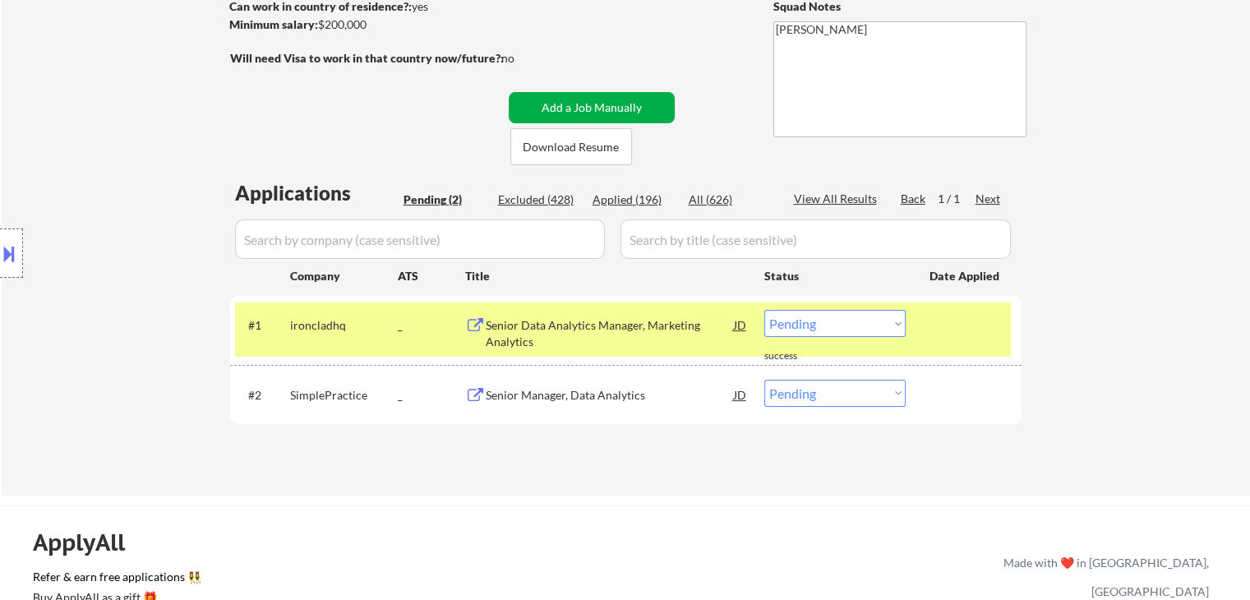
click at [625, 105] on button "Add a Job Manually" at bounding box center [592, 107] width 166 height 31
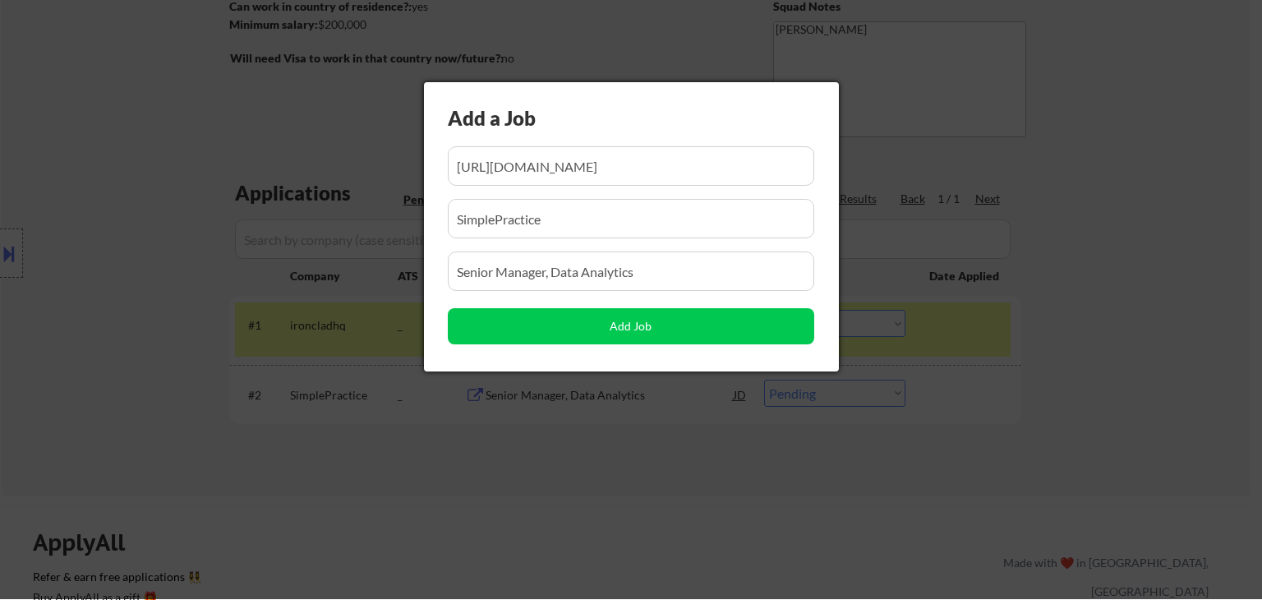
scroll to position [0, 33]
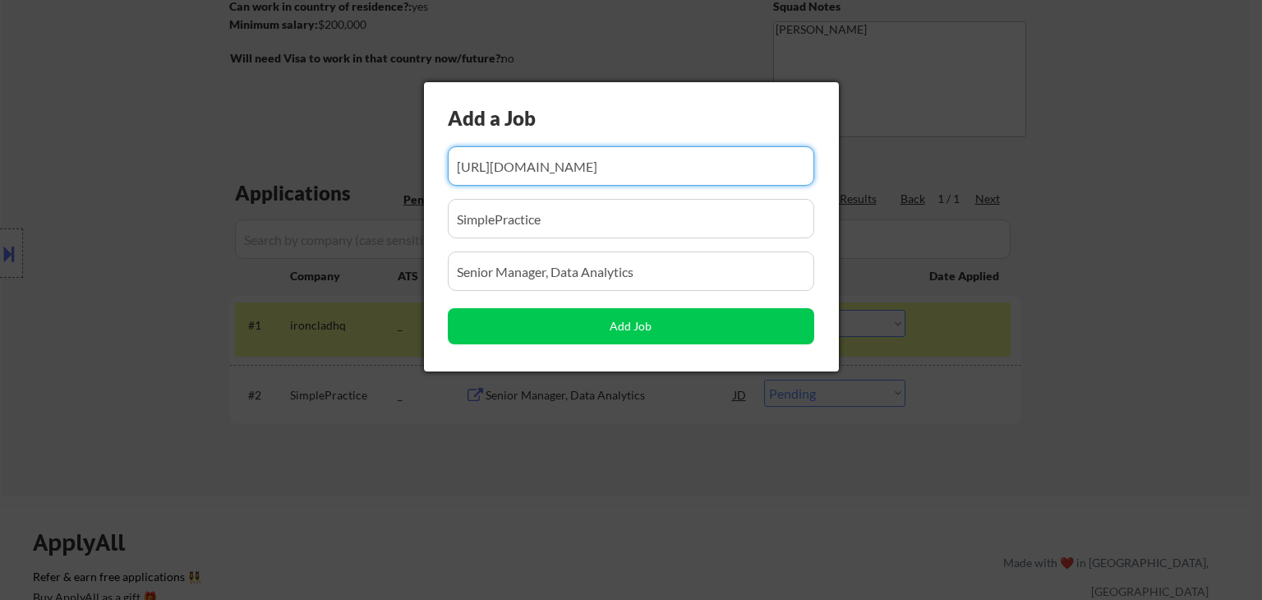
click at [712, 170] on input "input" at bounding box center [631, 165] width 366 height 39
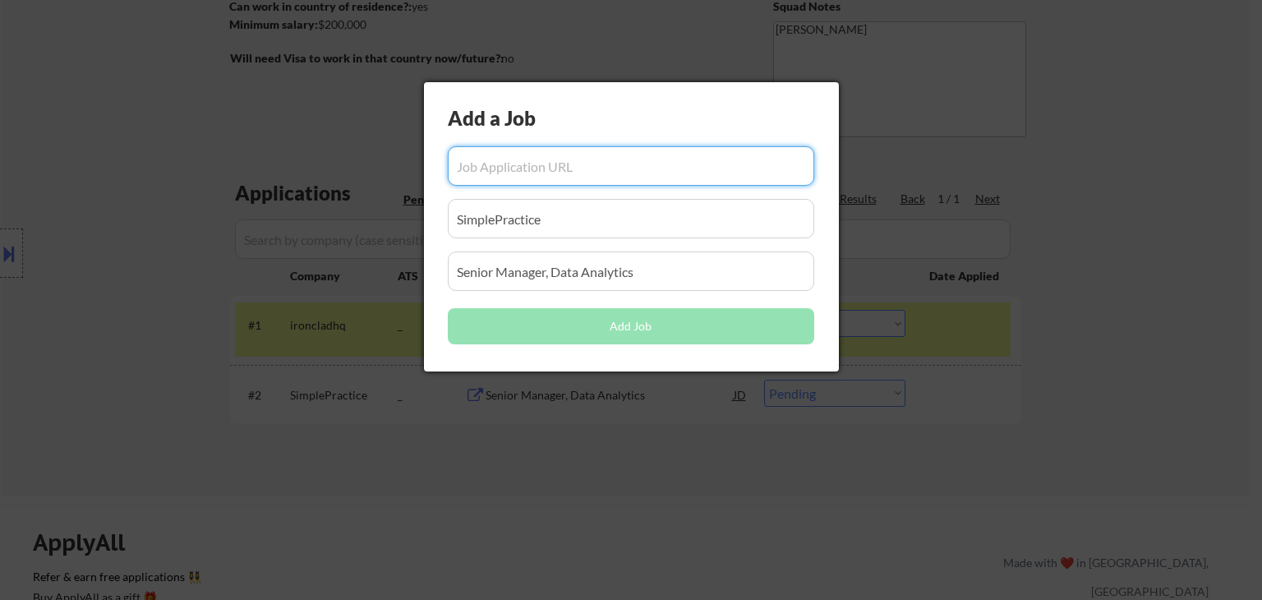
scroll to position [0, 0]
paste input "[URL][DOMAIN_NAME]"
type input "[URL][DOMAIN_NAME]"
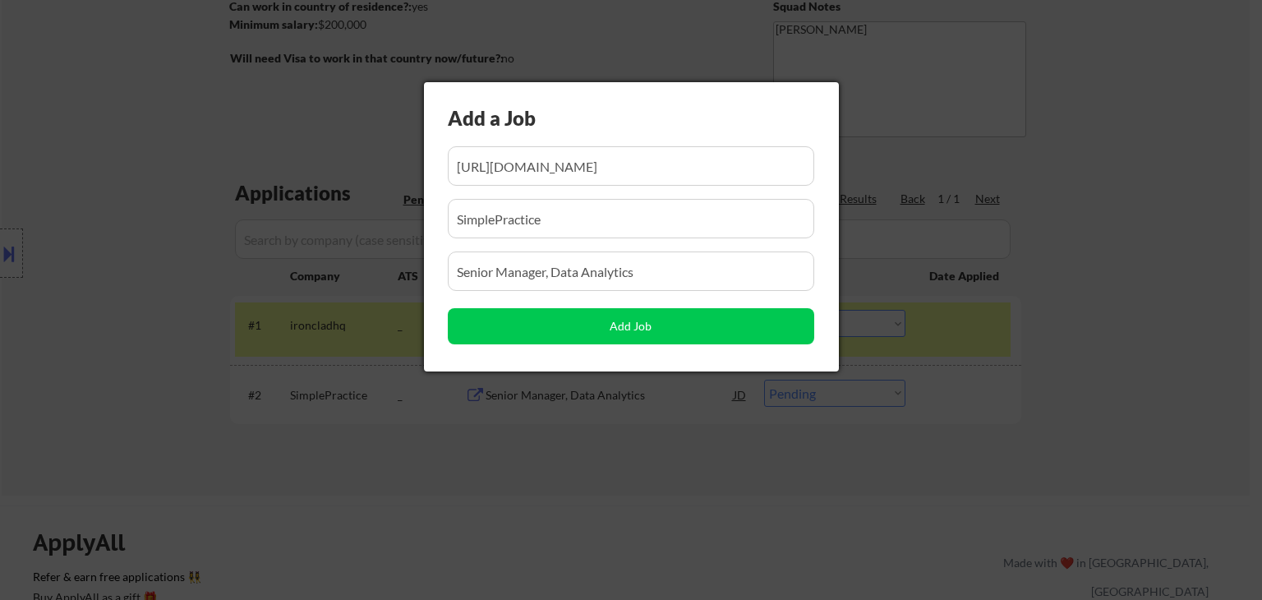
scroll to position [0, 0]
drag, startPoint x: 420, startPoint y: 221, endPoint x: 29, endPoint y: 226, distance: 391.1
click at [33, 224] on body "← Return to /applysquad Mailslurp Inbox Job Search Builder [GEOGRAPHIC_DATA][PE…" at bounding box center [631, 54] width 1262 height 600
paste input "Vanta"
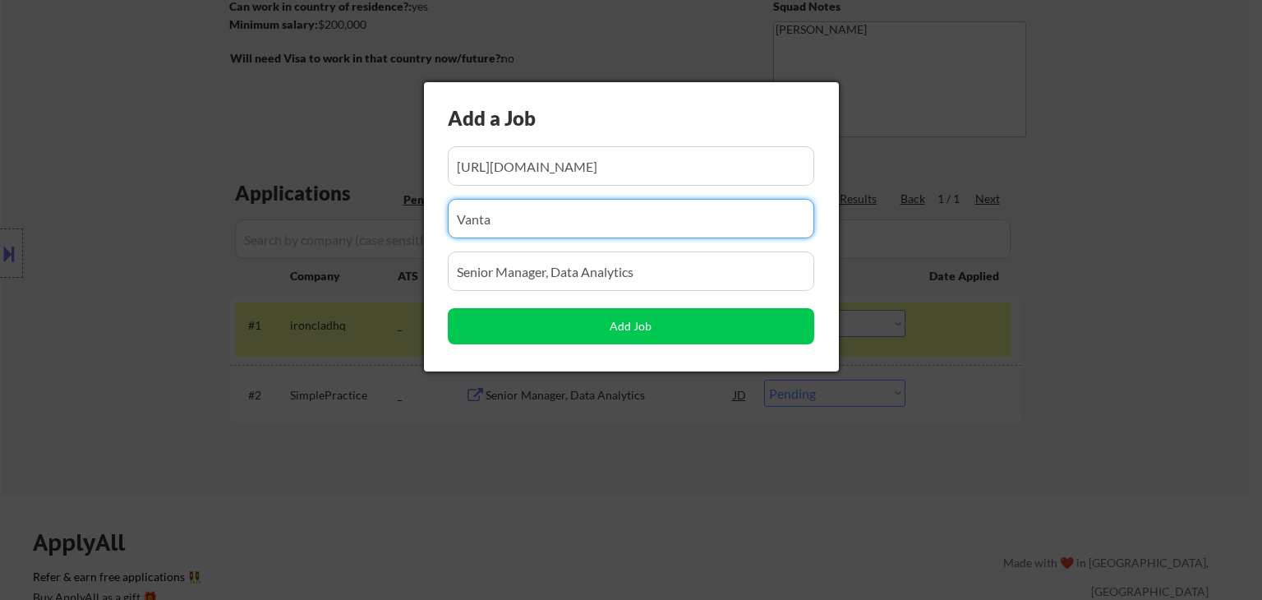
type input "Vanta"
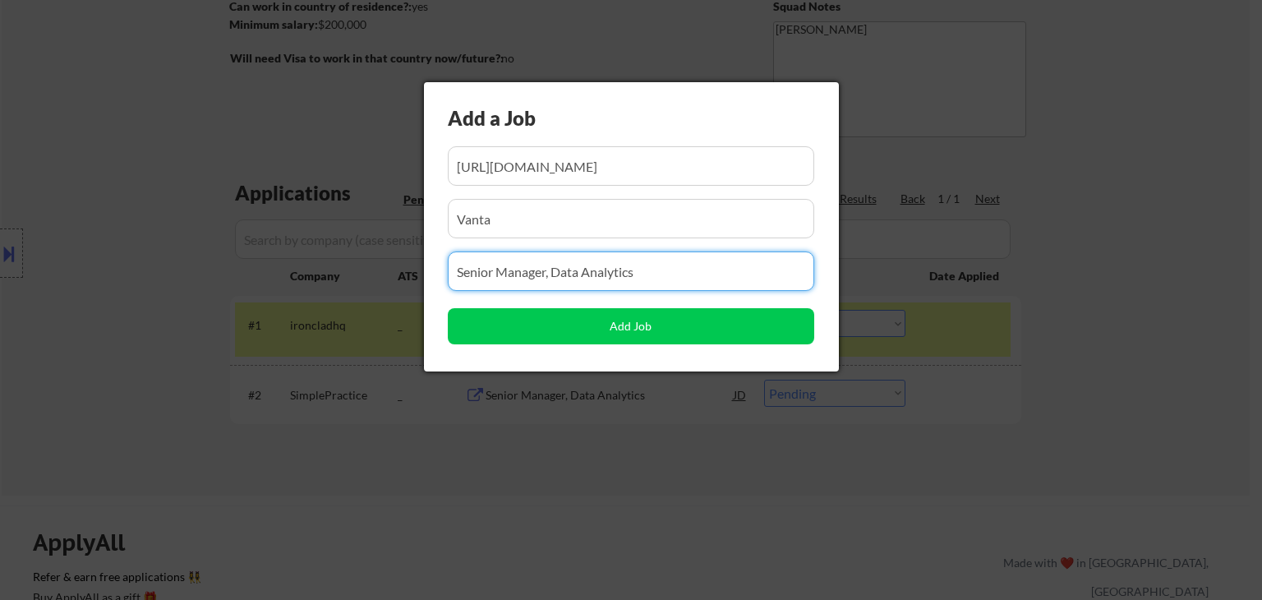
drag, startPoint x: 450, startPoint y: 254, endPoint x: 159, endPoint y: 313, distance: 297.6
click at [6, 288] on body "← Return to /applysquad Mailslurp Inbox Job Search Builder [GEOGRAPHIC_DATA][PE…" at bounding box center [631, 54] width 1262 height 600
paste input "Senior Data Scientist"
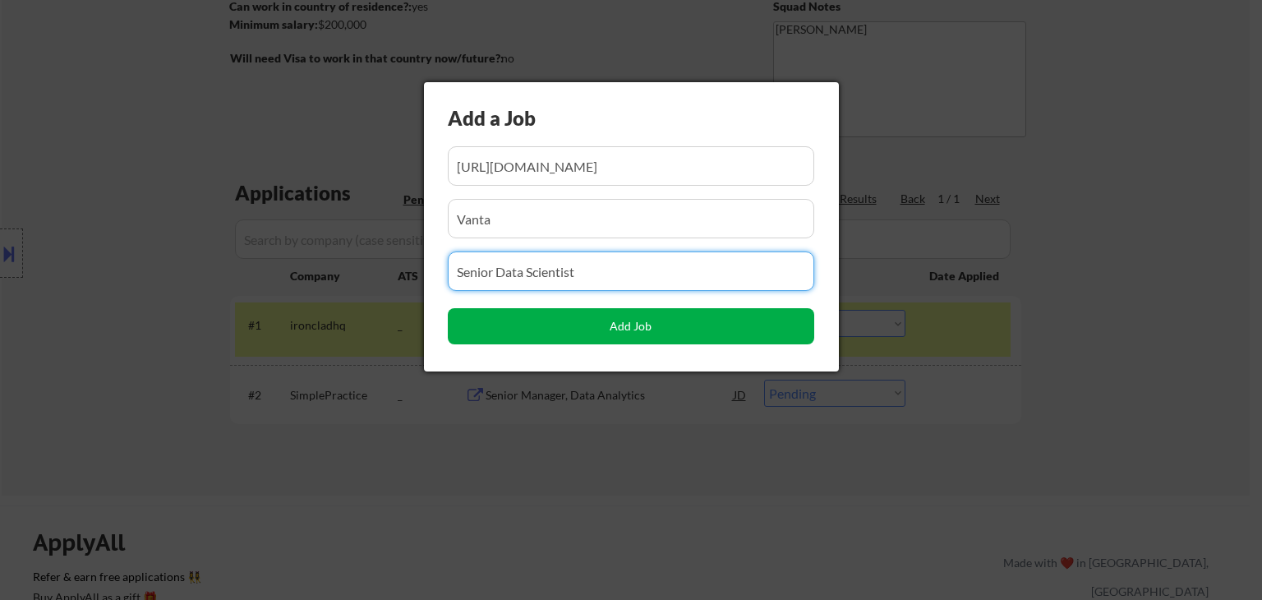
type input "Senior Data Scientist"
drag, startPoint x: 613, startPoint y: 323, endPoint x: 582, endPoint y: 361, distance: 49.0
click at [615, 320] on button "Add Job" at bounding box center [631, 326] width 366 height 36
select select ""pending""
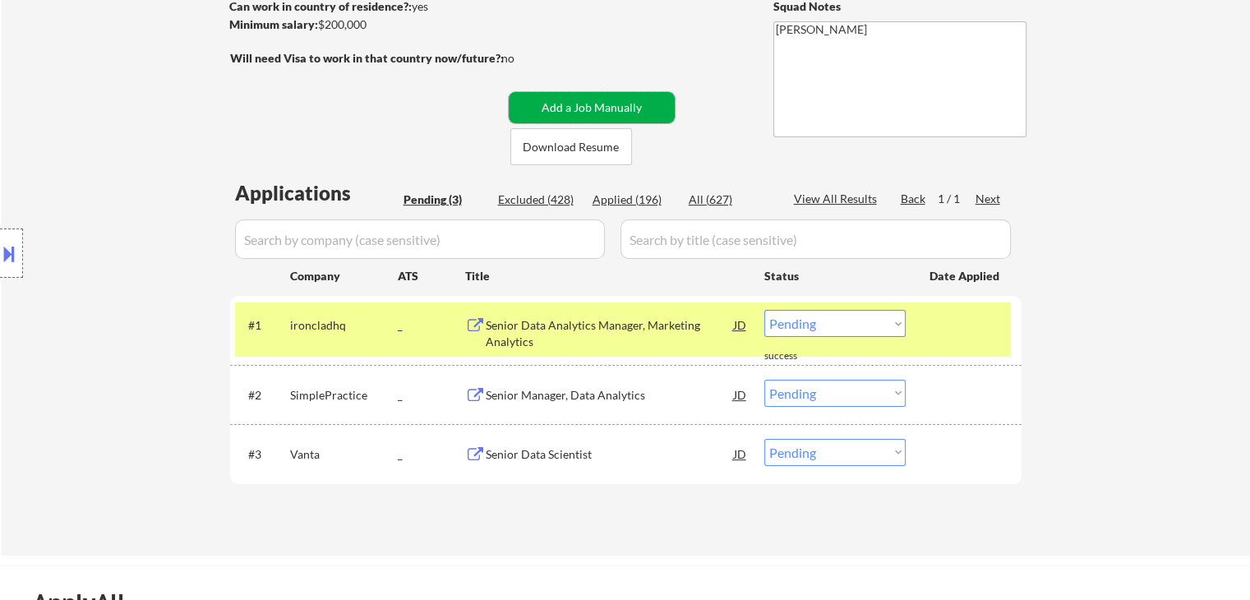
click at [559, 92] on button "Add a Job Manually" at bounding box center [592, 107] width 166 height 31
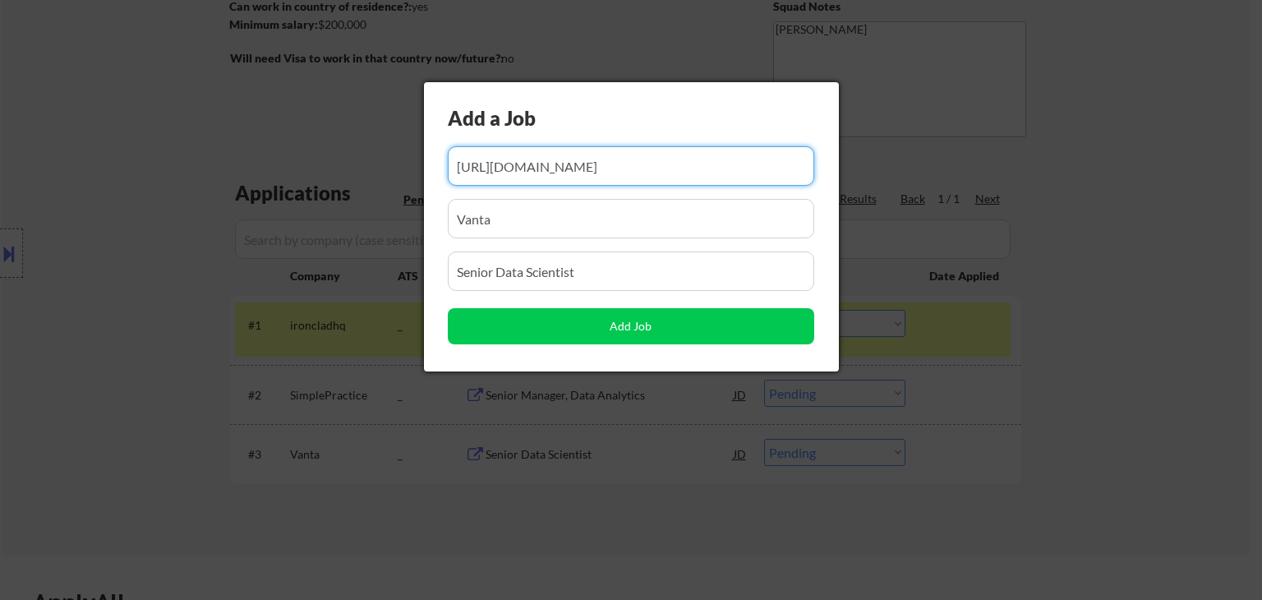
scroll to position [0, 92]
click at [674, 170] on input "input" at bounding box center [631, 165] width 366 height 39
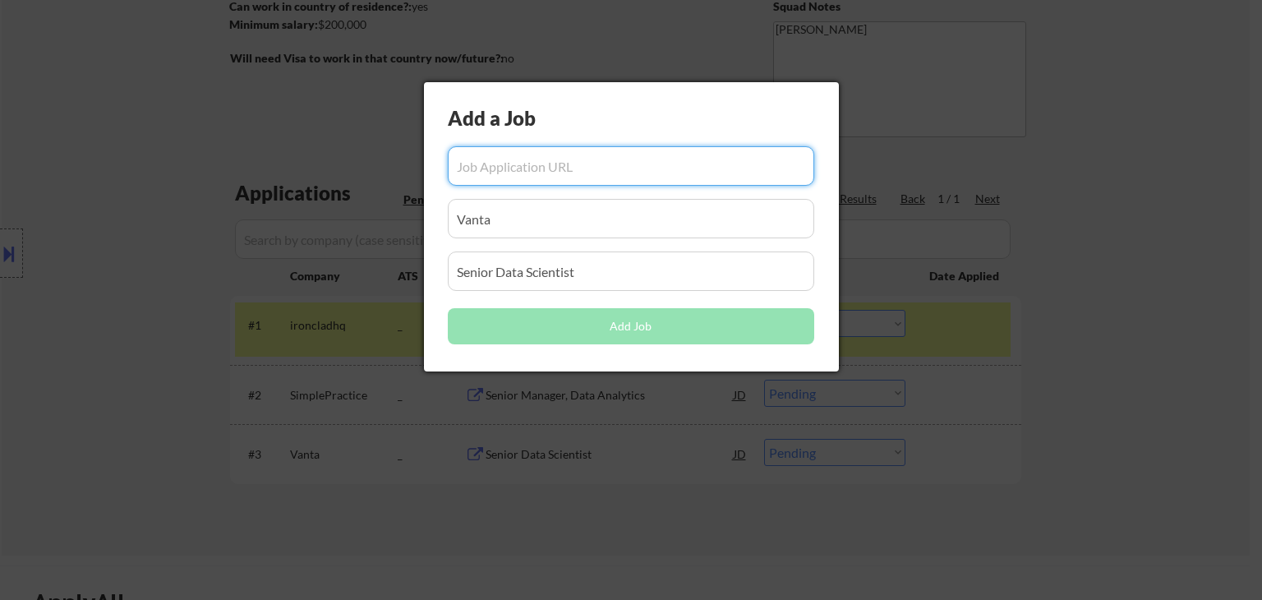
scroll to position [0, 0]
paste input "[URL][DOMAIN_NAME]"
type input "[URL][DOMAIN_NAME]"
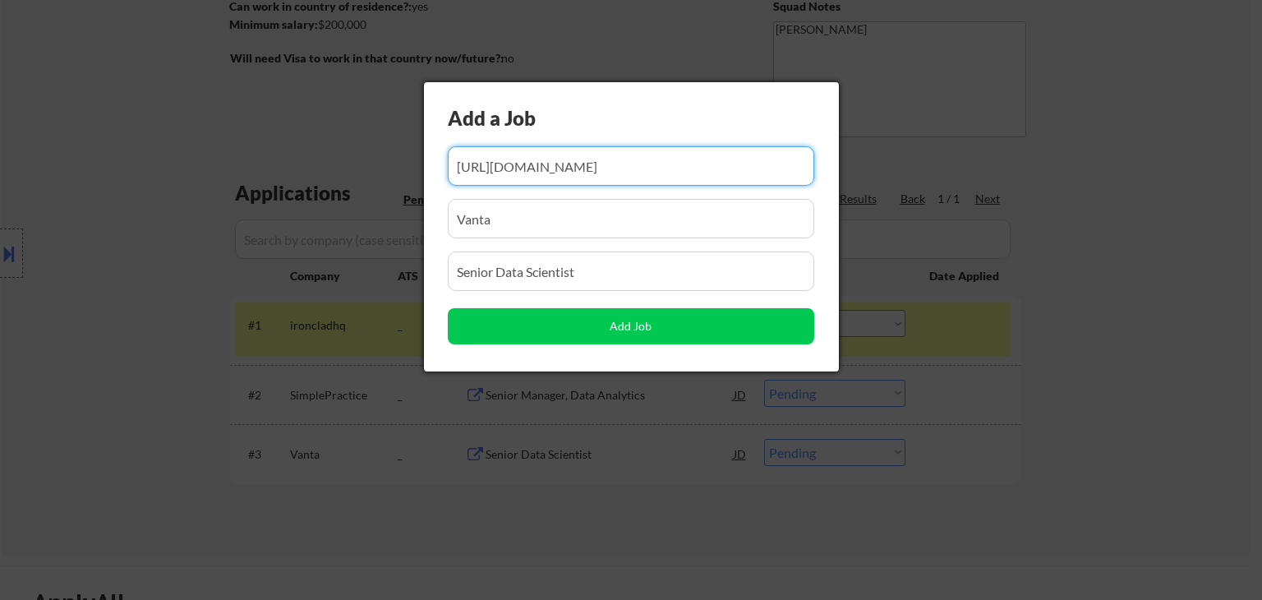
drag, startPoint x: 549, startPoint y: 223, endPoint x: 84, endPoint y: 208, distance: 465.3
click at [84, 208] on body "← Return to /applysquad Mailslurp Inbox Job Search Builder [GEOGRAPHIC_DATA][PE…" at bounding box center [631, 54] width 1262 height 600
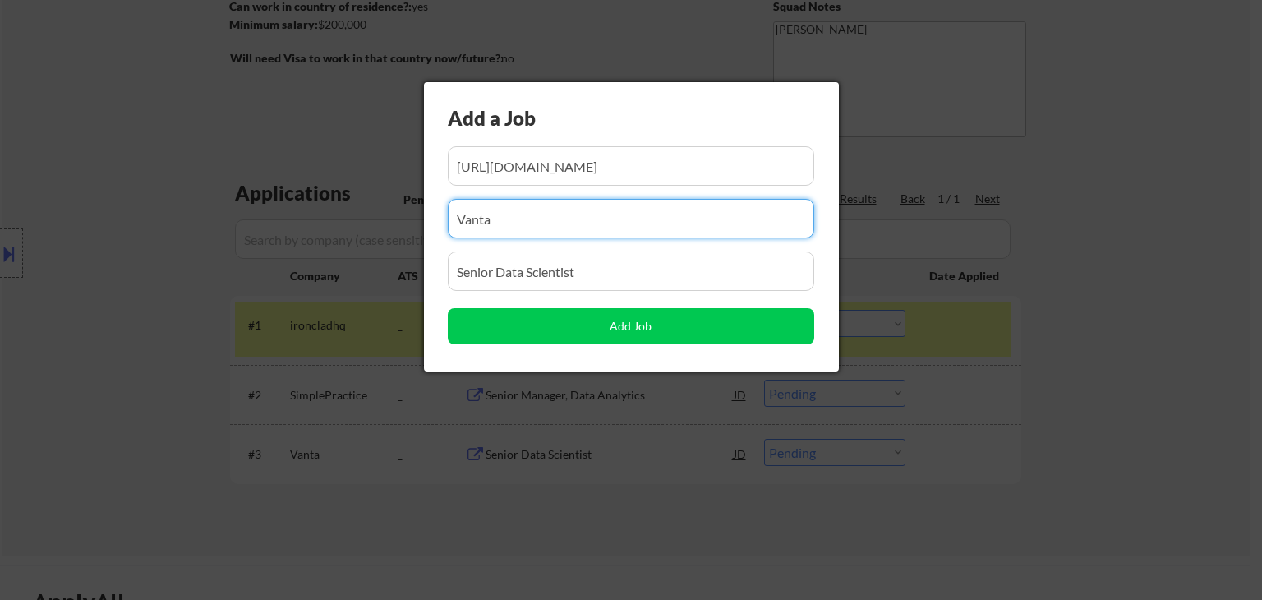
paste input "Webflow"
type input "Webflow"
drag, startPoint x: 537, startPoint y: 273, endPoint x: 200, endPoint y: 308, distance: 337.9
click at [202, 308] on body "← Return to /applysquad Mailslurp Inbox Job Search Builder [GEOGRAPHIC_DATA][PE…" at bounding box center [631, 54] width 1262 height 600
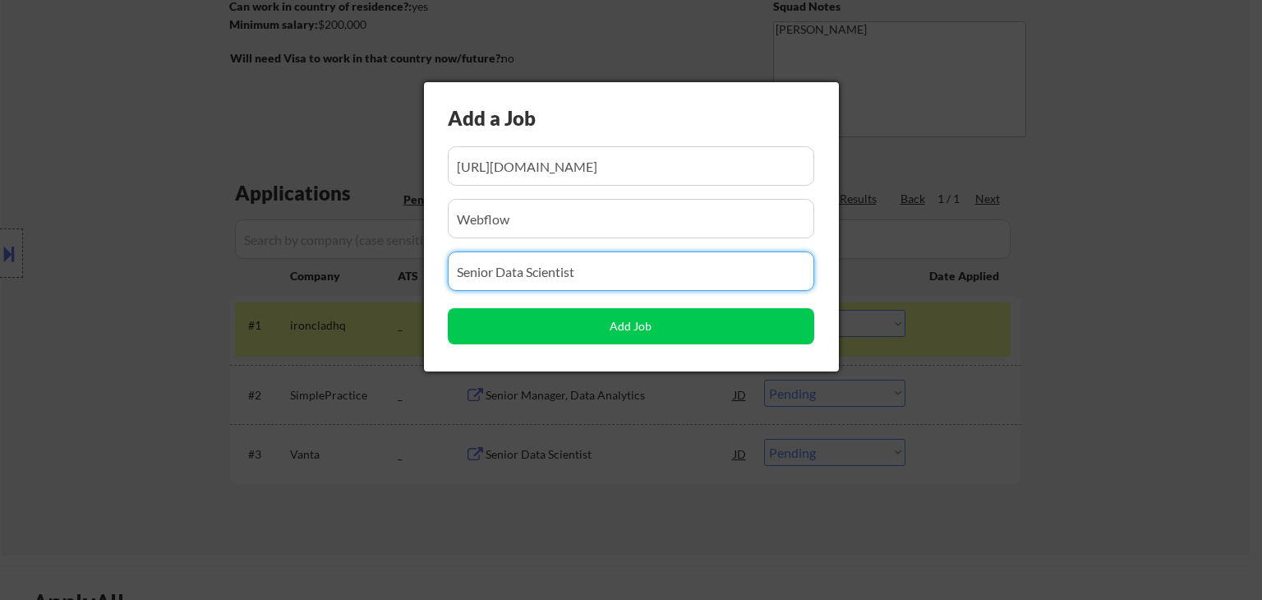
paste input "Staff Data Scientist"
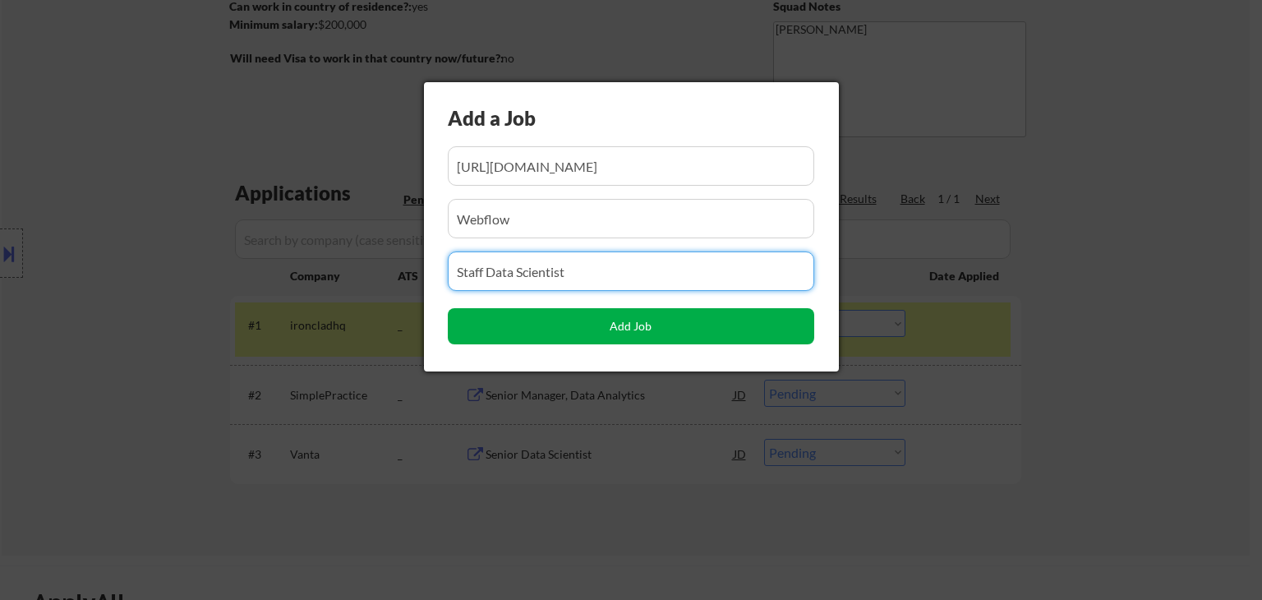
type input "Staff Data Scientist"
drag, startPoint x: 608, startPoint y: 325, endPoint x: 553, endPoint y: 351, distance: 61.0
click at [611, 320] on button "Add Job" at bounding box center [631, 326] width 366 height 36
select select ""pending""
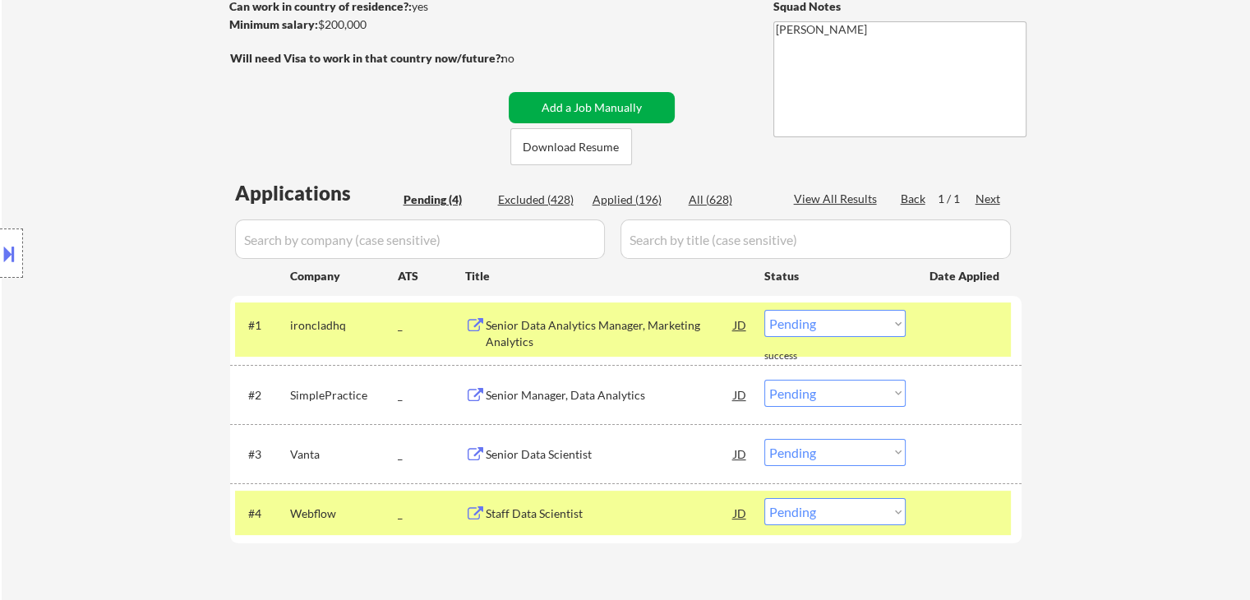
click at [553, 103] on button "Add a Job Manually" at bounding box center [592, 107] width 166 height 31
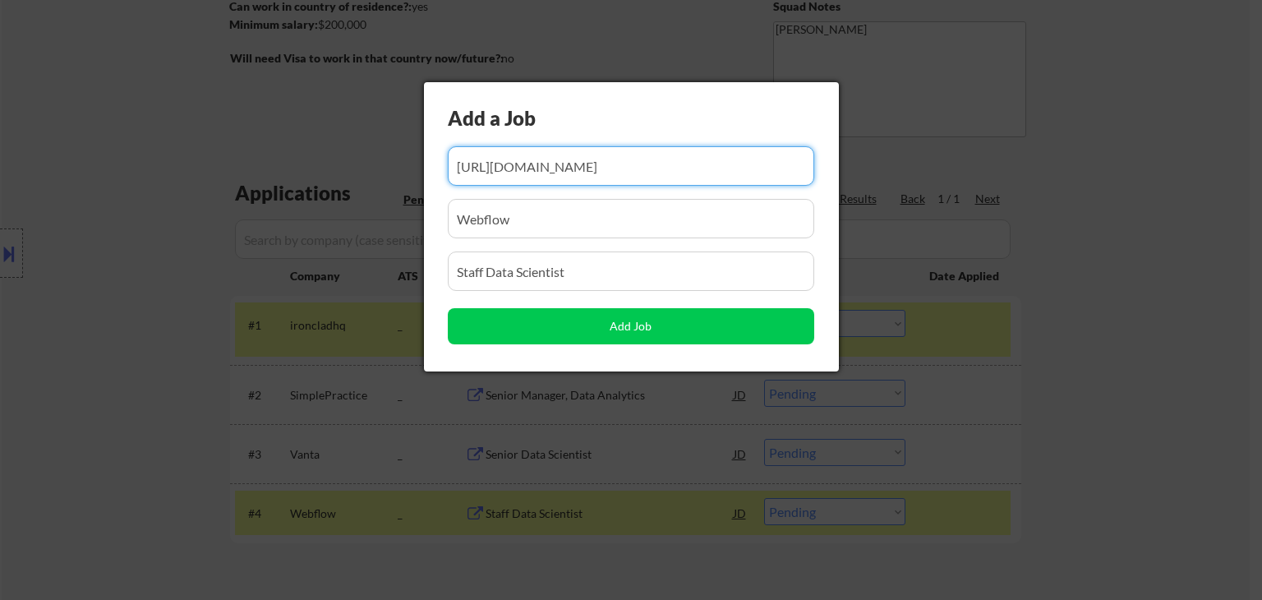
click at [693, 162] on input "input" at bounding box center [631, 165] width 366 height 39
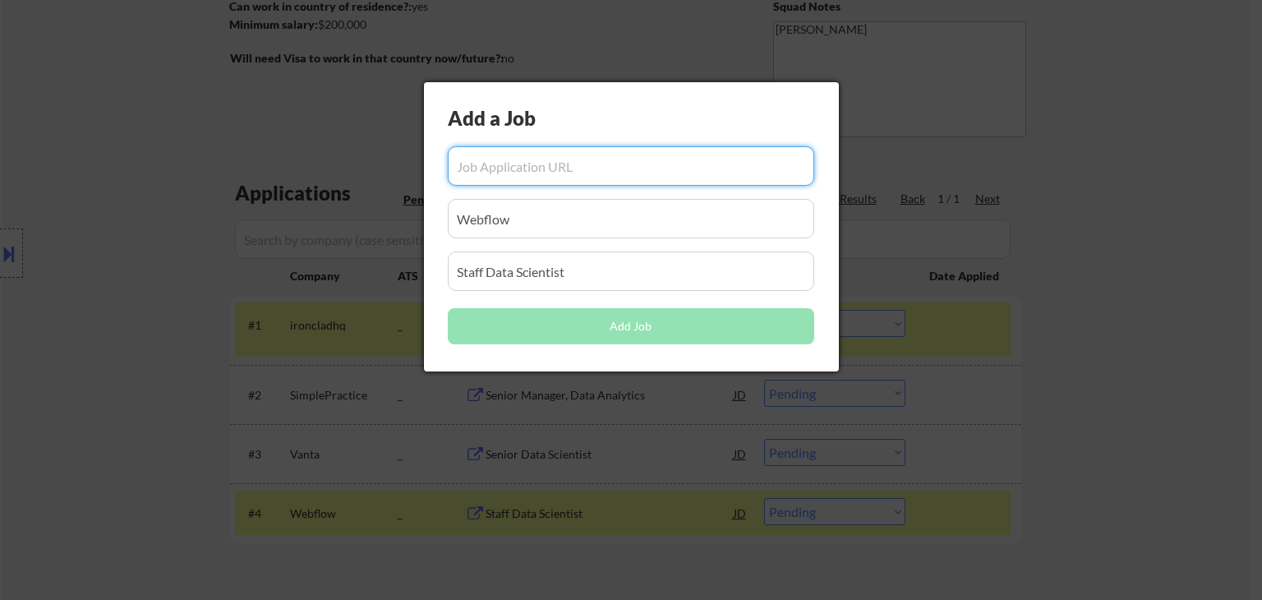
paste input "[URL][DOMAIN_NAME]"
type input "[URL][DOMAIN_NAME]"
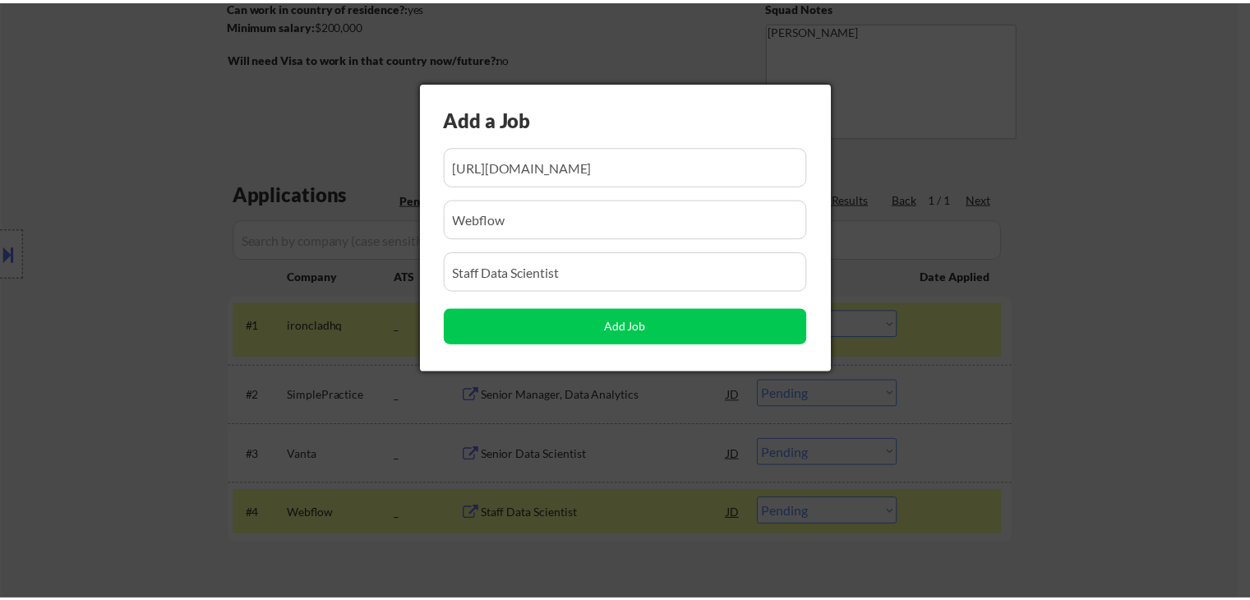
scroll to position [0, 0]
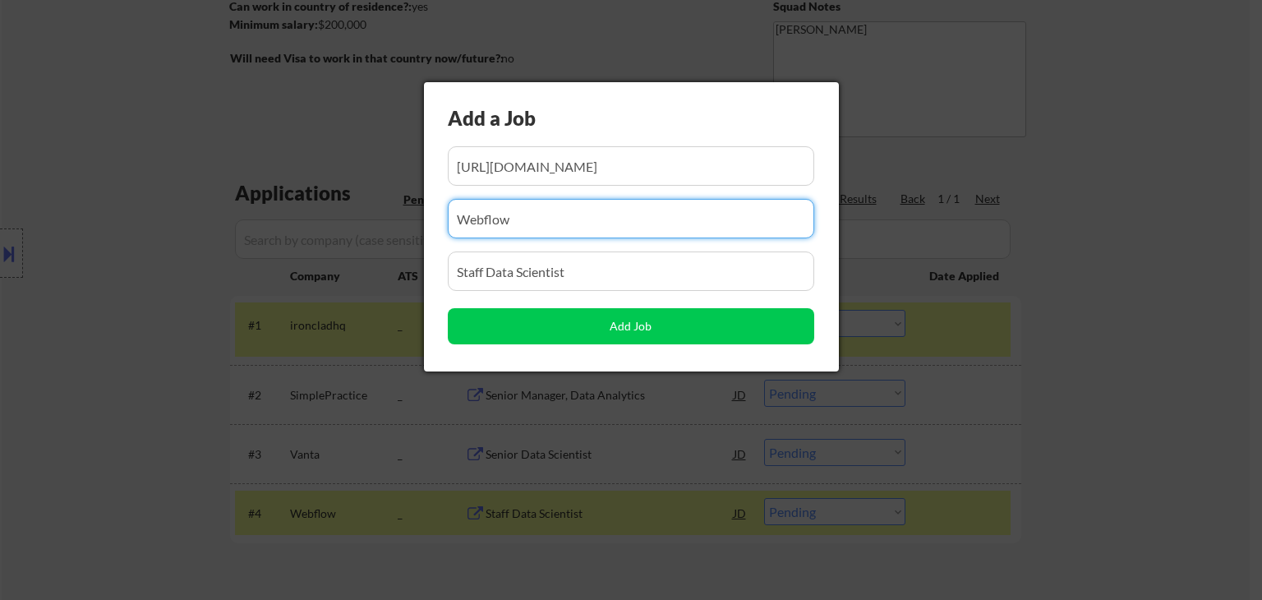
drag, startPoint x: 551, startPoint y: 234, endPoint x: 514, endPoint y: 234, distance: 37.8
click at [174, 232] on body "← Return to /applysquad Mailslurp Inbox Job Search Builder [GEOGRAPHIC_DATA][PE…" at bounding box center [631, 54] width 1262 height 600
paste input "Laurel"
type input "Laurel"
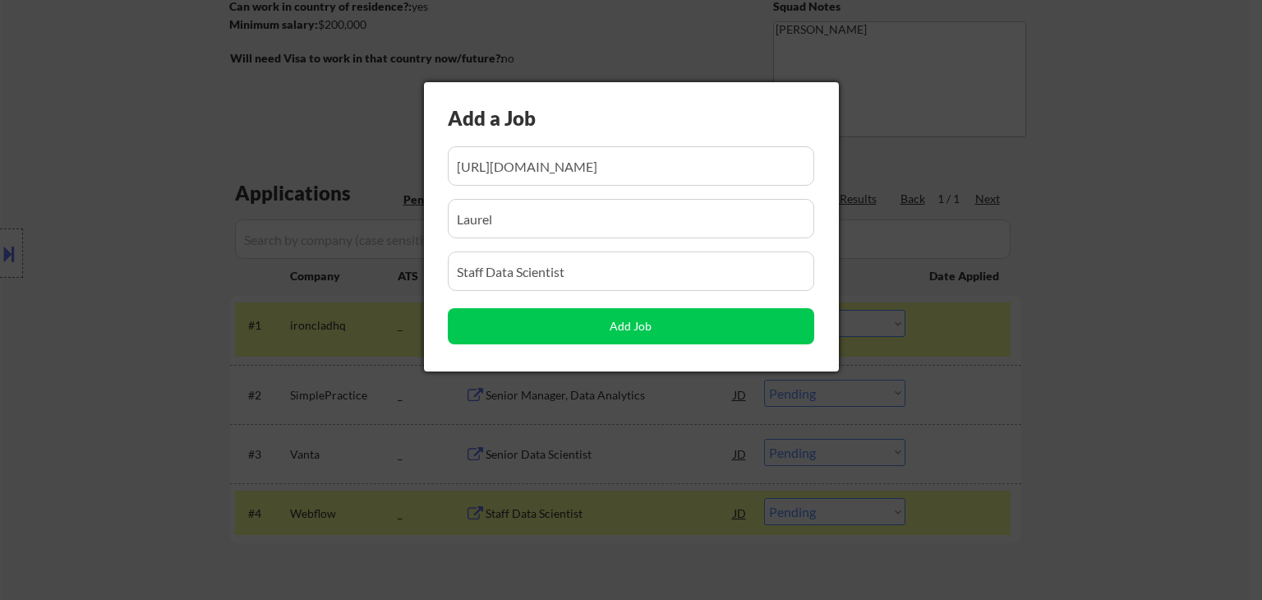
drag, startPoint x: 210, startPoint y: 302, endPoint x: 134, endPoint y: 323, distance: 78.5
click at [102, 321] on body "← Return to /applysquad Mailslurp Inbox Job Search Builder [GEOGRAPHIC_DATA][PE…" at bounding box center [631, 54] width 1262 height 600
paste input "Senior Data Scientist"
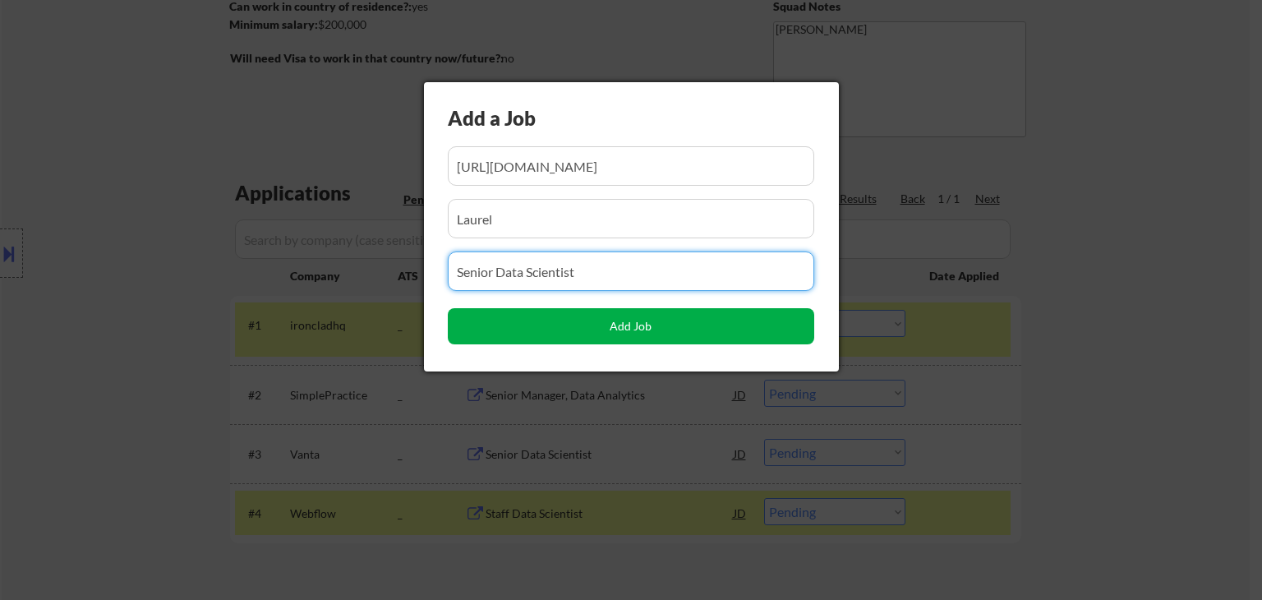
type input "Senior Data Scientist"
click at [617, 320] on button "Add Job" at bounding box center [631, 326] width 366 height 36
select select ""pending""
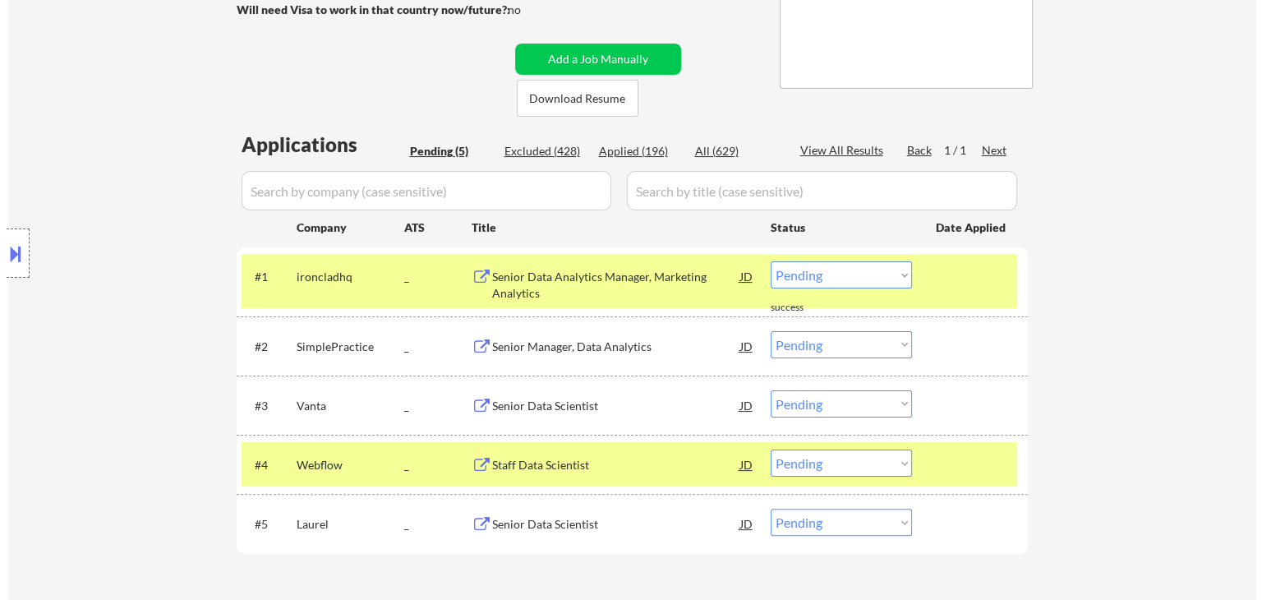
scroll to position [164, 0]
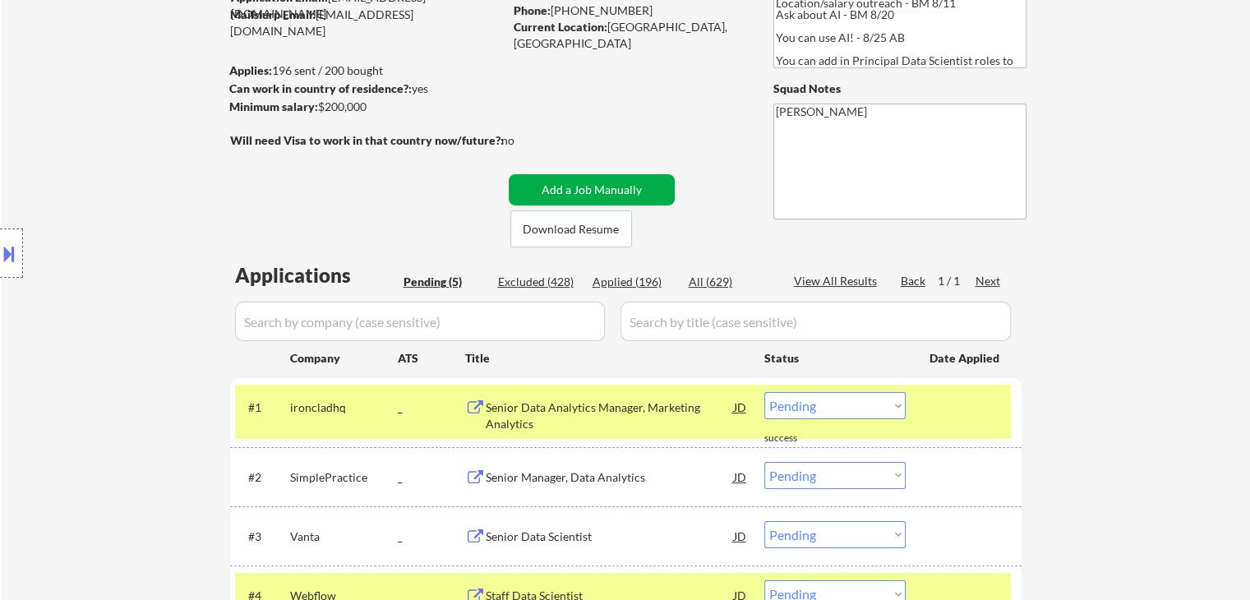
drag, startPoint x: 590, startPoint y: 182, endPoint x: 519, endPoint y: 182, distance: 70.7
click at [592, 182] on button "Add a Job Manually" at bounding box center [592, 189] width 166 height 31
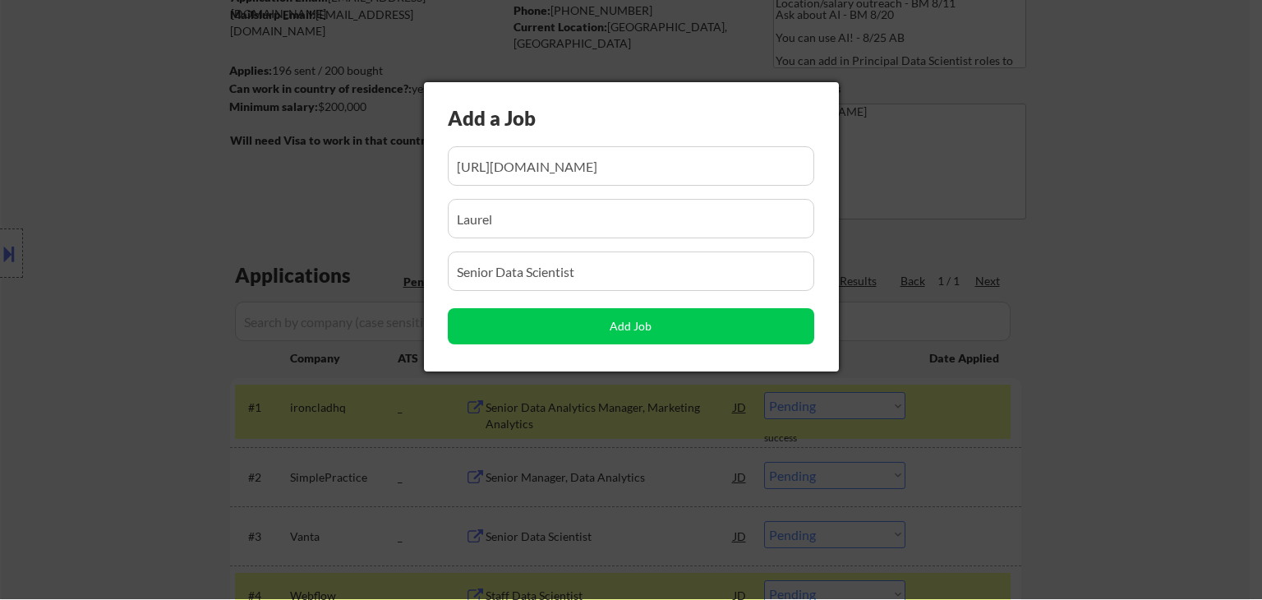
scroll to position [0, 91]
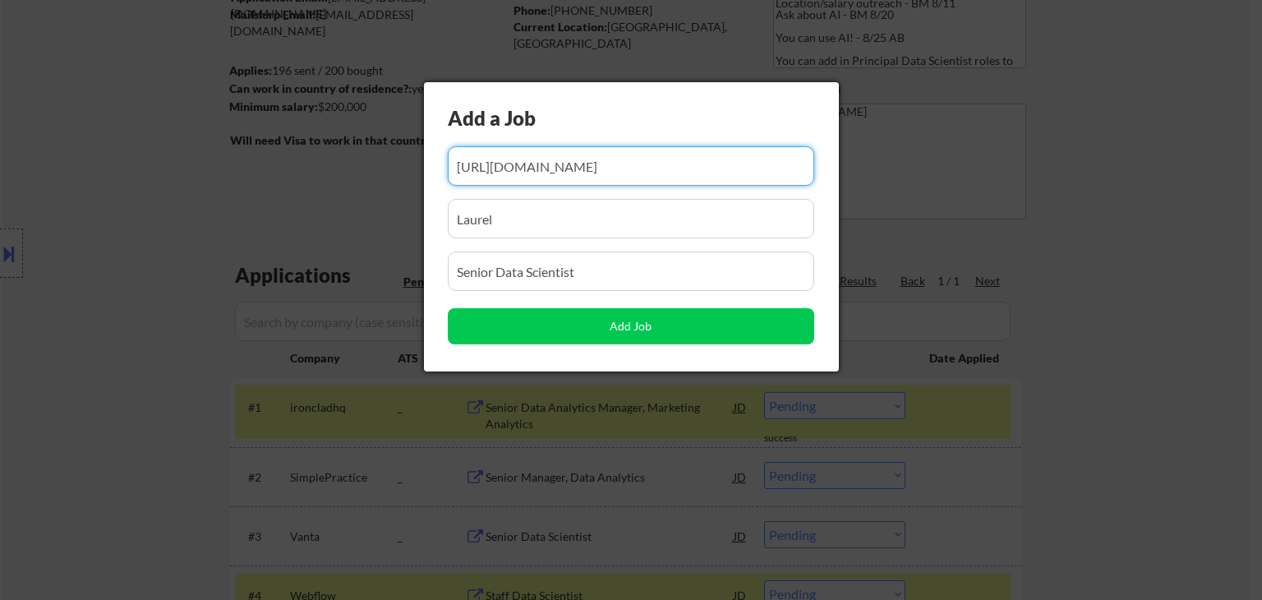
click at [669, 168] on input "input" at bounding box center [631, 165] width 366 height 39
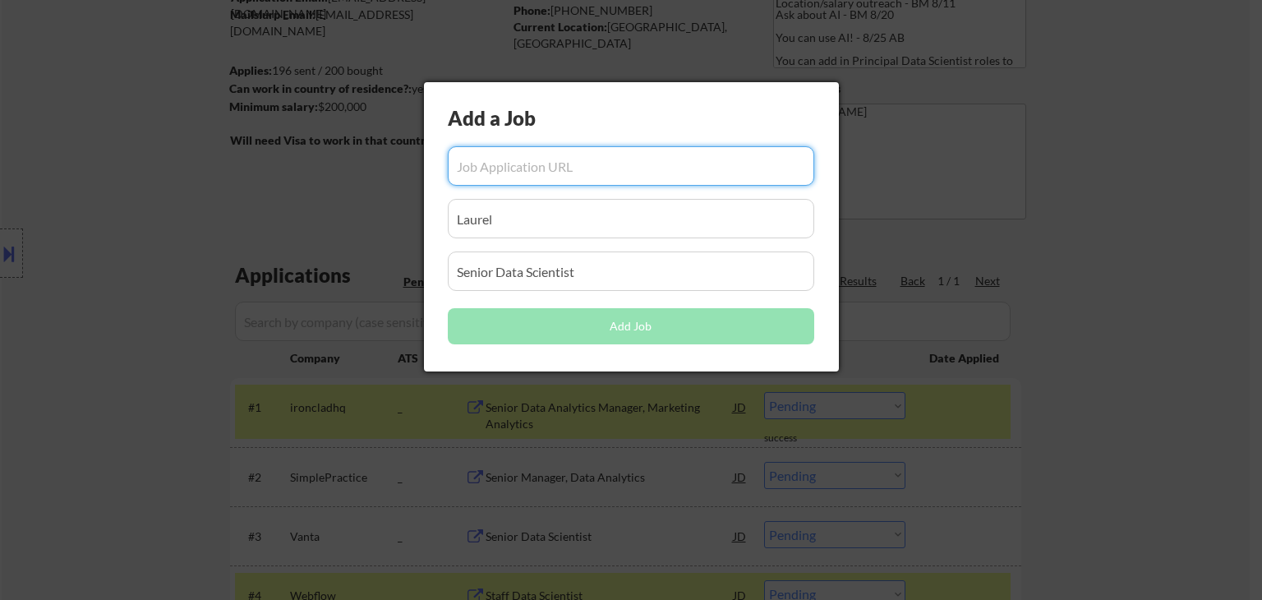
paste input "[URL][DOMAIN_NAME]"
type input "[URL][DOMAIN_NAME]"
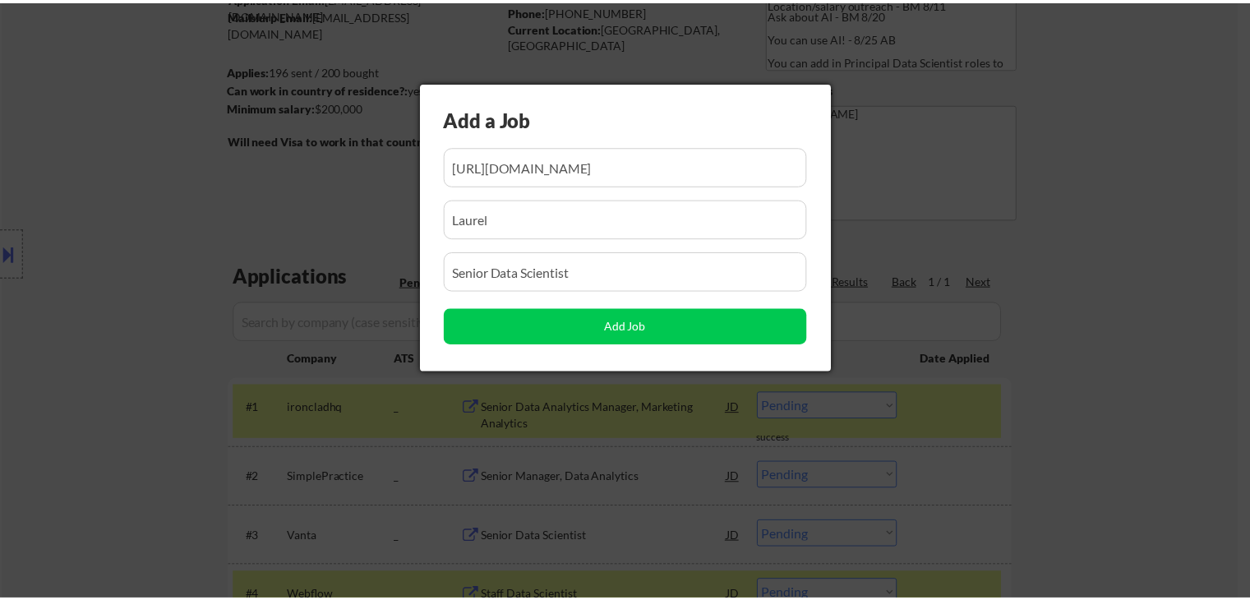
scroll to position [0, 0]
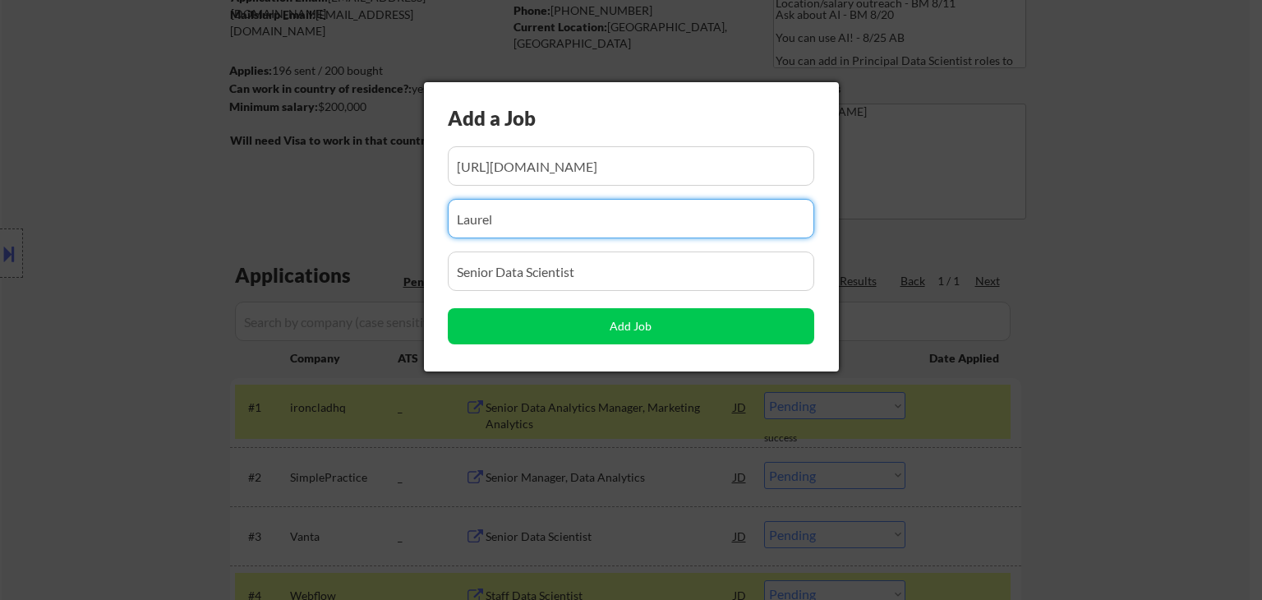
drag, startPoint x: 569, startPoint y: 223, endPoint x: 72, endPoint y: 278, distance: 500.1
click at [71, 275] on body "← Return to /applysquad Mailslurp Inbox Job Search Builder [GEOGRAPHIC_DATA][PE…" at bounding box center [631, 136] width 1262 height 600
paste input "Grindr"
type input "Grindr"
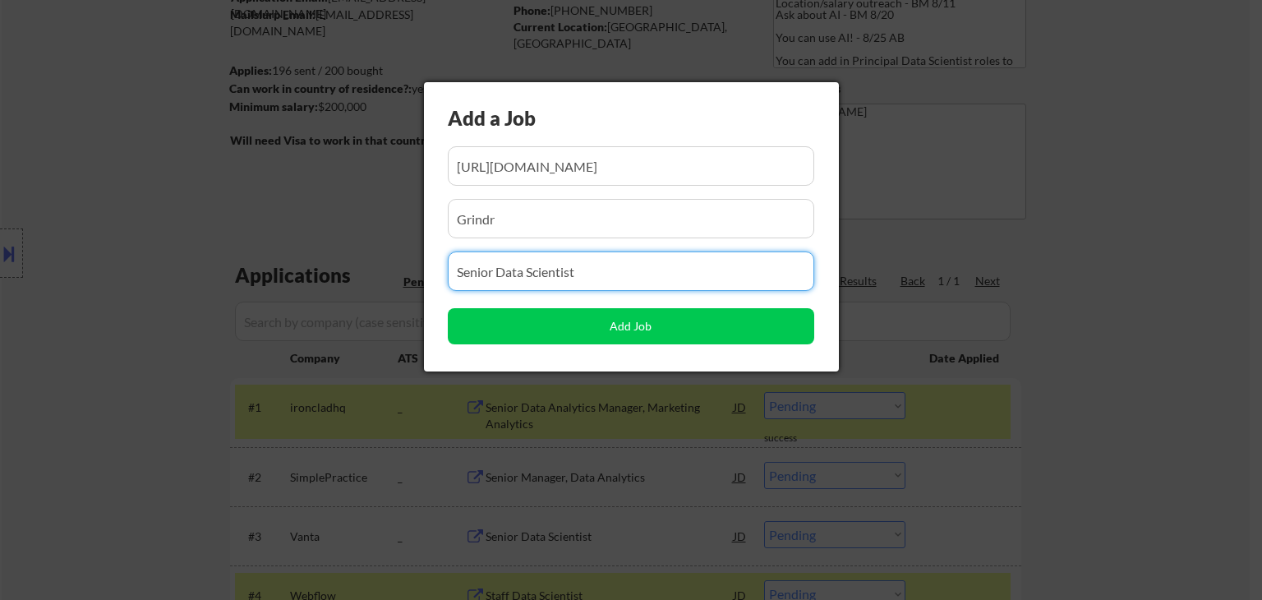
drag, startPoint x: 458, startPoint y: 267, endPoint x: 464, endPoint y: 337, distance: 70.1
click at [179, 292] on body "← Return to /applysquad Mailslurp Inbox Job Search Builder [GEOGRAPHIC_DATA][PE…" at bounding box center [631, 136] width 1262 height 600
paste input "Senior Staff Data Scientist"
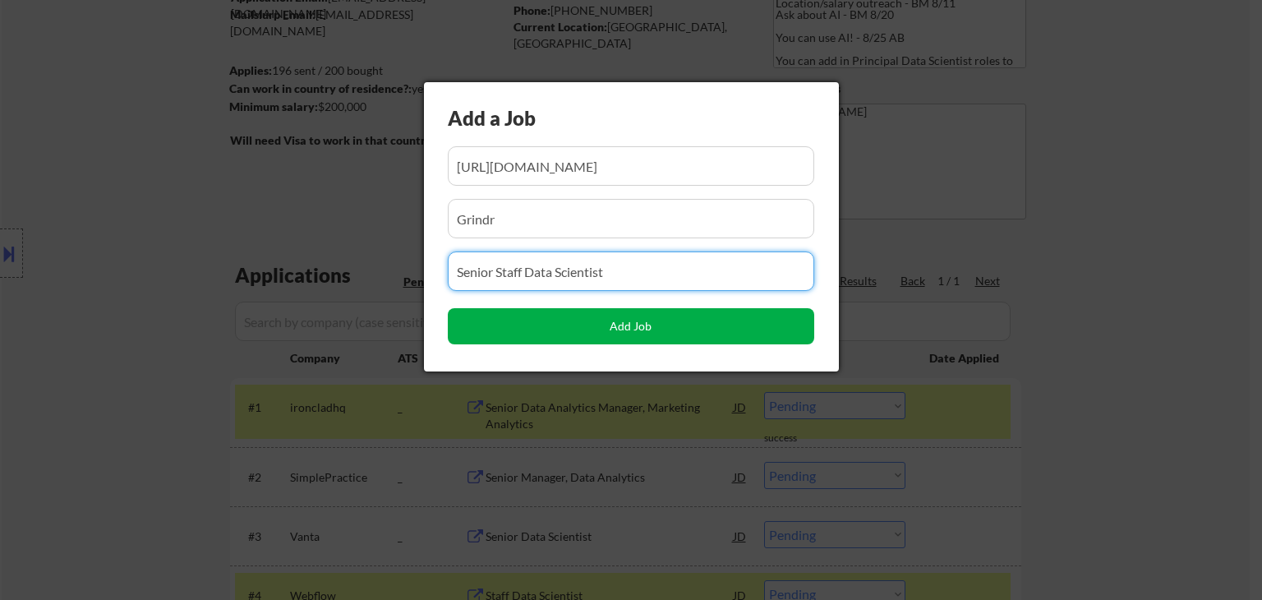
type input "Senior Staff Data Scientist"
click at [546, 325] on button "Add Job" at bounding box center [631, 326] width 366 height 36
select select ""pending""
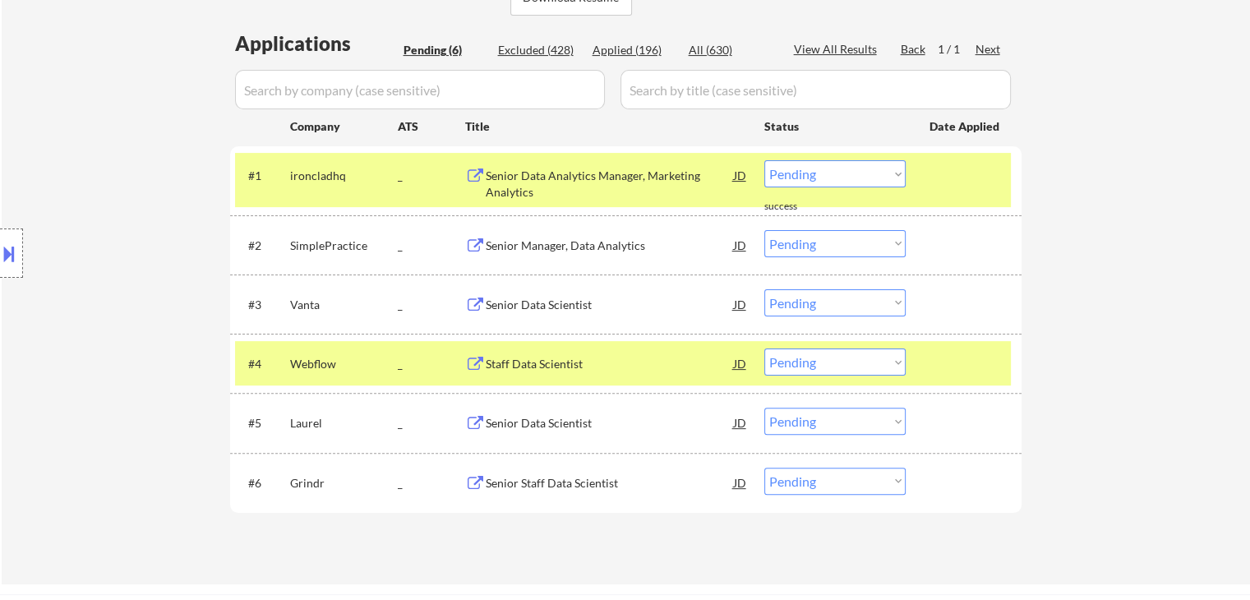
scroll to position [329, 0]
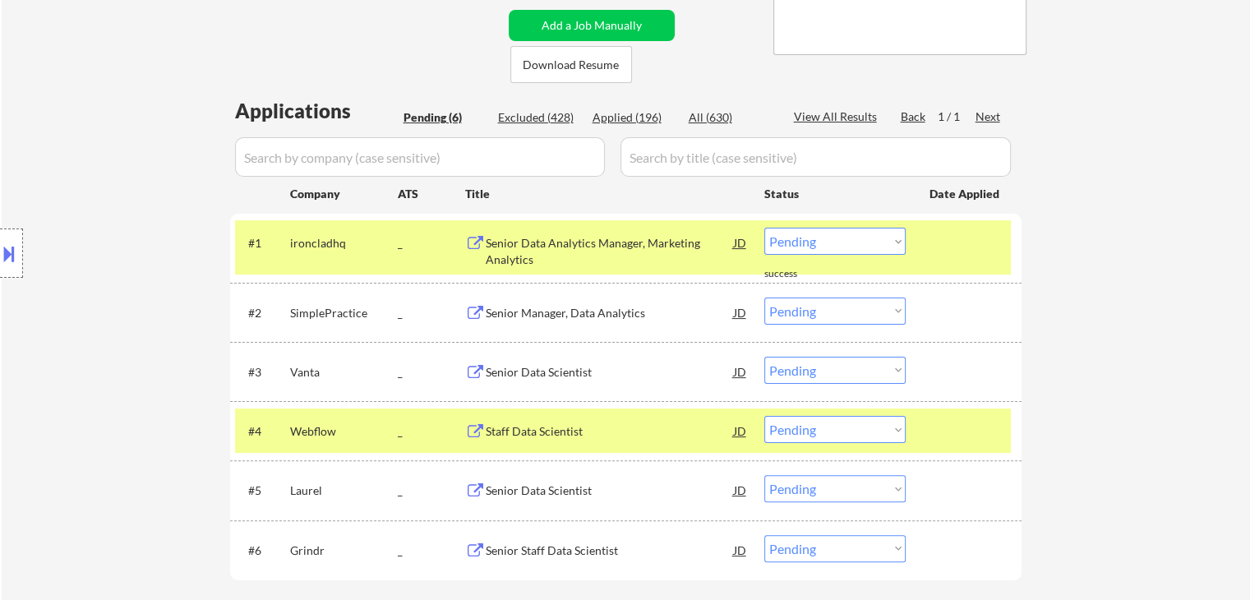
click at [845, 246] on select "Choose an option... Pending Applied Excluded (Questions) Excluded (Expired) Exc…" at bounding box center [834, 241] width 141 height 27
select select ""applied""
click at [764, 228] on select "Choose an option... Pending Applied Excluded (Questions) Excluded (Expired) Exc…" at bounding box center [834, 241] width 141 height 27
click at [854, 316] on select "Choose an option... Pending Applied Excluded (Questions) Excluded (Expired) Exc…" at bounding box center [834, 310] width 141 height 27
select select ""applied""
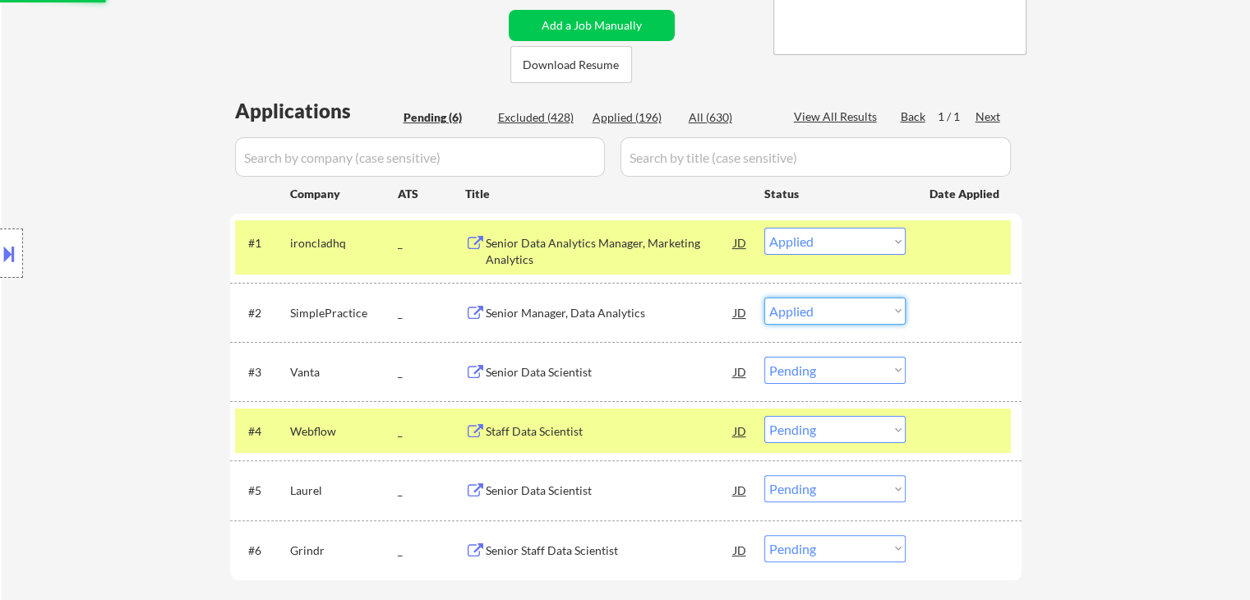
click at [764, 297] on select "Choose an option... Pending Applied Excluded (Questions) Excluded (Expired) Exc…" at bounding box center [834, 310] width 141 height 27
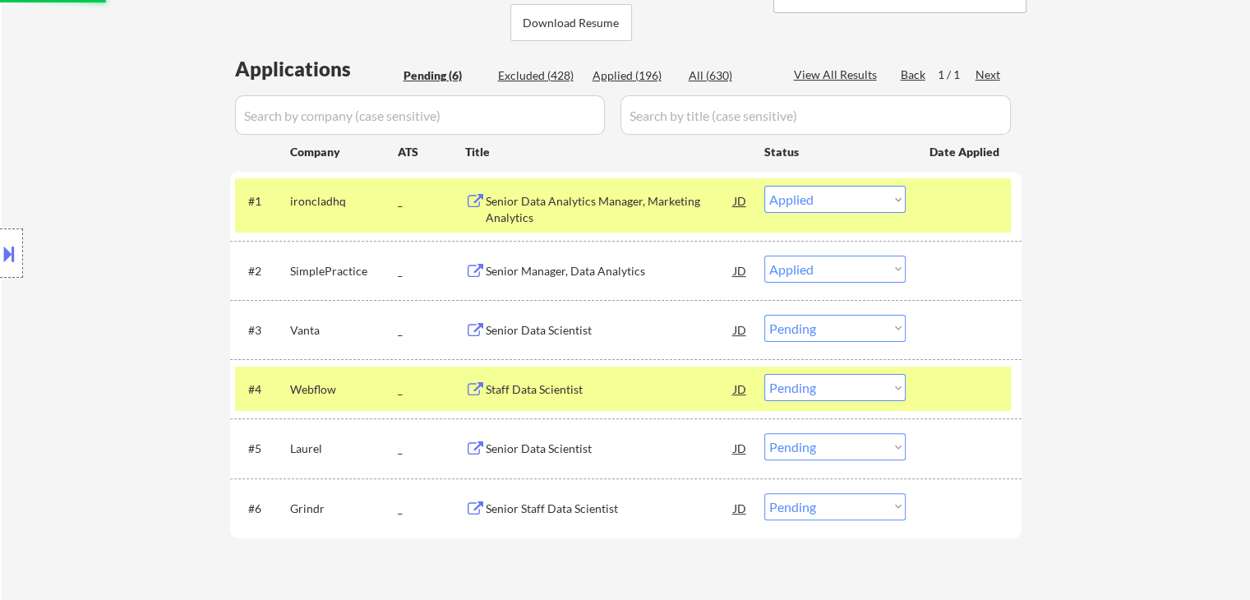
scroll to position [411, 0]
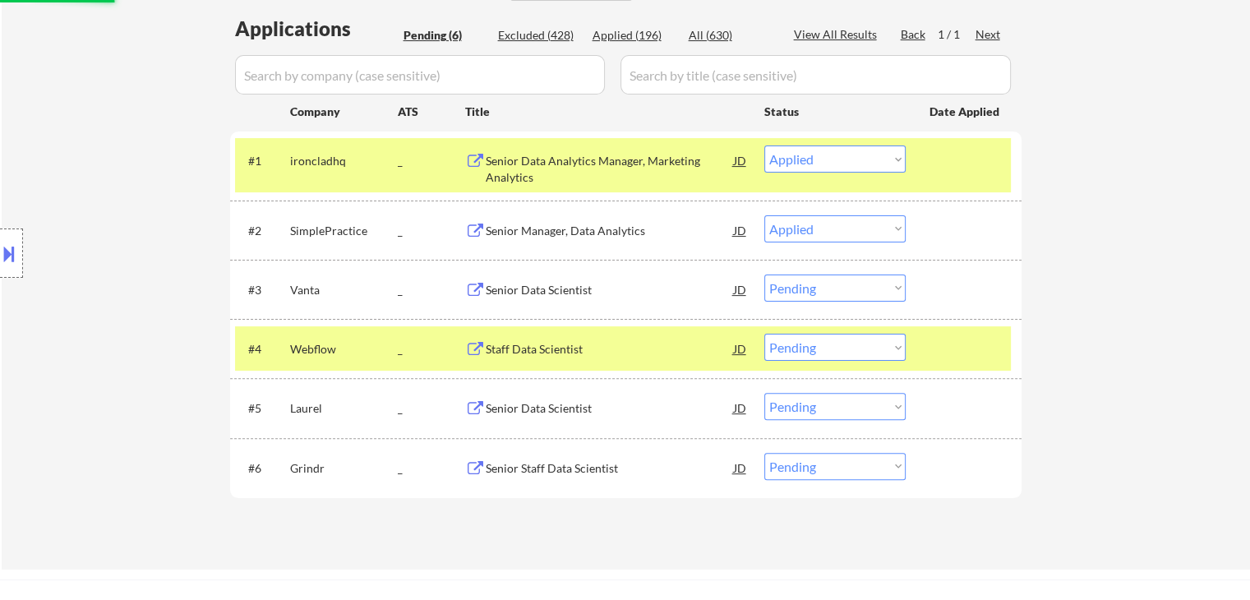
select select ""pending""
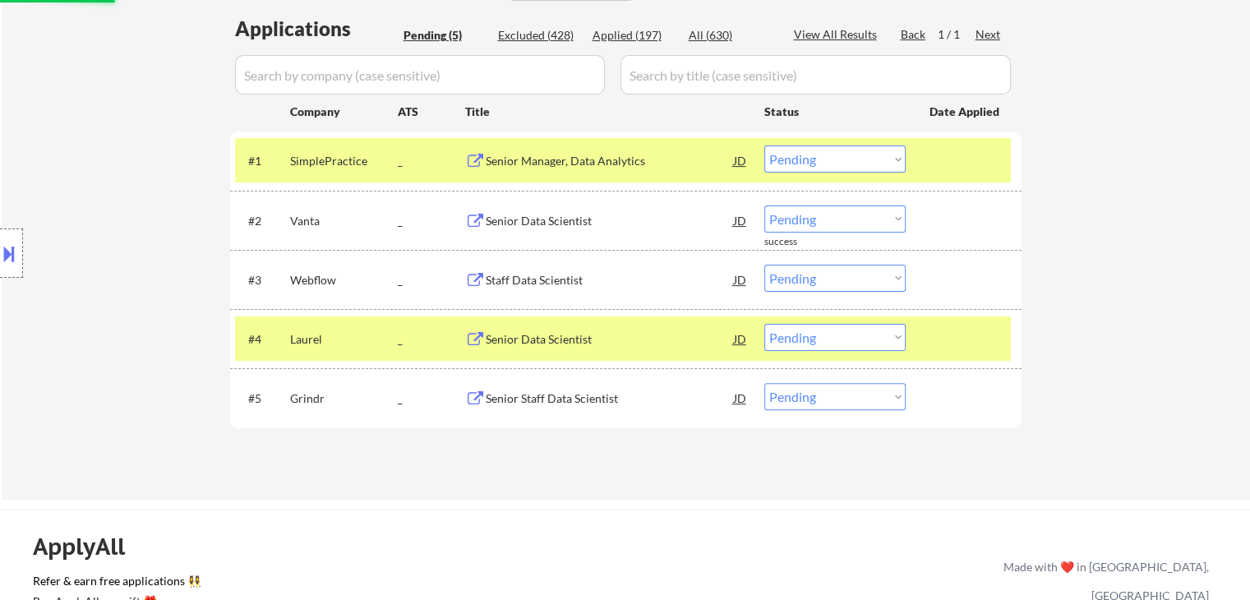
click at [883, 292] on div "#3 Webflow _ Staff Data Scientist JD Choose an option... Pending Applied Exclud…" at bounding box center [623, 279] width 776 height 44
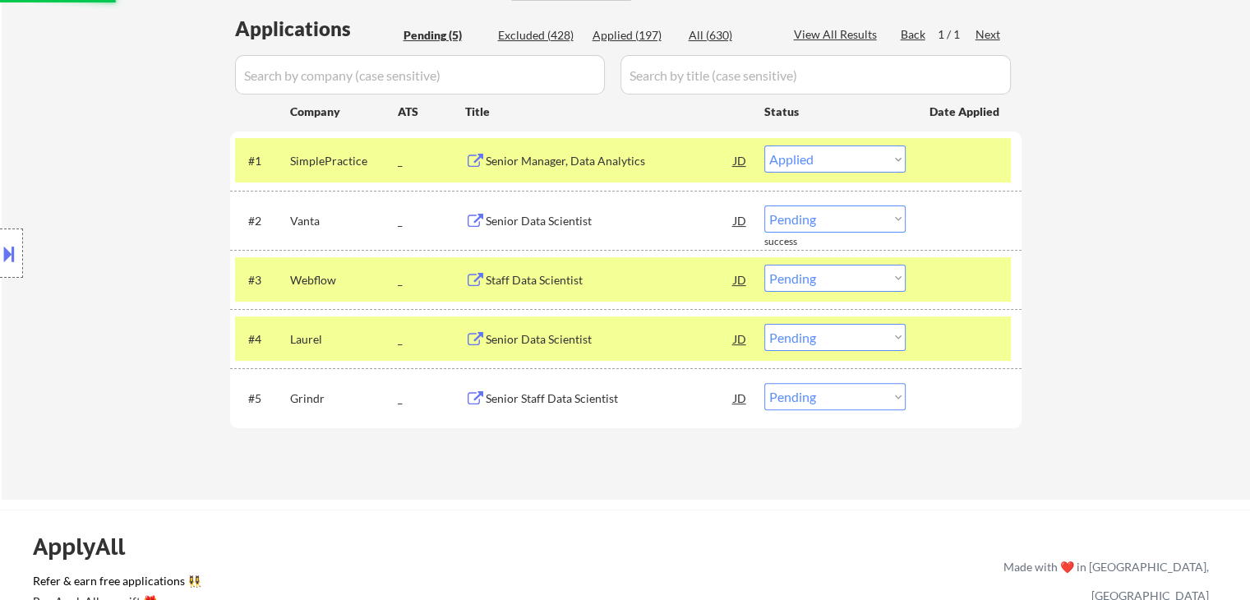
select select ""pending""
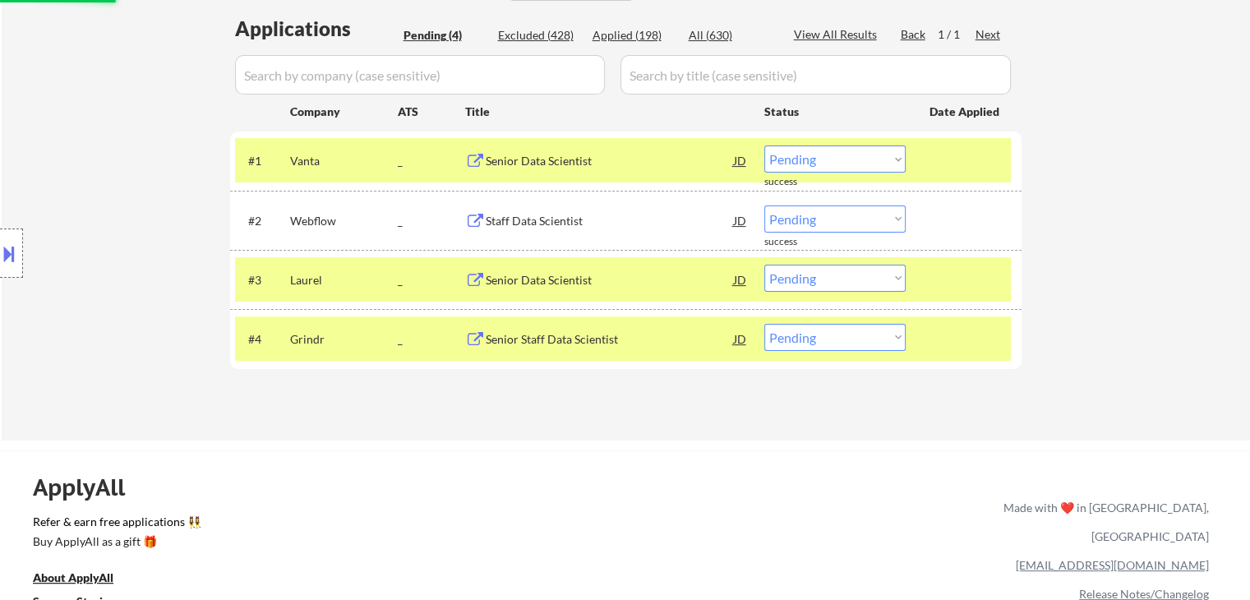
drag, startPoint x: 868, startPoint y: 280, endPoint x: 867, endPoint y: 290, distance: 10.0
click at [868, 280] on select "Choose an option... Pending Applied Excluded (Questions) Excluded (Expired) Exc…" at bounding box center [834, 278] width 141 height 27
select select ""applied""
click at [764, 265] on select "Choose an option... Pending Applied Excluded (Questions) Excluded (Expired) Exc…" at bounding box center [834, 278] width 141 height 27
click at [851, 211] on select "Choose an option... Pending Applied Excluded (Questions) Excluded (Expired) Exc…" at bounding box center [834, 218] width 141 height 27
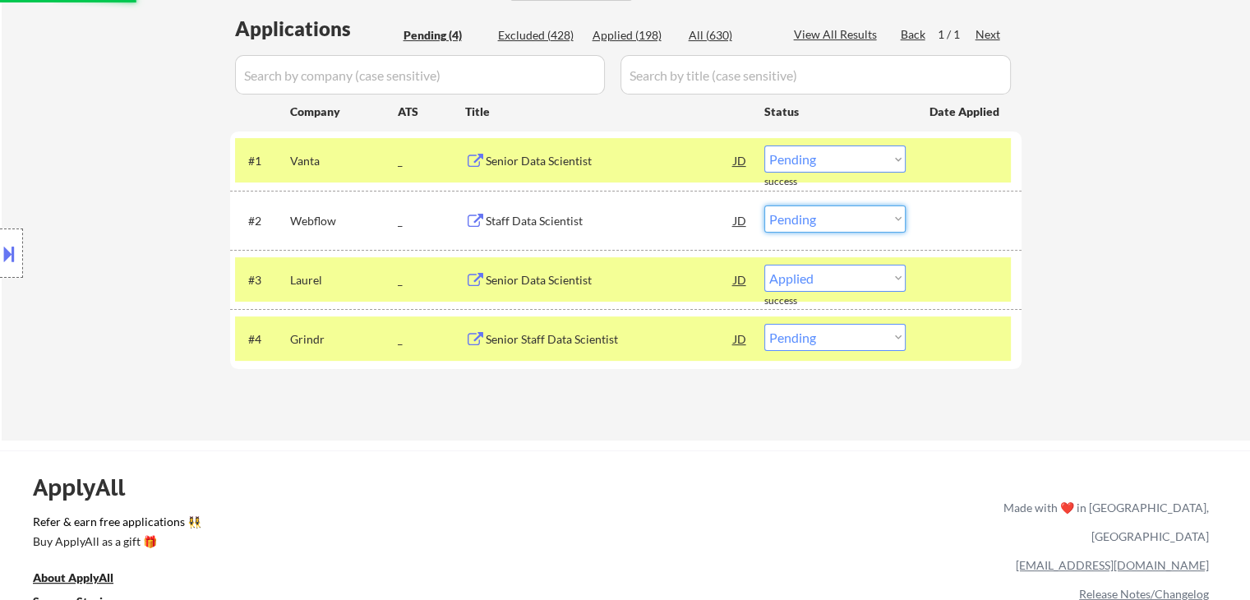
select select ""applied""
click at [764, 205] on select "Choose an option... Pending Applied Excluded (Questions) Excluded (Expired) Exc…" at bounding box center [834, 218] width 141 height 27
click at [835, 161] on select "Choose an option... Pending Applied Excluded (Questions) Excluded (Expired) Exc…" at bounding box center [834, 158] width 141 height 27
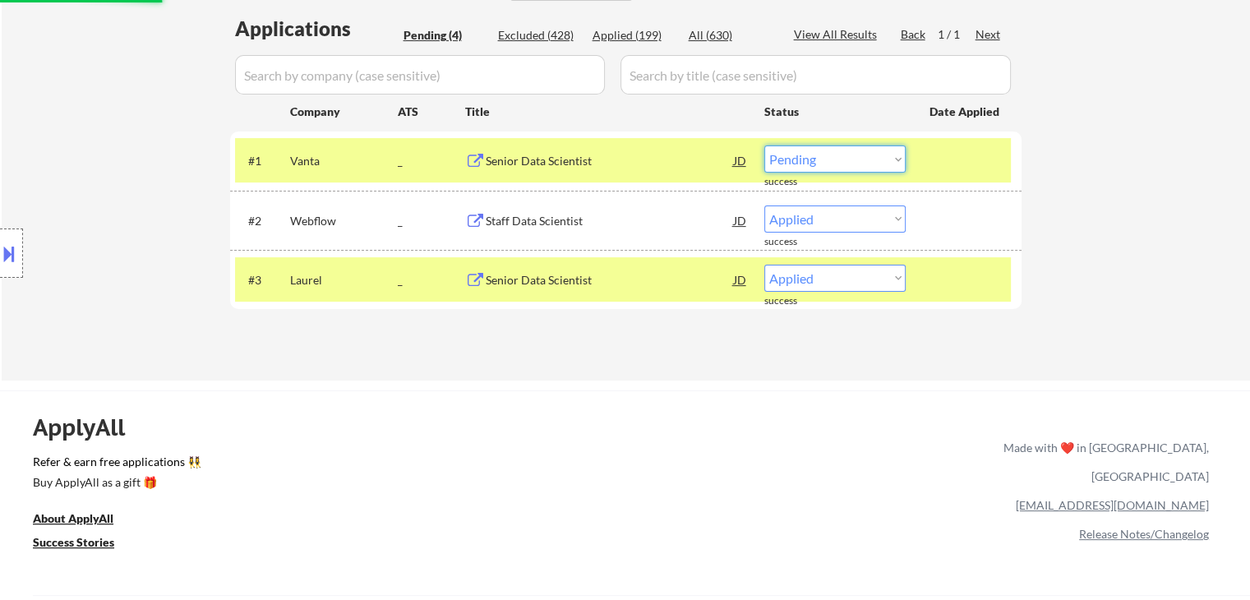
select select ""pending""
select select ""applied""
click at [764, 145] on select "Choose an option... Pending Applied Excluded (Questions) Excluded (Expired) Exc…" at bounding box center [834, 158] width 141 height 27
select select ""pending""
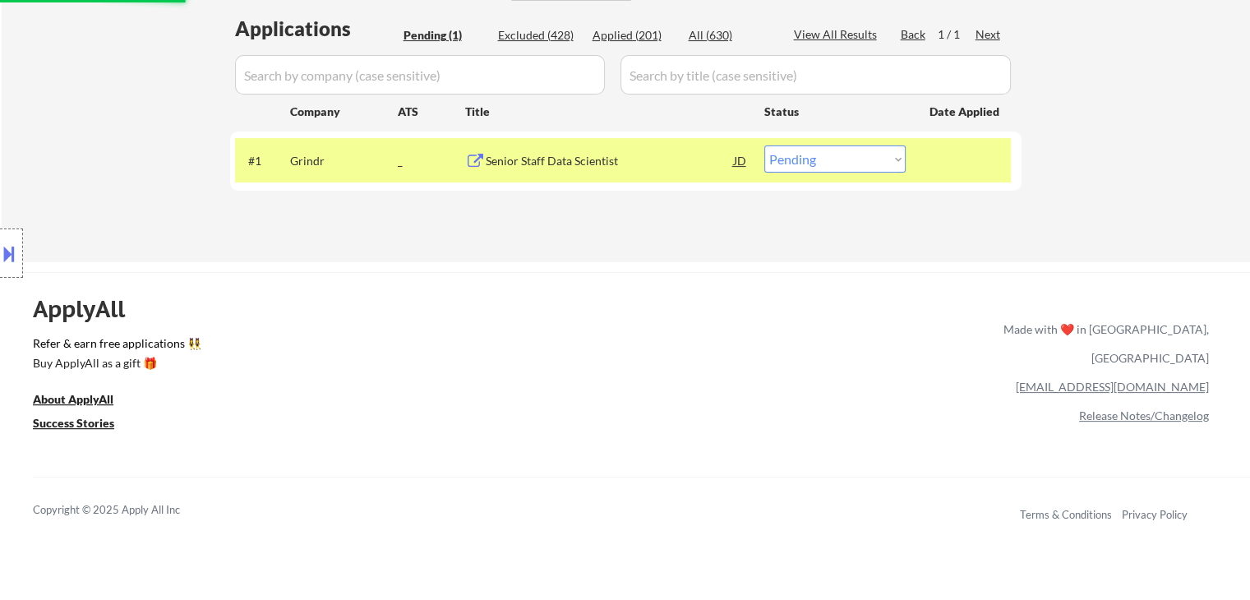
click at [813, 165] on select "Choose an option... Pending Applied Excluded (Questions) Excluded (Expired) Exc…" at bounding box center [834, 158] width 141 height 27
select select ""applied""
click at [764, 145] on select "Choose an option... Pending Applied Excluded (Questions) Excluded (Expired) Exc…" at bounding box center [834, 158] width 141 height 27
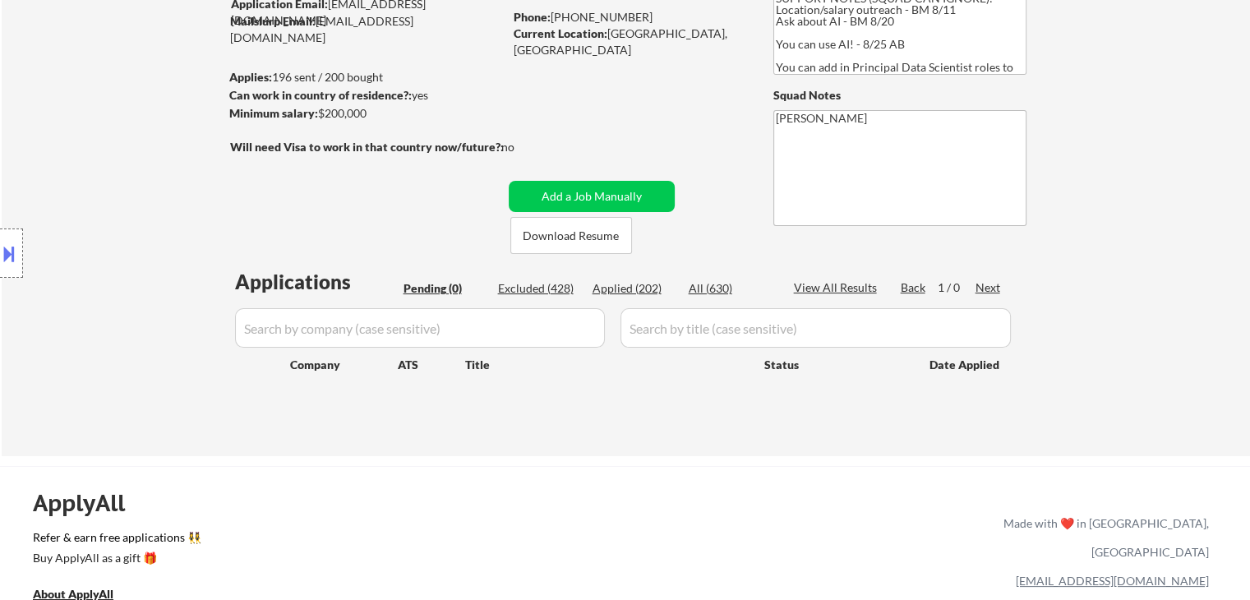
scroll to position [246, 0]
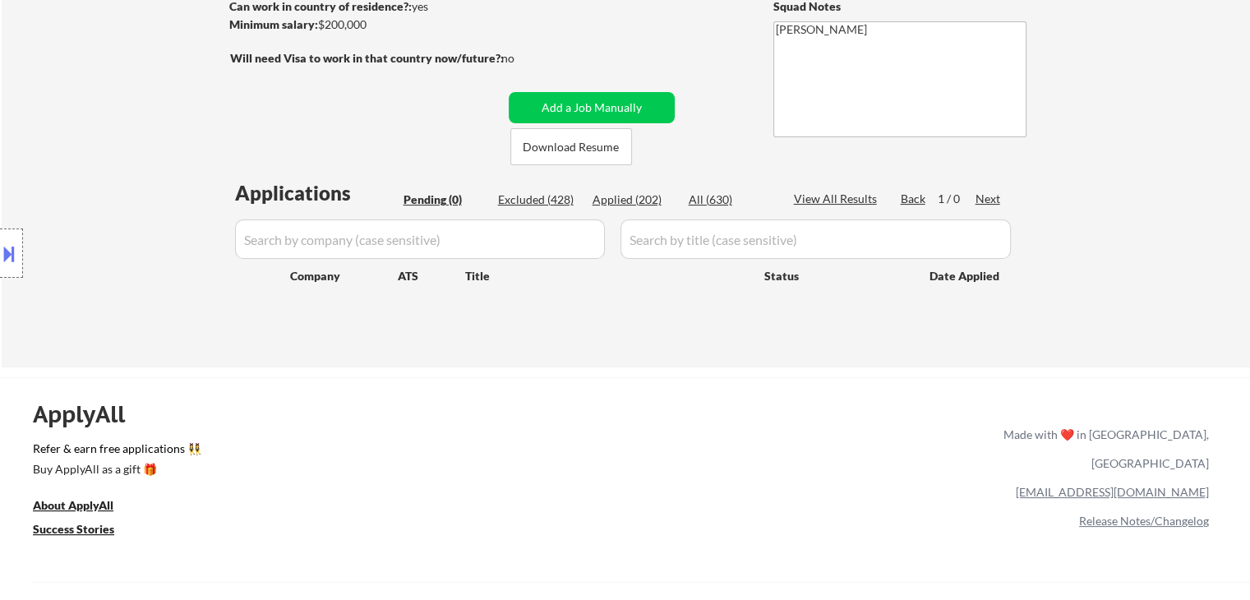
click at [631, 200] on div "Applied (202)" at bounding box center [633, 199] width 82 height 16
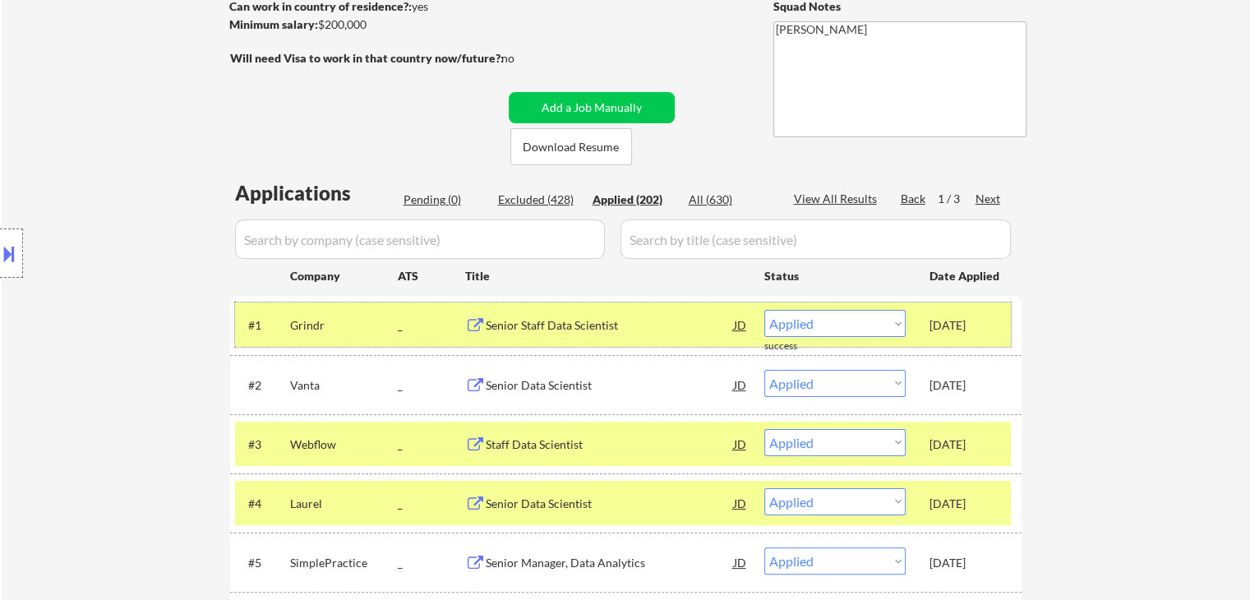
drag, startPoint x: 923, startPoint y: 332, endPoint x: 995, endPoint y: 329, distance: 72.4
click at [995, 329] on div "#1 Grindr _ Senior Staff Data Scientist JD Choose an option... Pending Applied …" at bounding box center [623, 324] width 776 height 44
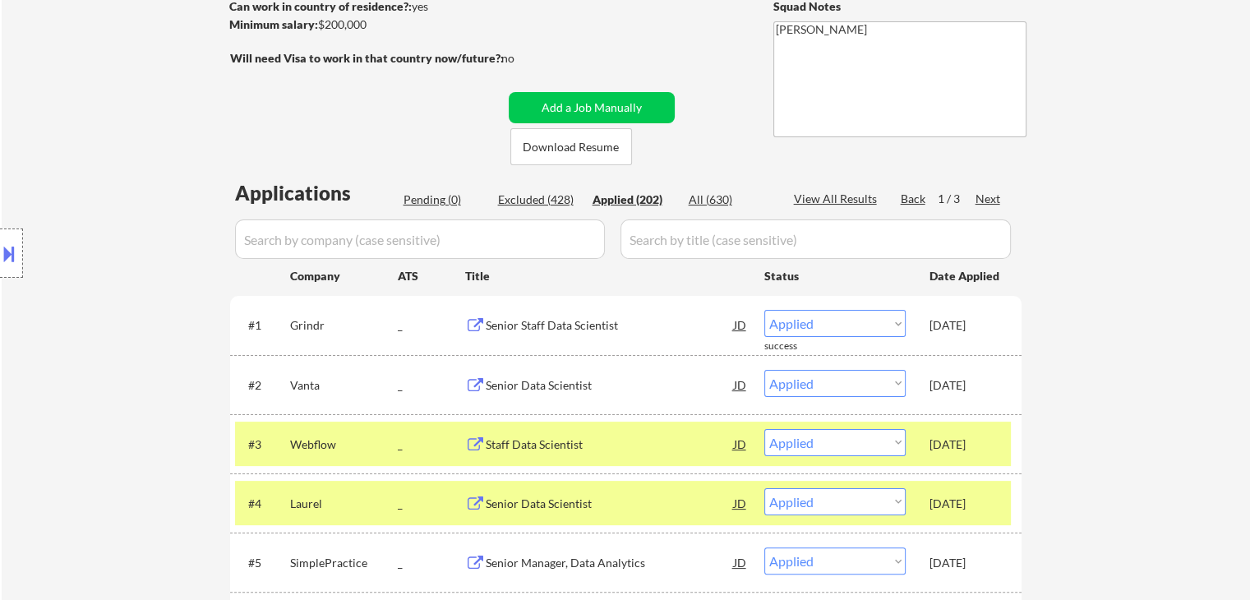
copy div "[DATE]"
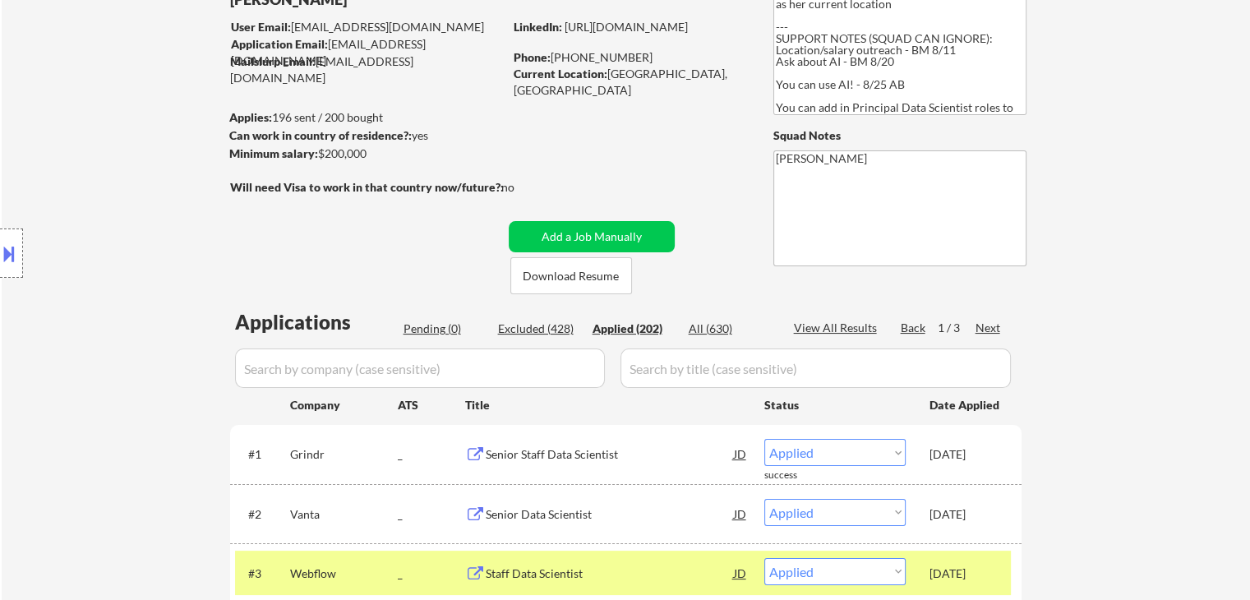
scroll to position [164, 0]
